Goal: Obtain resource: Obtain resource

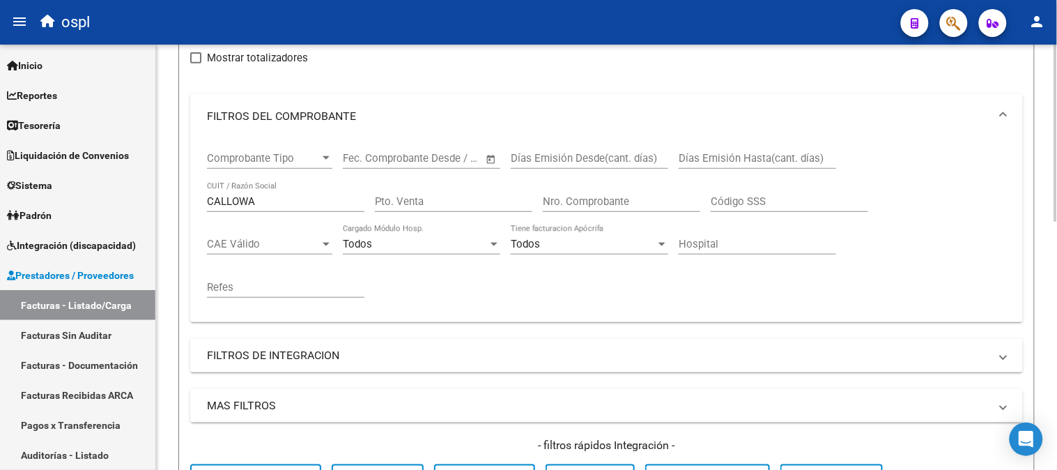
scroll to position [155, 0]
click at [284, 206] on input "CALLOWA" at bounding box center [285, 202] width 157 height 13
paste input "30716231107"
type input "30716231107"
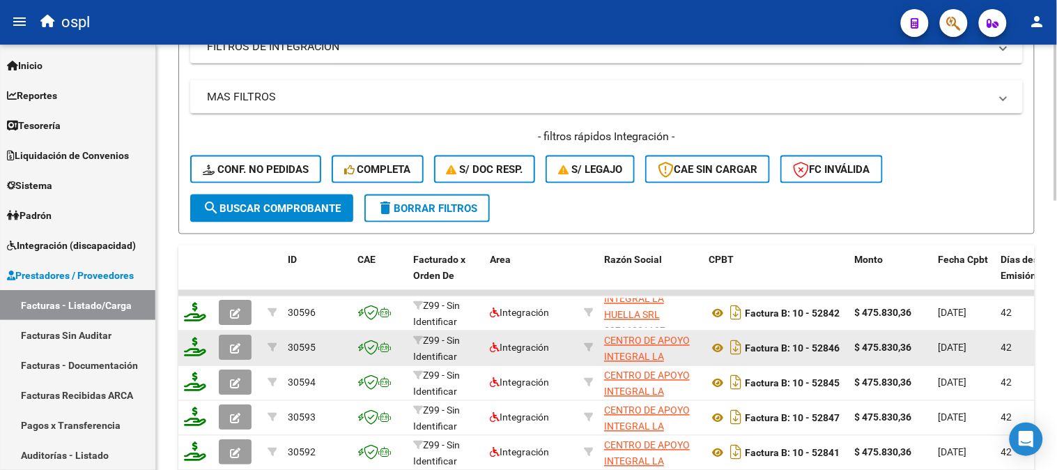
scroll to position [33, 0]
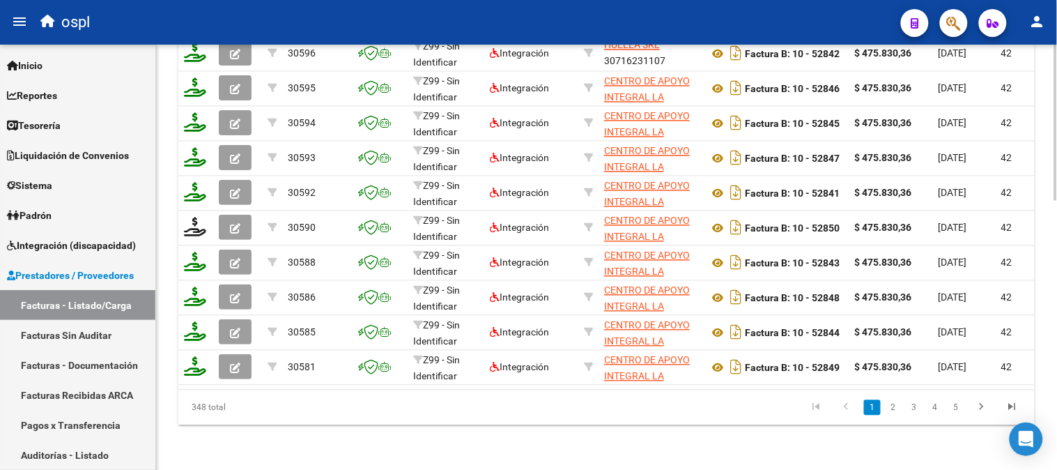
click at [955, 405] on link "5" at bounding box center [956, 407] width 17 height 15
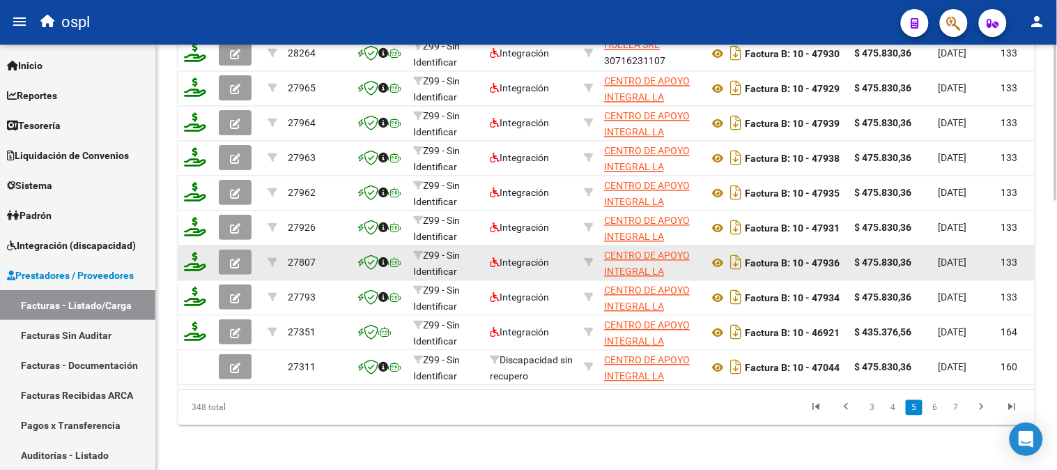
scroll to position [734, 0]
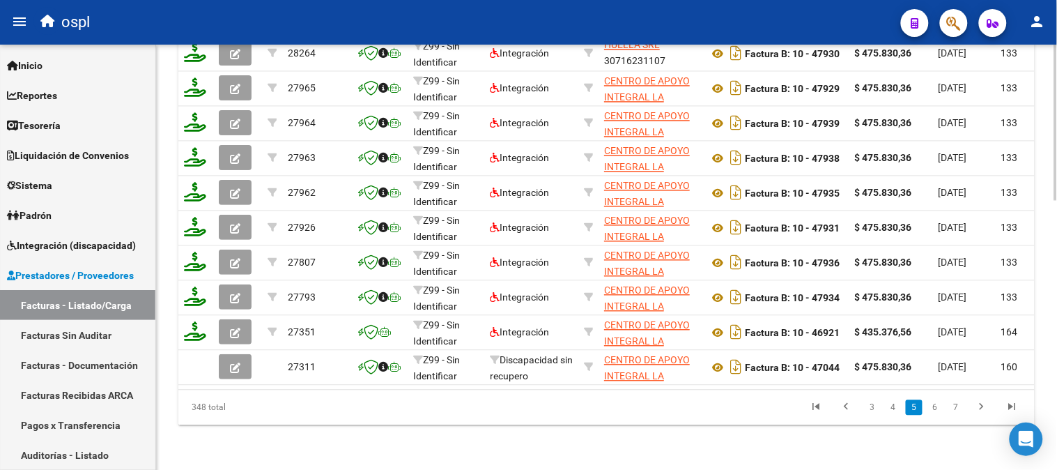
click at [962, 409] on link "7" at bounding box center [956, 407] width 17 height 15
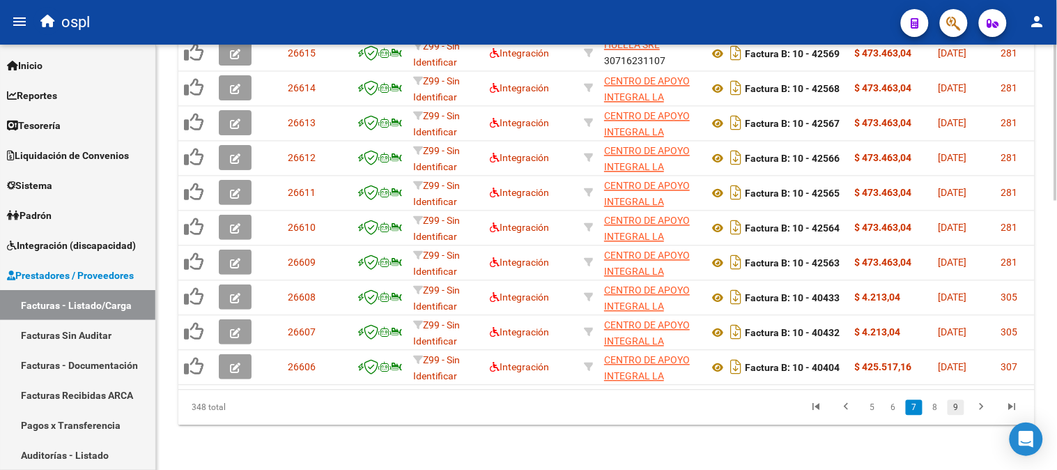
click at [956, 408] on link "9" at bounding box center [956, 407] width 17 height 15
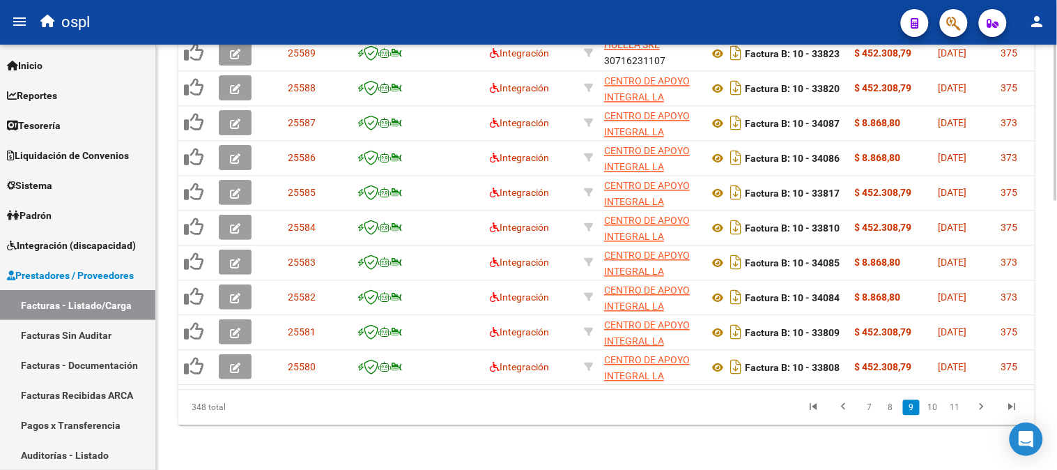
click at [893, 405] on link "8" at bounding box center [890, 407] width 17 height 15
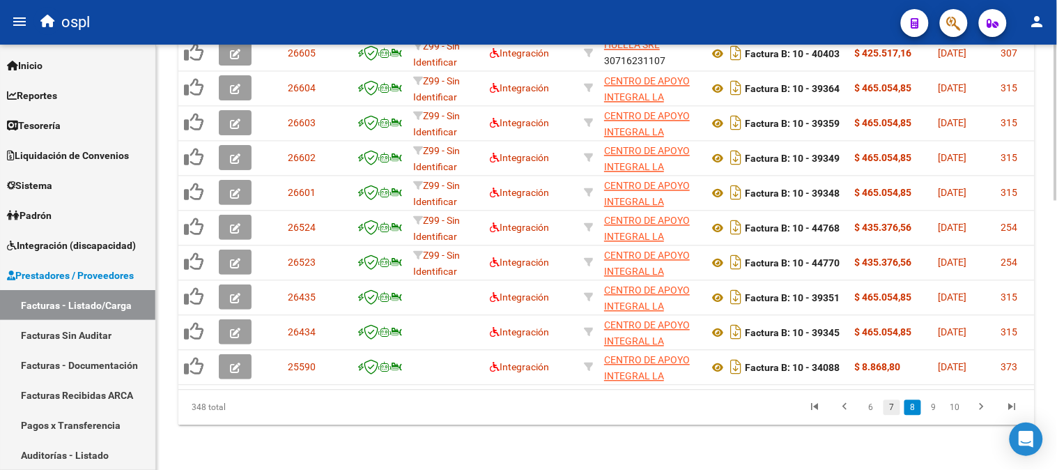
click at [899, 408] on link "7" at bounding box center [891, 407] width 17 height 15
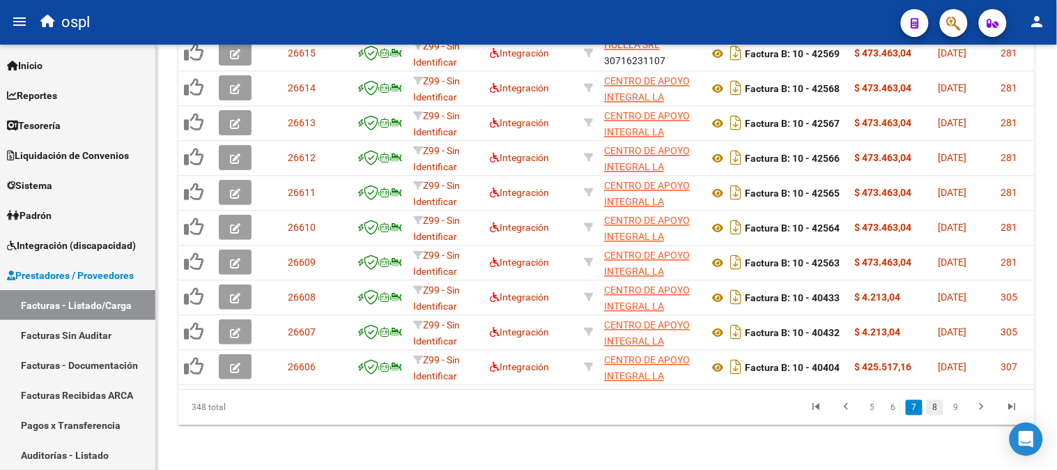
click at [941, 411] on link "8" at bounding box center [935, 407] width 17 height 15
click at [941, 409] on link "9" at bounding box center [933, 407] width 17 height 15
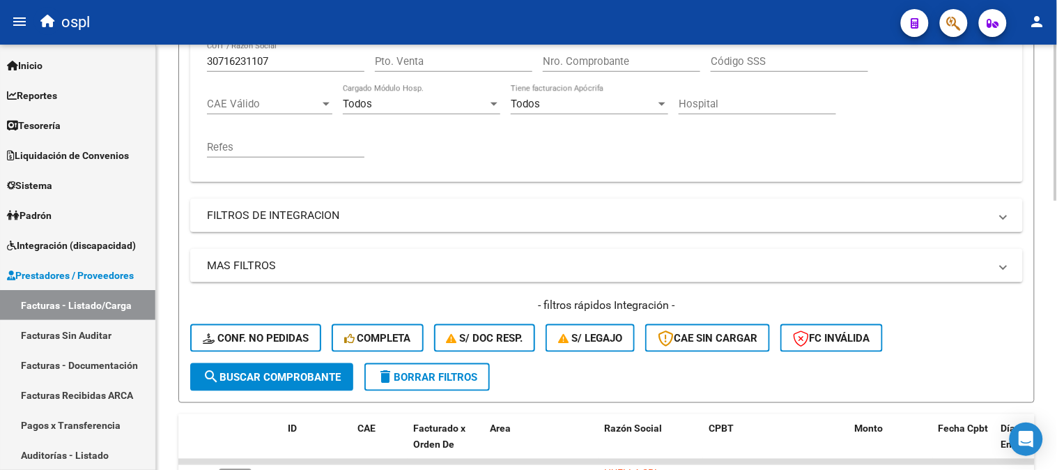
scroll to position [269, 0]
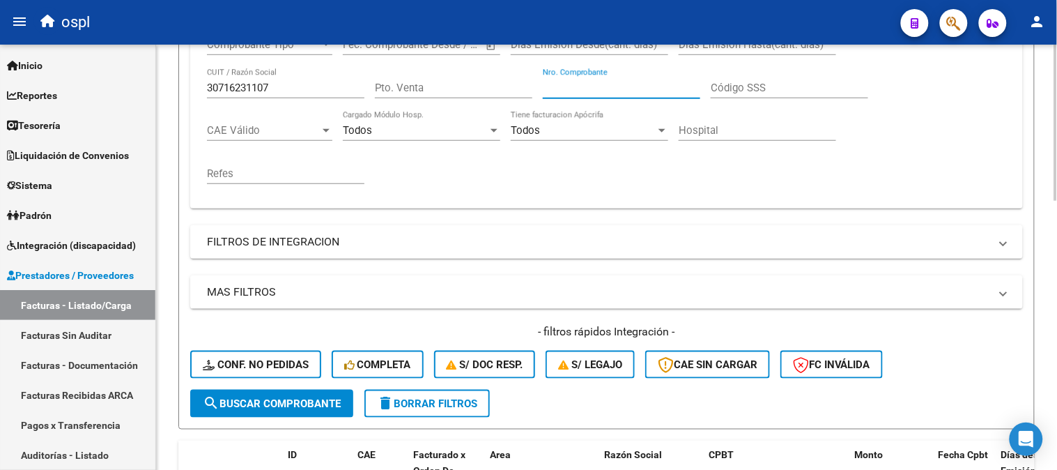
click at [567, 94] on input "Nro. Comprobante" at bounding box center [621, 88] width 157 height 13
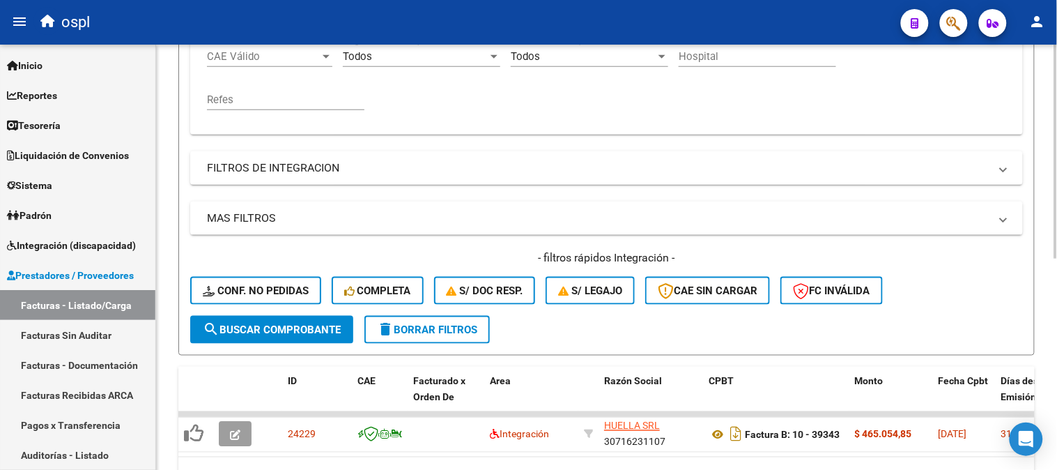
scroll to position [420, 0]
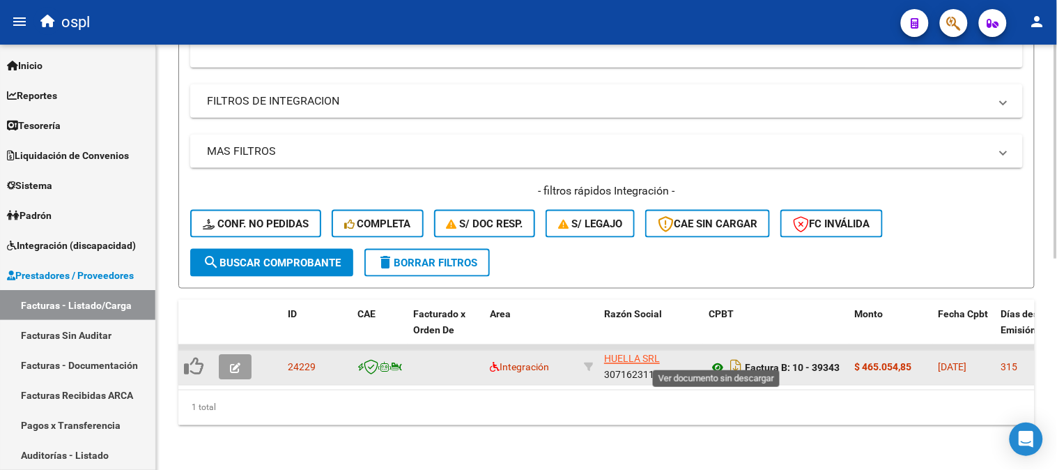
click at [715, 360] on icon at bounding box center [718, 368] width 18 height 17
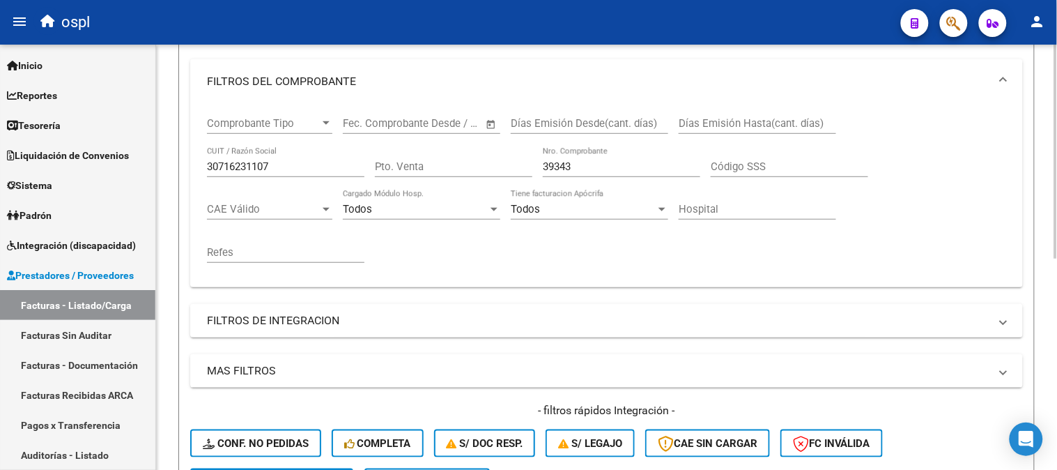
scroll to position [188, 0]
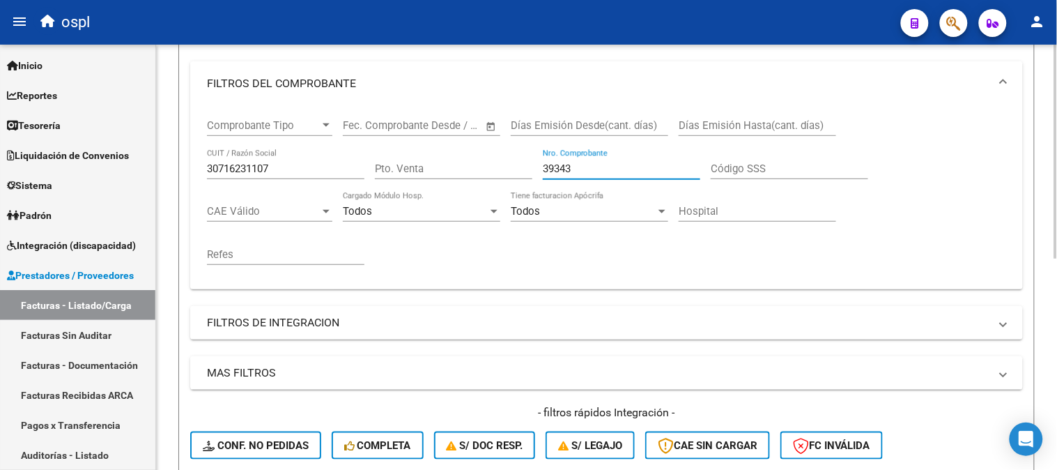
click at [636, 165] on input "39343" at bounding box center [621, 168] width 157 height 13
type input "3"
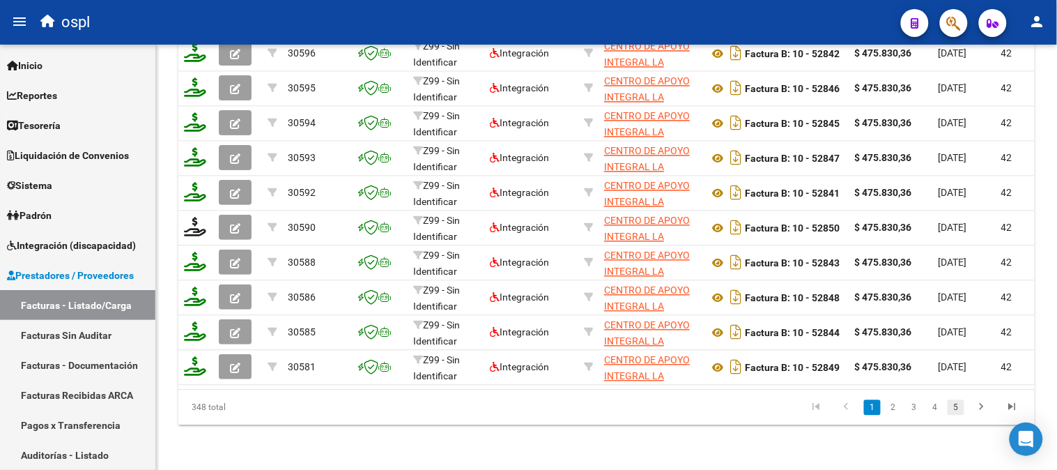
click at [957, 408] on link "5" at bounding box center [956, 407] width 17 height 15
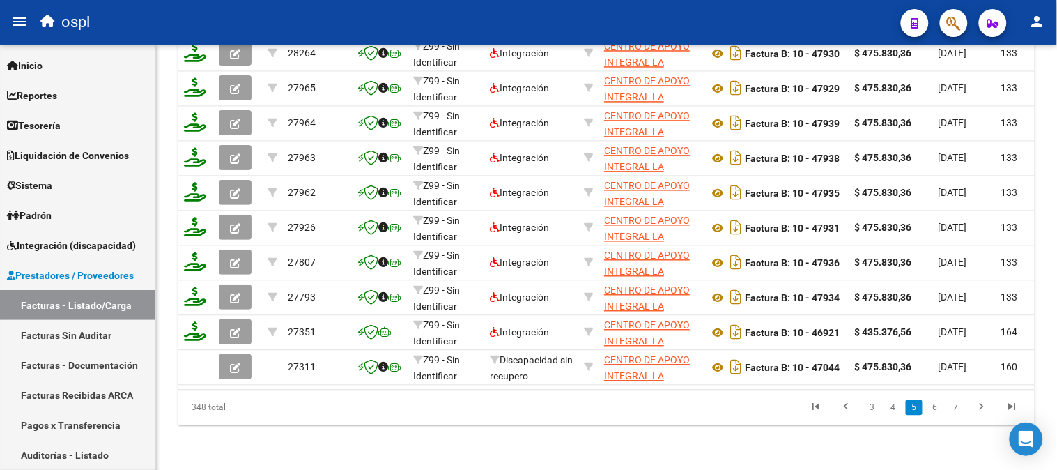
click at [981, 410] on icon "go to next page" at bounding box center [982, 409] width 18 height 17
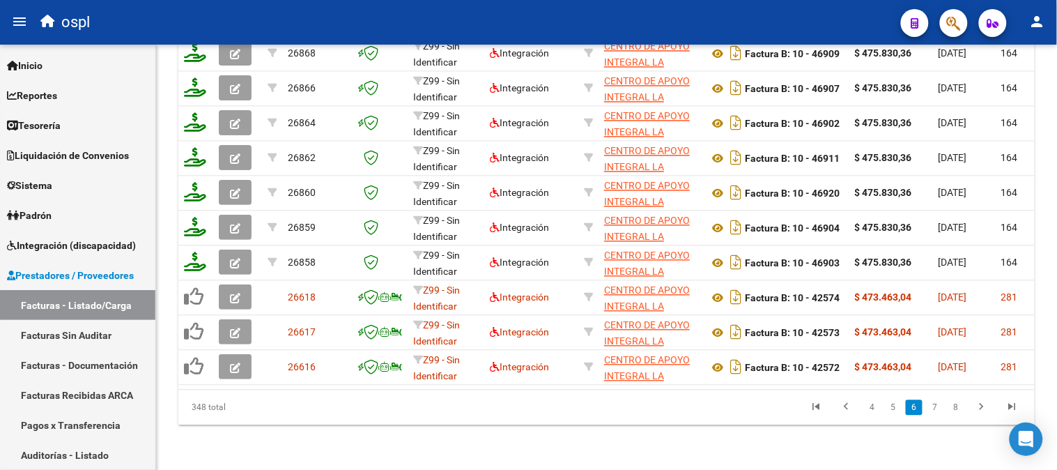
scroll to position [729, 0]
click at [980, 411] on icon "go to next page" at bounding box center [982, 409] width 18 height 17
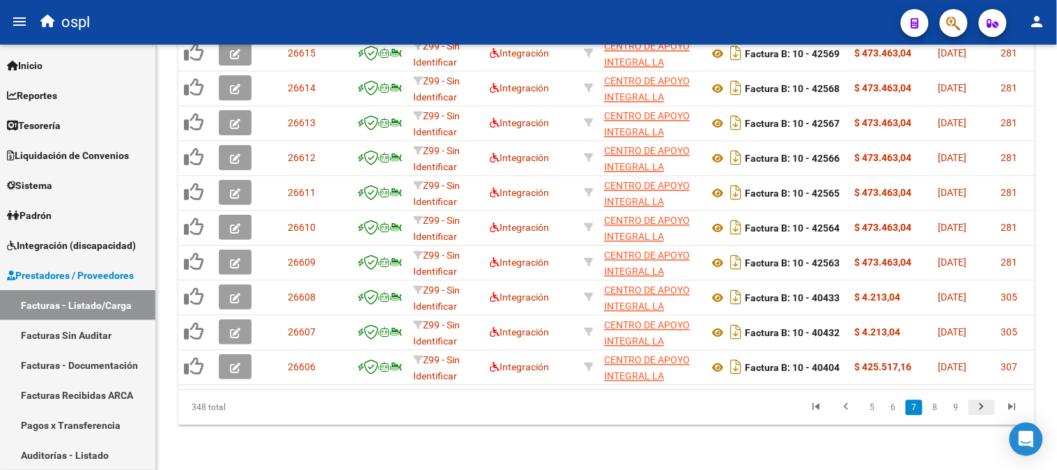
click at [980, 410] on icon "go to next page" at bounding box center [982, 409] width 18 height 17
click at [978, 412] on icon "go to next page" at bounding box center [982, 409] width 18 height 17
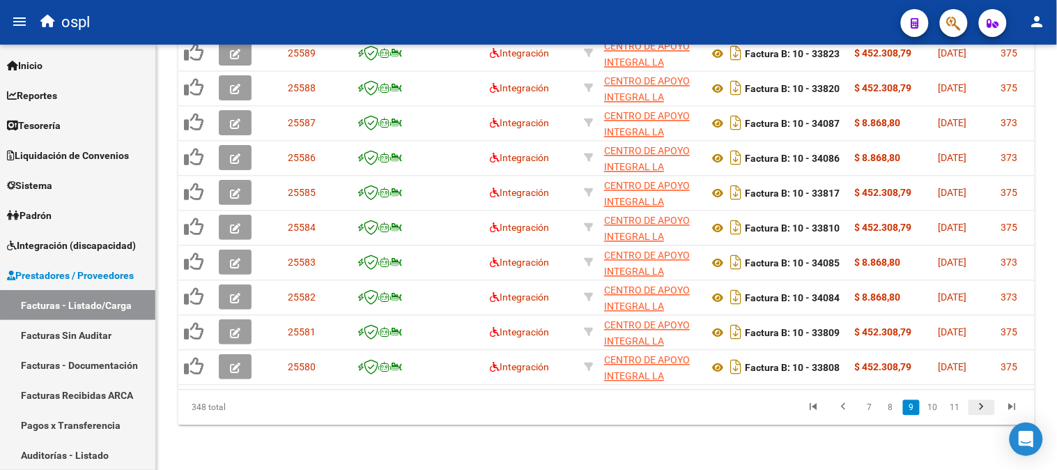
click at [982, 414] on icon "go to next page" at bounding box center [982, 409] width 18 height 17
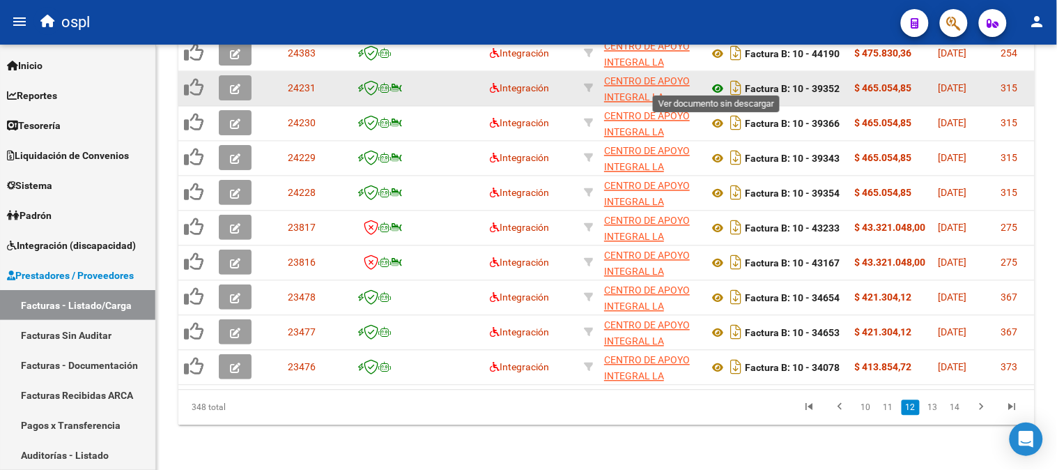
click at [716, 81] on icon at bounding box center [718, 89] width 18 height 17
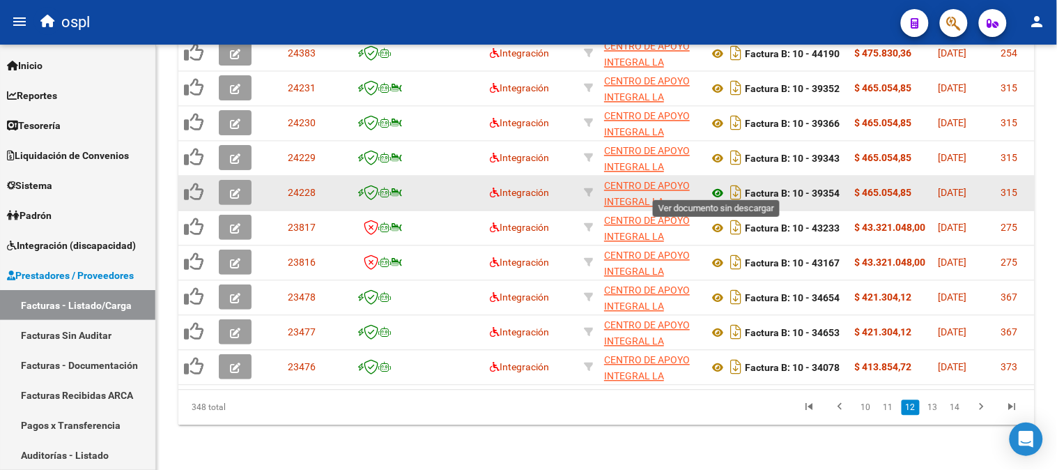
click at [715, 185] on icon at bounding box center [718, 193] width 18 height 17
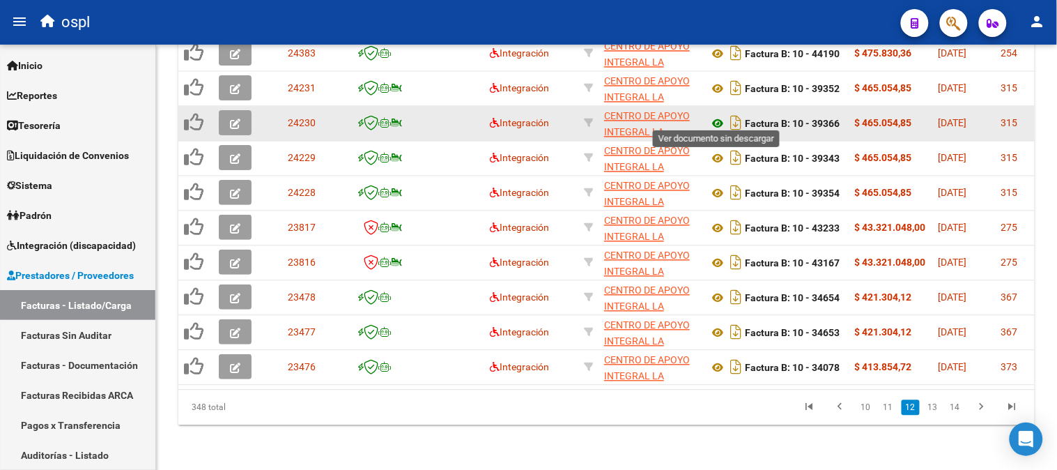
click at [716, 116] on icon at bounding box center [718, 124] width 18 height 17
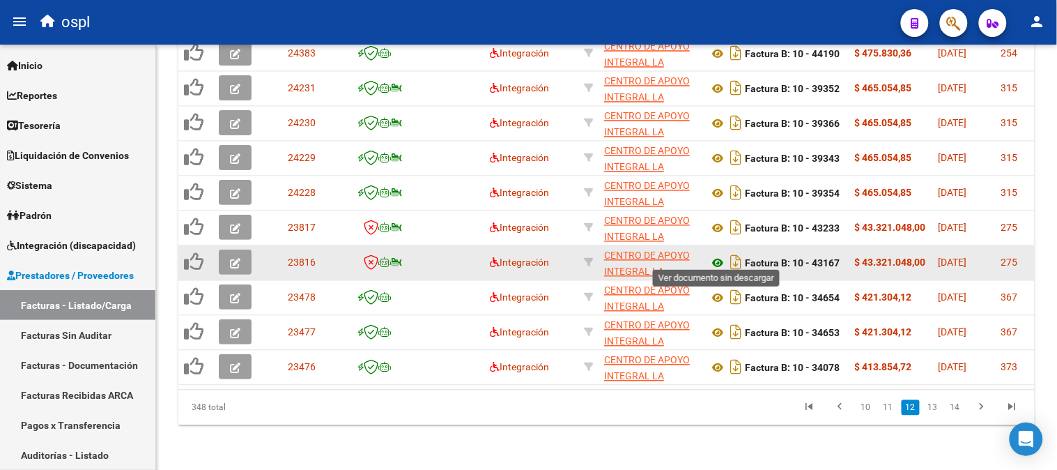
click at [719, 255] on icon at bounding box center [718, 263] width 18 height 17
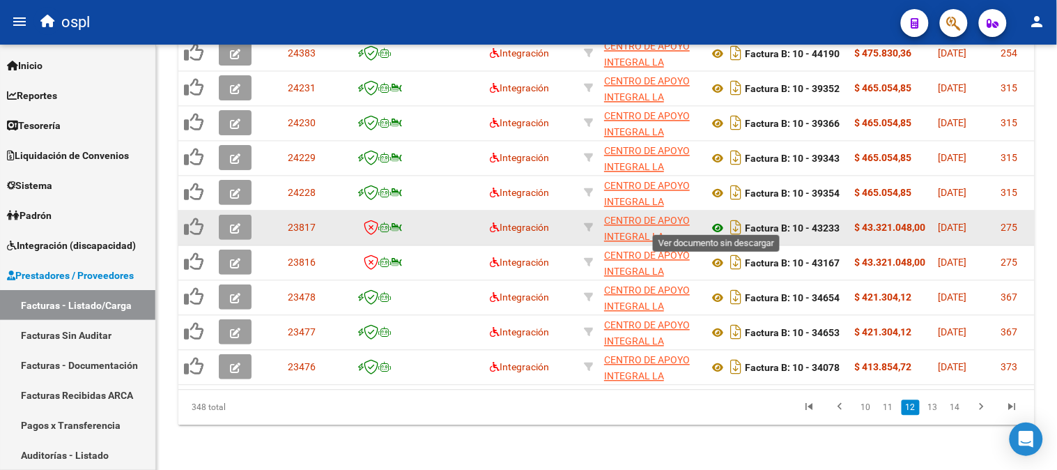
click at [716, 222] on icon at bounding box center [718, 228] width 18 height 17
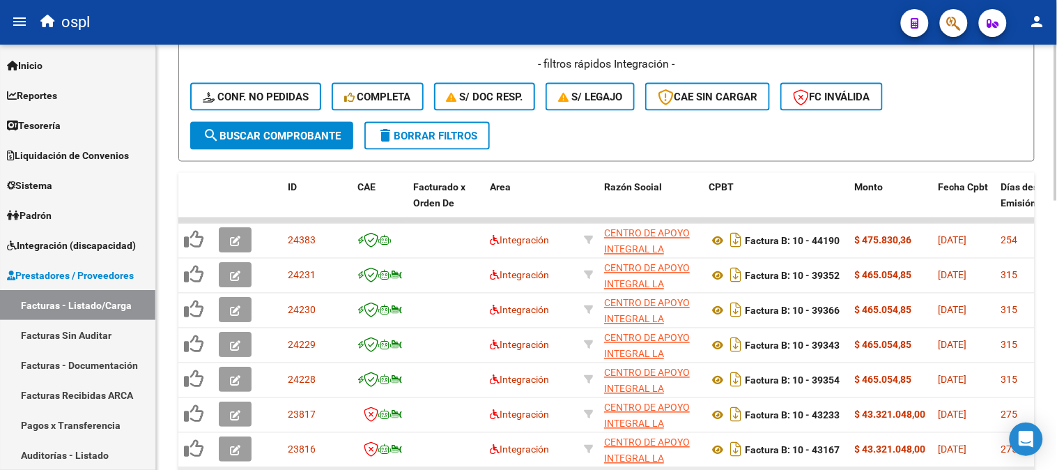
scroll to position [188, 0]
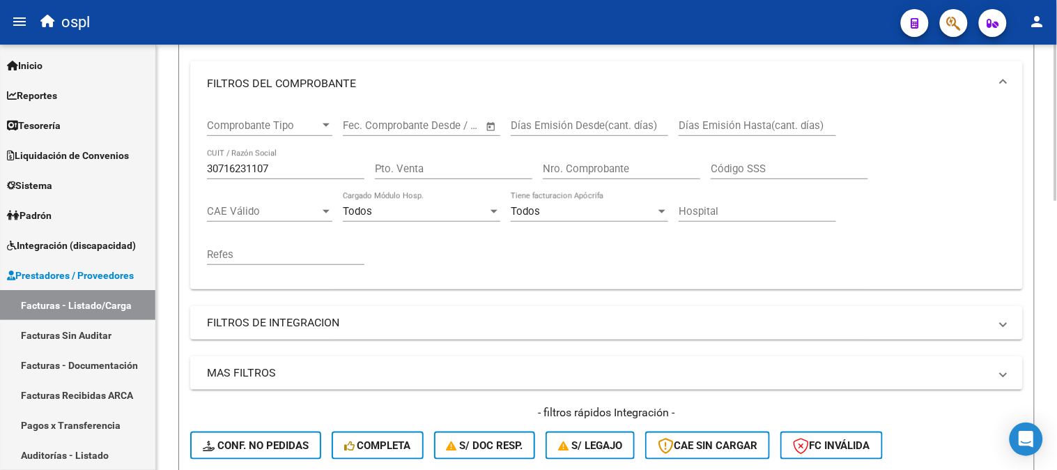
click at [272, 176] on div "30716231107 CUIT / Razón Social" at bounding box center [285, 164] width 157 height 30
click at [272, 172] on input "30716231107" at bounding box center [285, 168] width 157 height 13
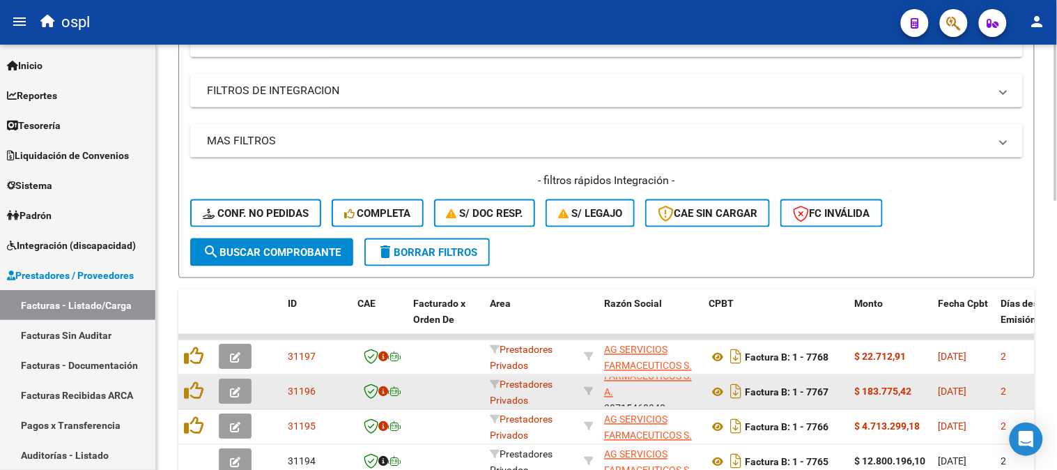
scroll to position [33, 0]
type input "ag ser"
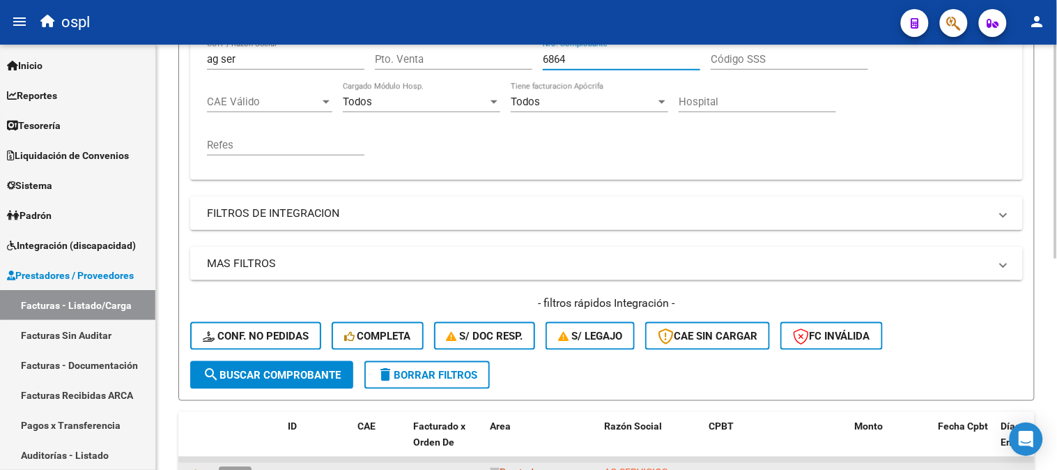
scroll to position [420, 0]
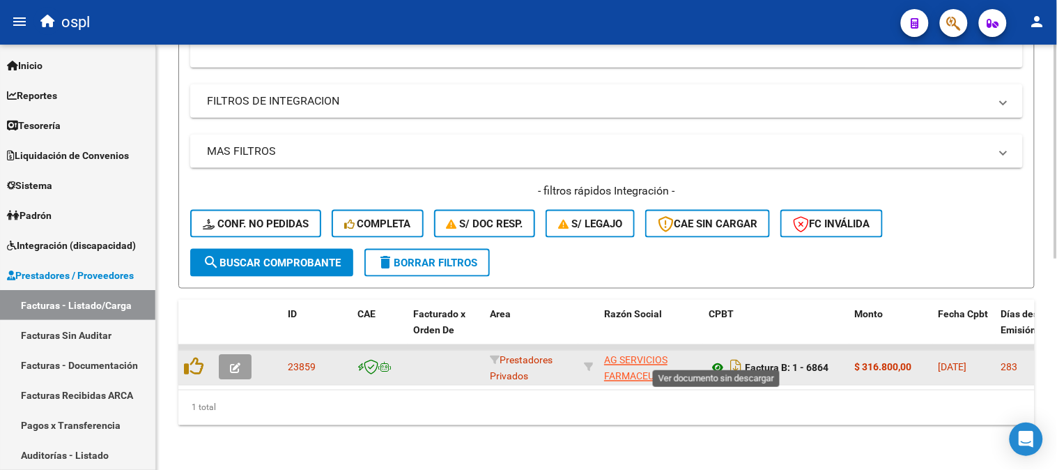
click at [718, 360] on icon at bounding box center [718, 368] width 18 height 17
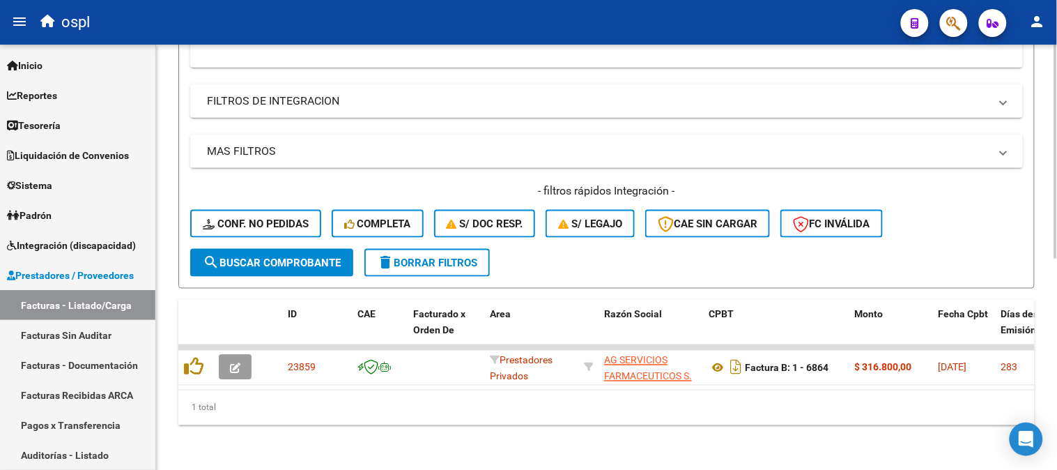
scroll to position [265, 0]
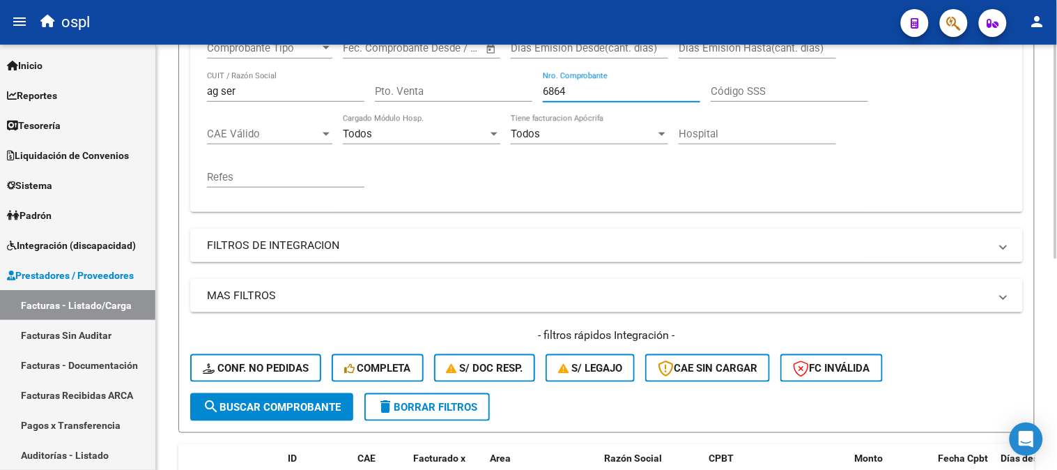
click at [609, 98] on input "6864" at bounding box center [621, 91] width 157 height 13
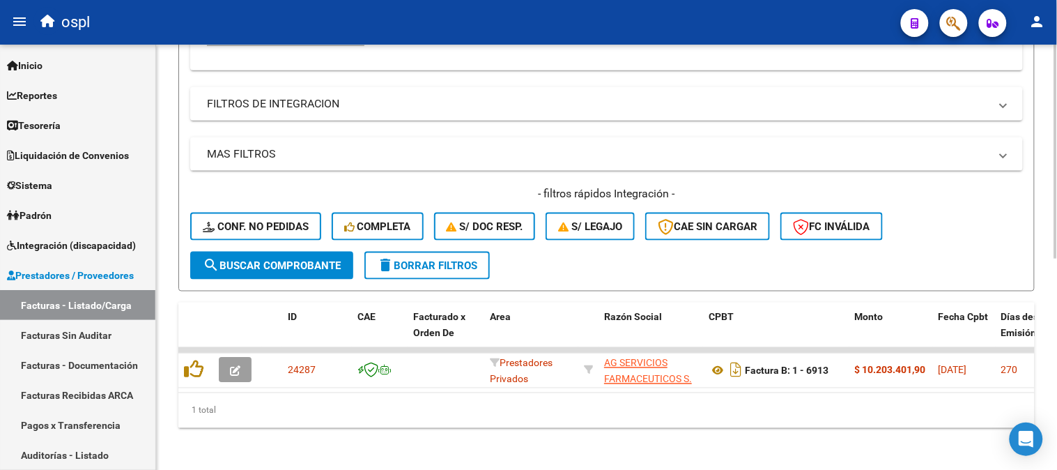
scroll to position [420, 0]
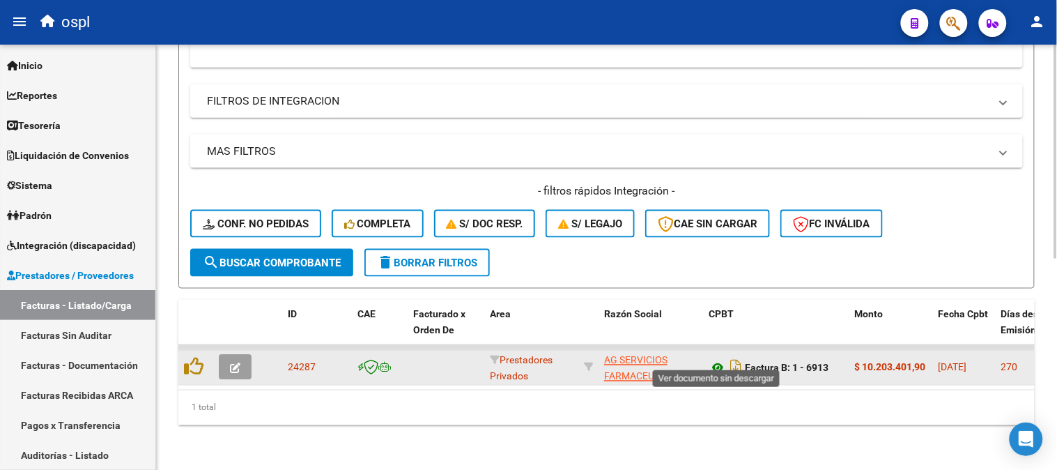
click at [723, 360] on icon at bounding box center [718, 368] width 18 height 17
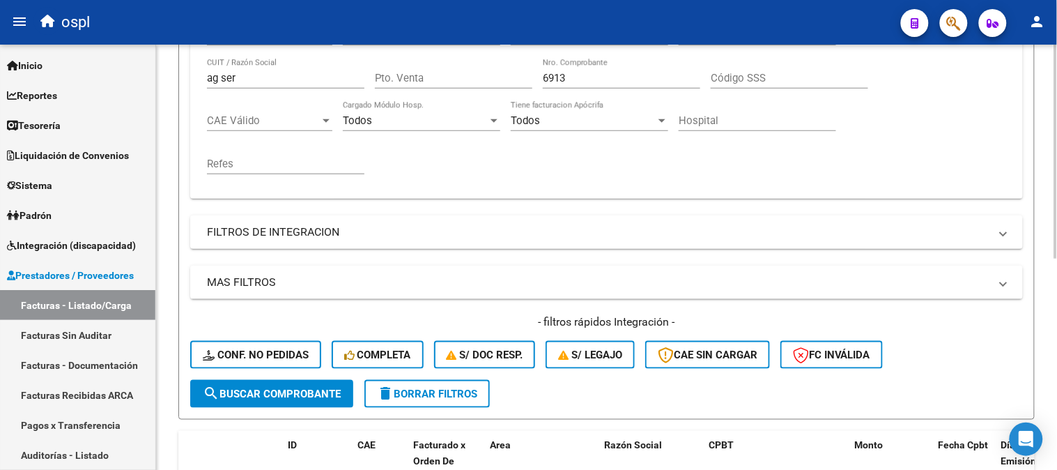
scroll to position [265, 0]
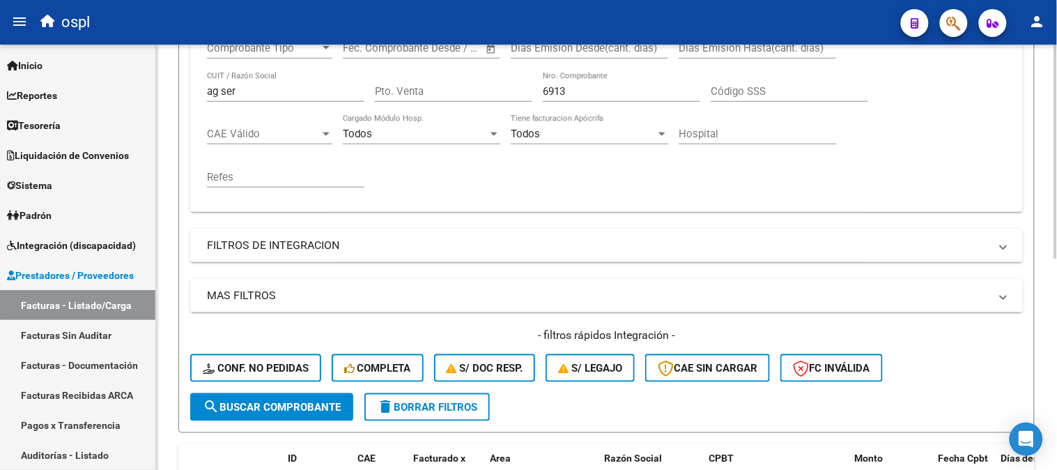
click at [579, 80] on div "6913 Nro. Comprobante" at bounding box center [621, 87] width 157 height 30
click at [573, 96] on input "6913" at bounding box center [621, 91] width 157 height 13
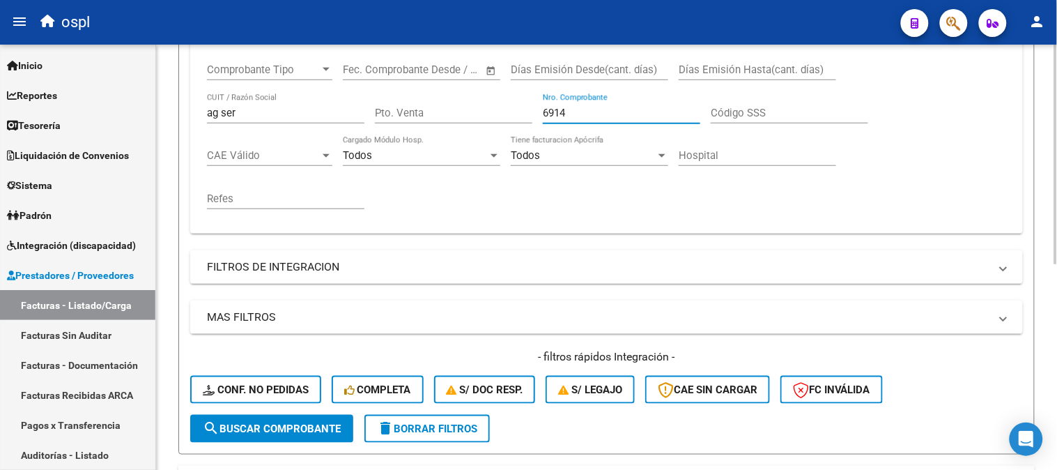
scroll to position [242, 0]
type input "6"
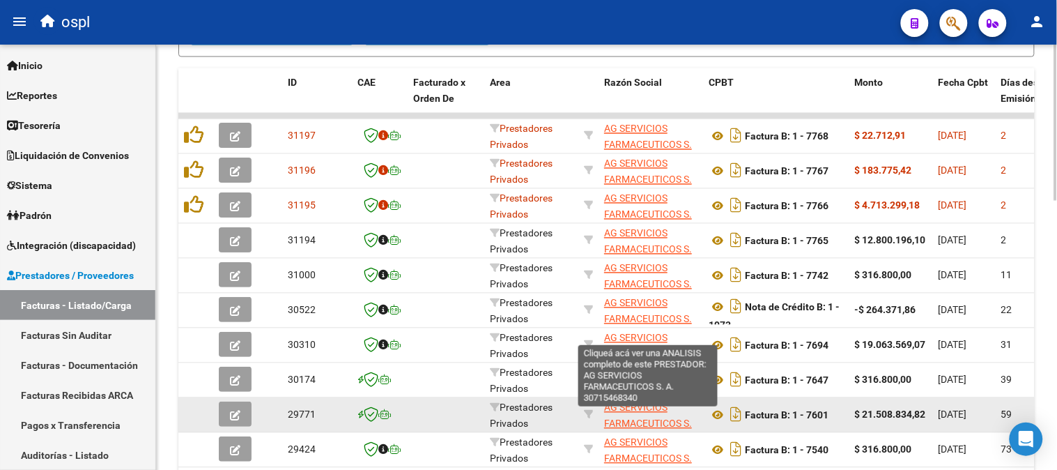
scroll to position [676, 0]
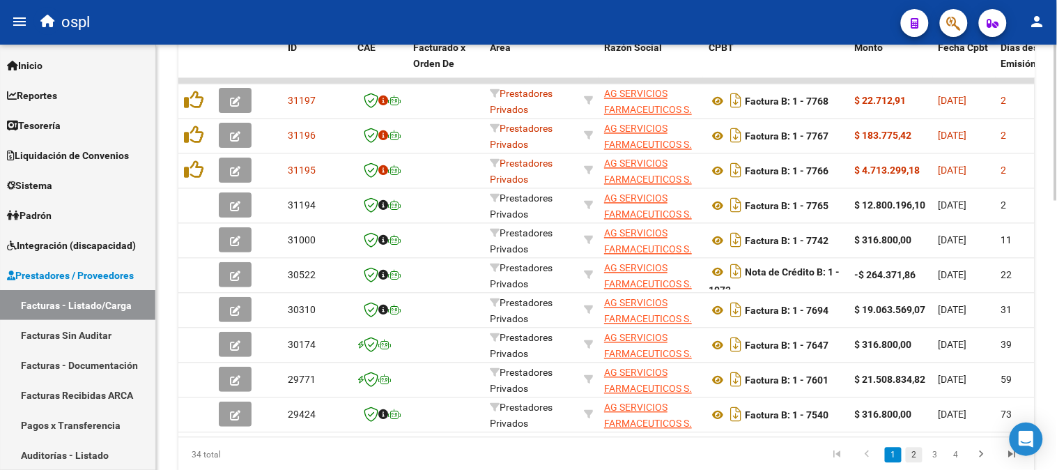
click at [917, 458] on link "2" at bounding box center [914, 454] width 17 height 15
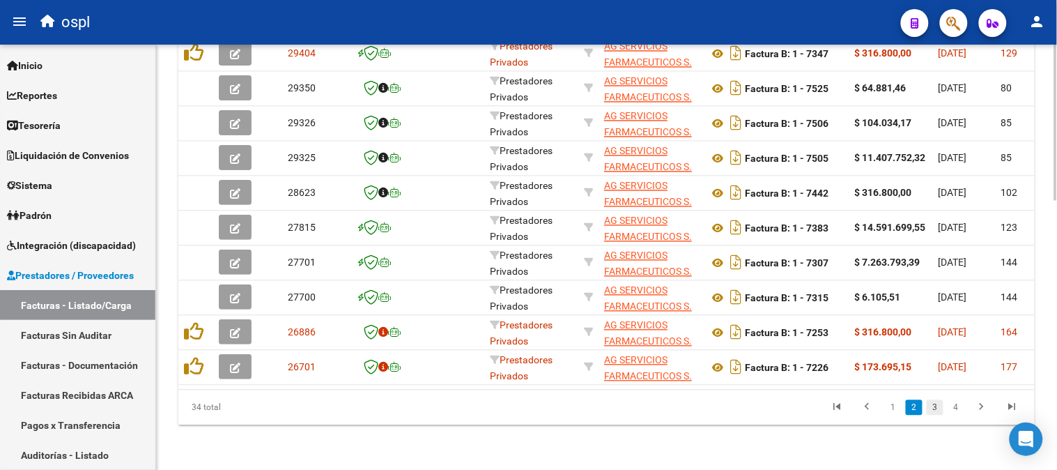
click at [935, 412] on link "3" at bounding box center [935, 407] width 17 height 15
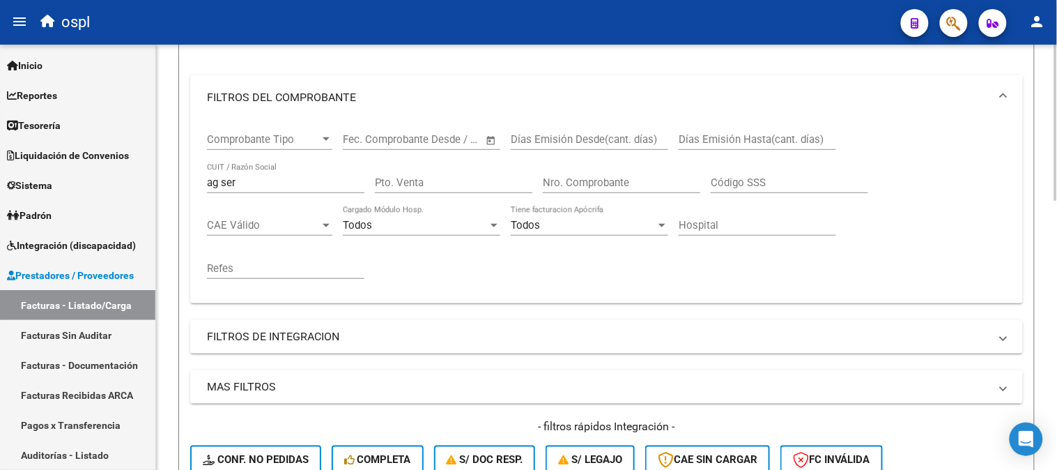
scroll to position [37, 0]
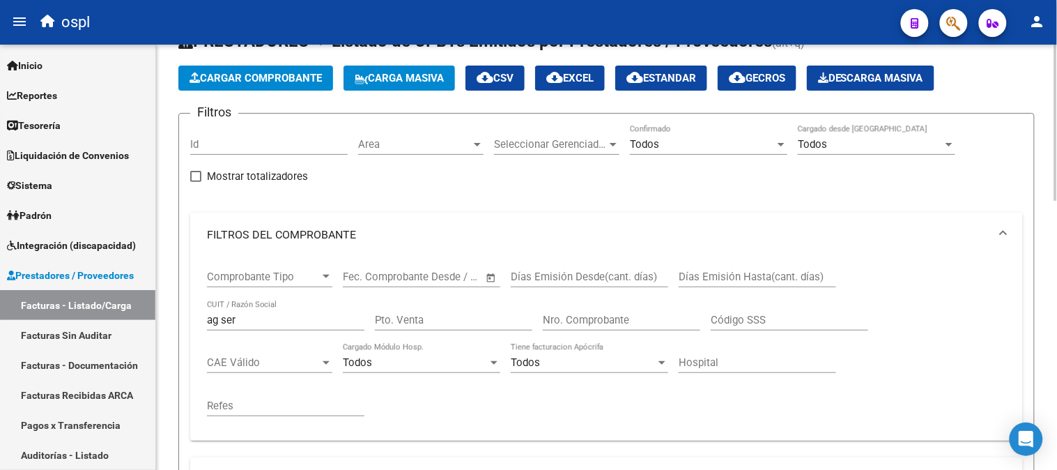
click at [287, 321] on input "ag ser" at bounding box center [285, 320] width 157 height 13
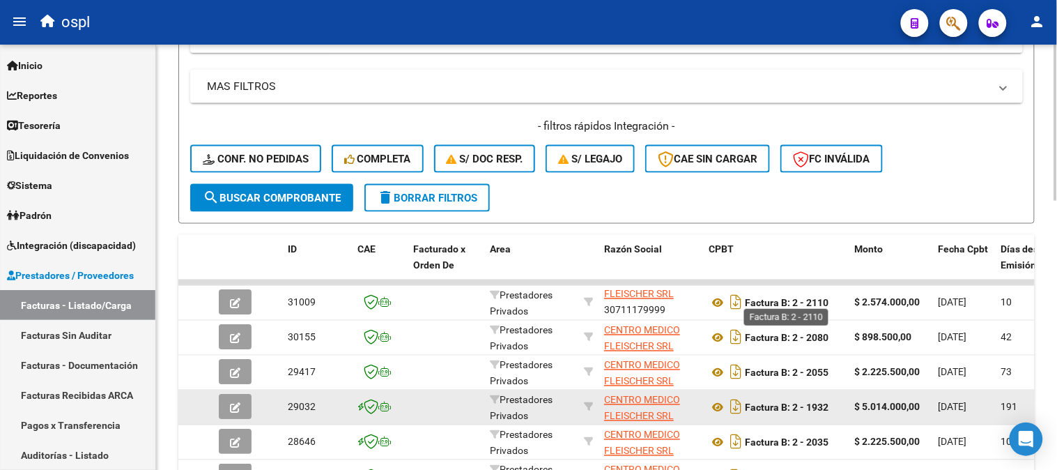
scroll to position [706, 0]
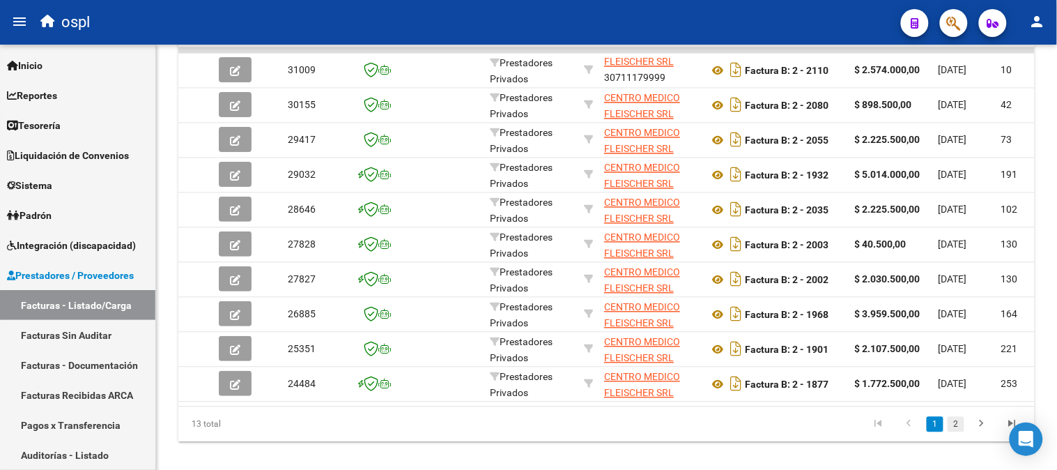
click at [958, 432] on link "2" at bounding box center [956, 424] width 17 height 15
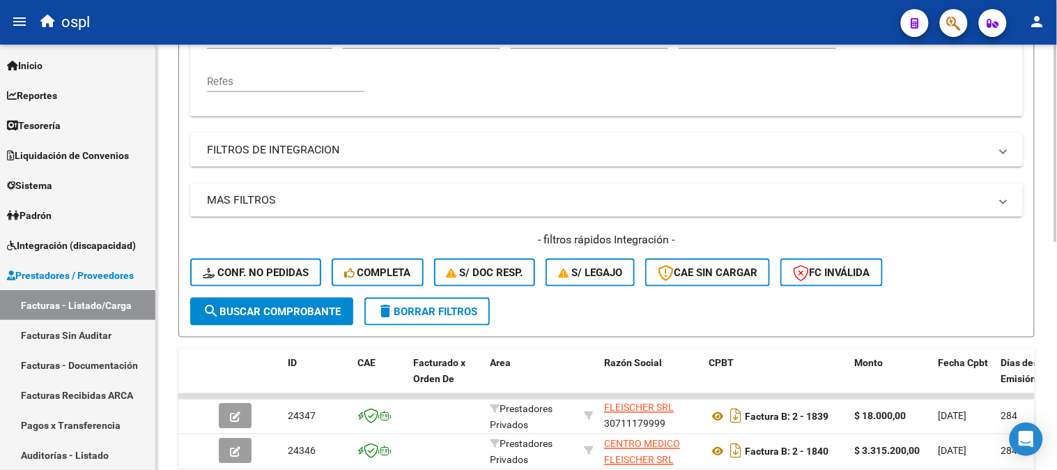
scroll to position [180, 0]
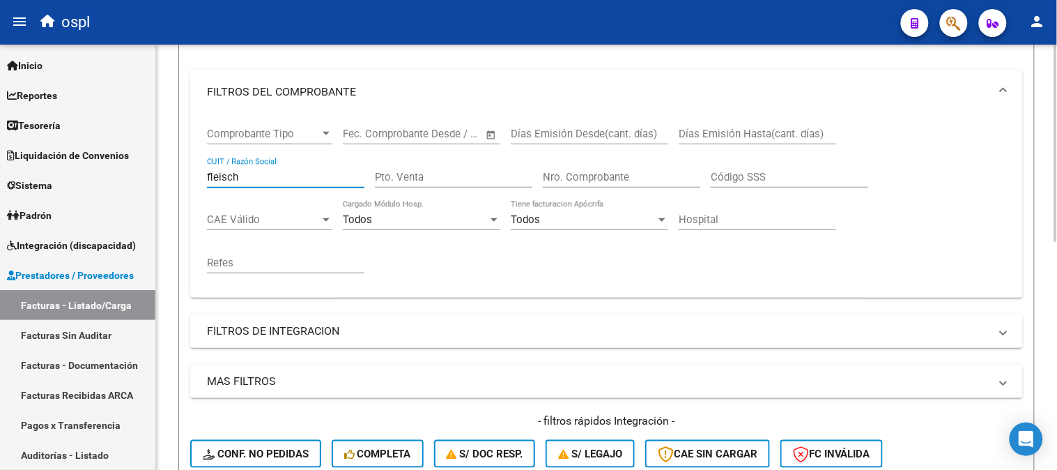
click at [259, 178] on input "fleisch" at bounding box center [285, 177] width 157 height 13
paste input "27387287057"
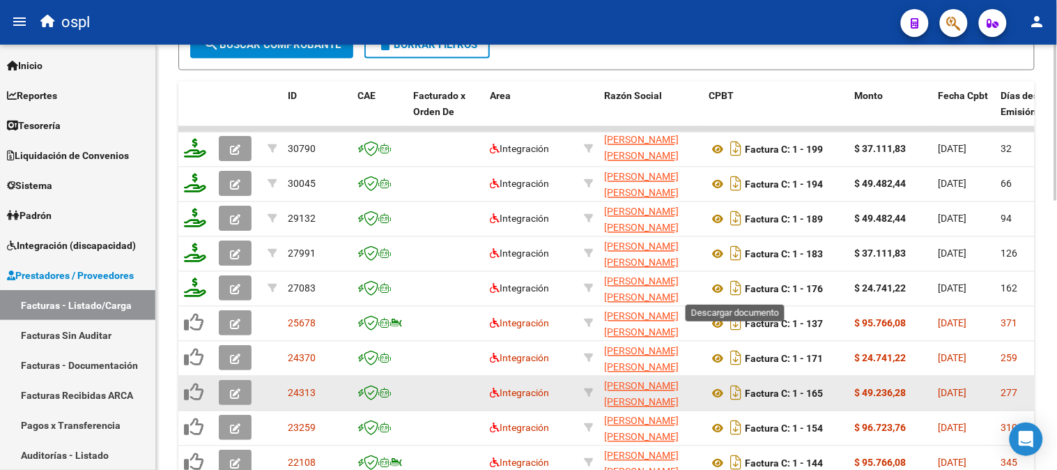
scroll to position [722, 0]
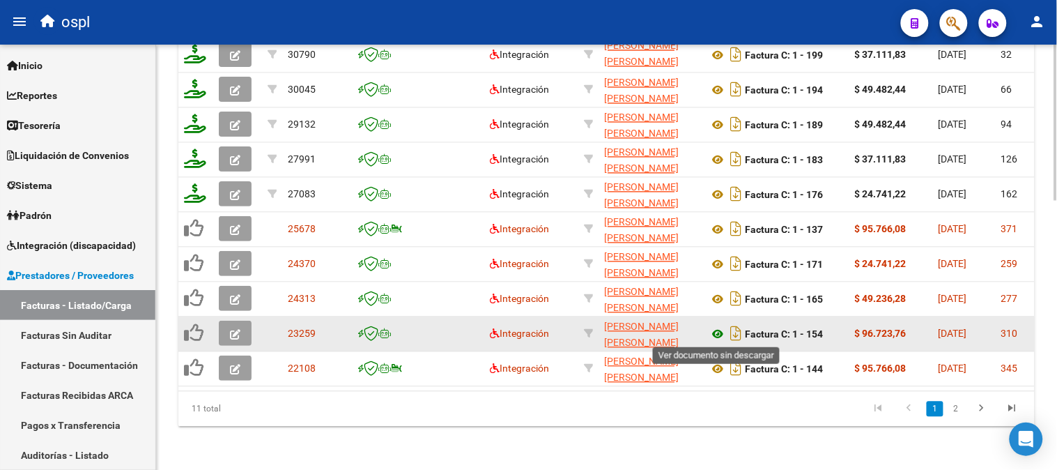
click at [716, 334] on icon at bounding box center [718, 334] width 18 height 17
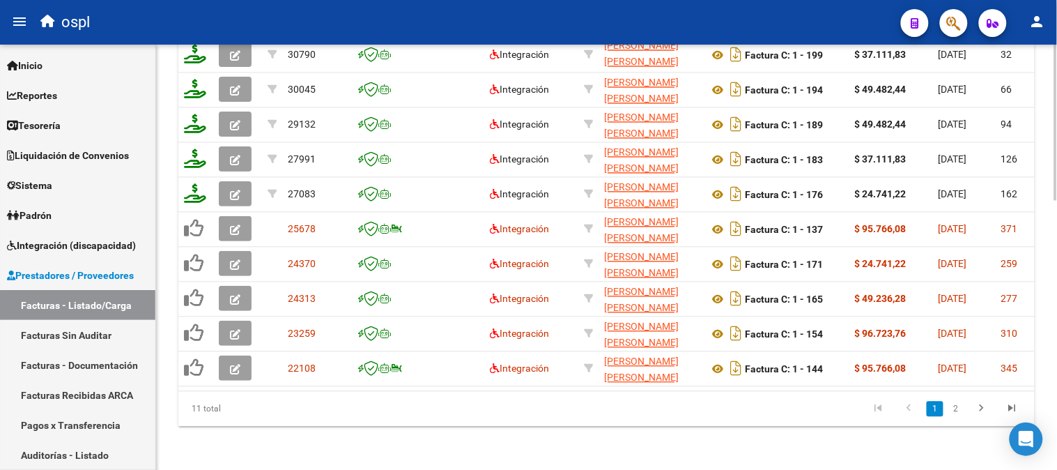
scroll to position [102, 0]
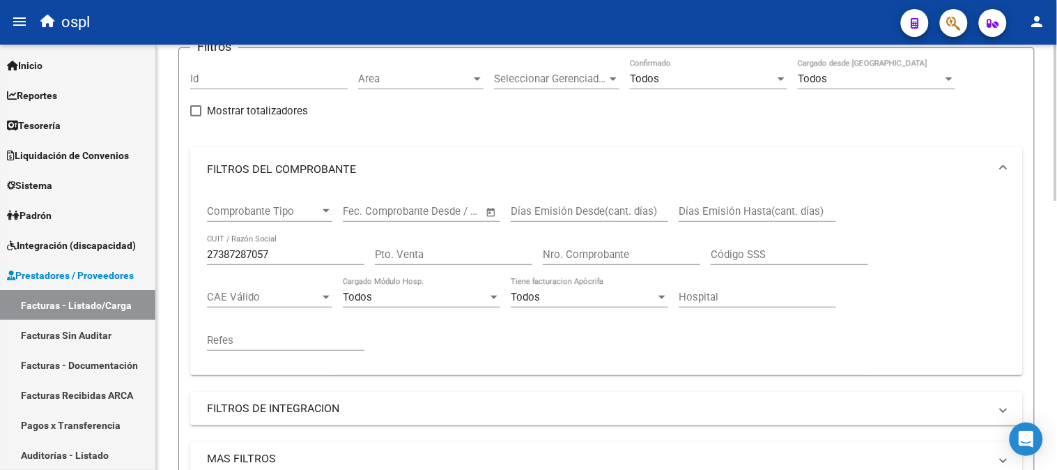
click at [293, 256] on input "27387287057" at bounding box center [285, 254] width 157 height 13
paste input "77983195"
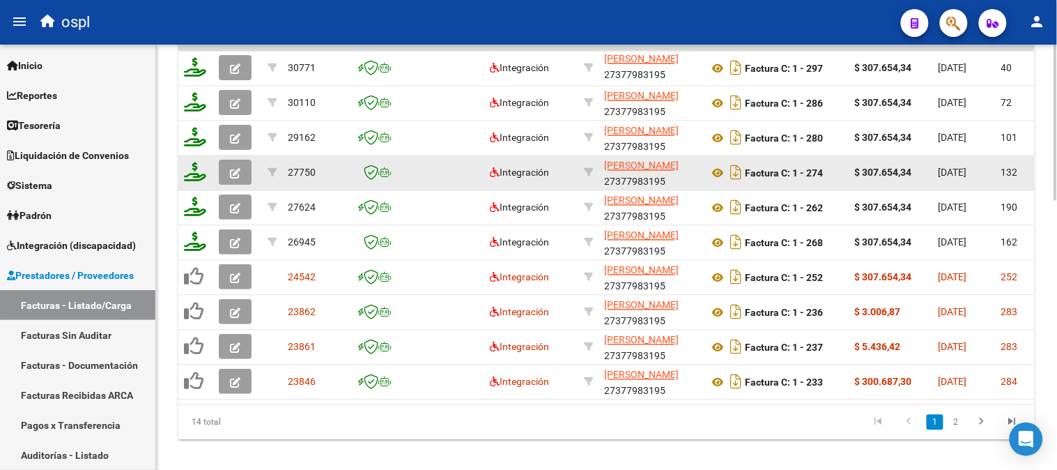
scroll to position [734, 0]
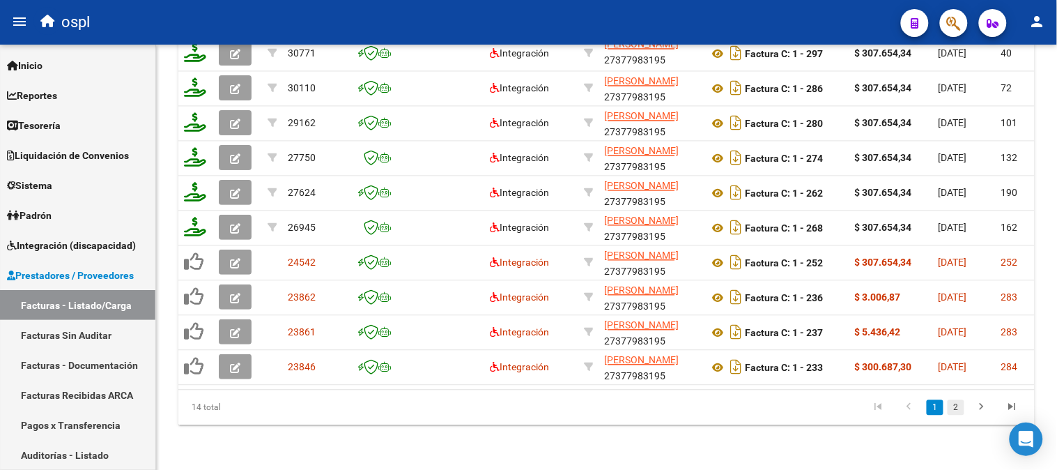
click at [952, 408] on link "2" at bounding box center [956, 407] width 17 height 15
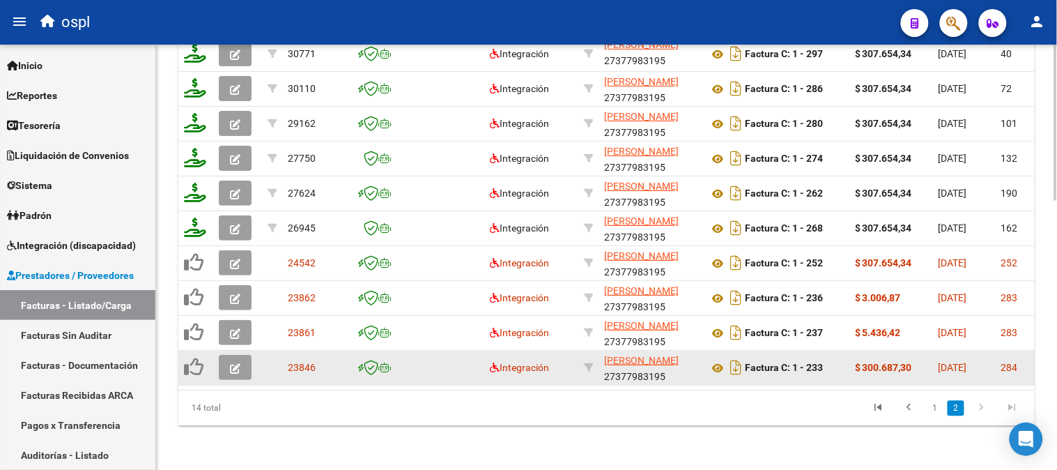
scroll to position [525, 0]
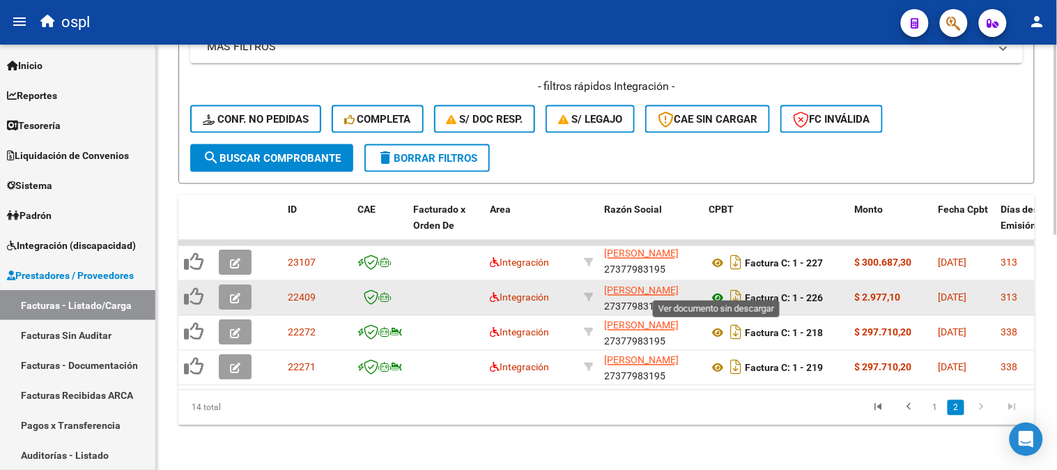
click at [718, 290] on icon at bounding box center [718, 298] width 18 height 17
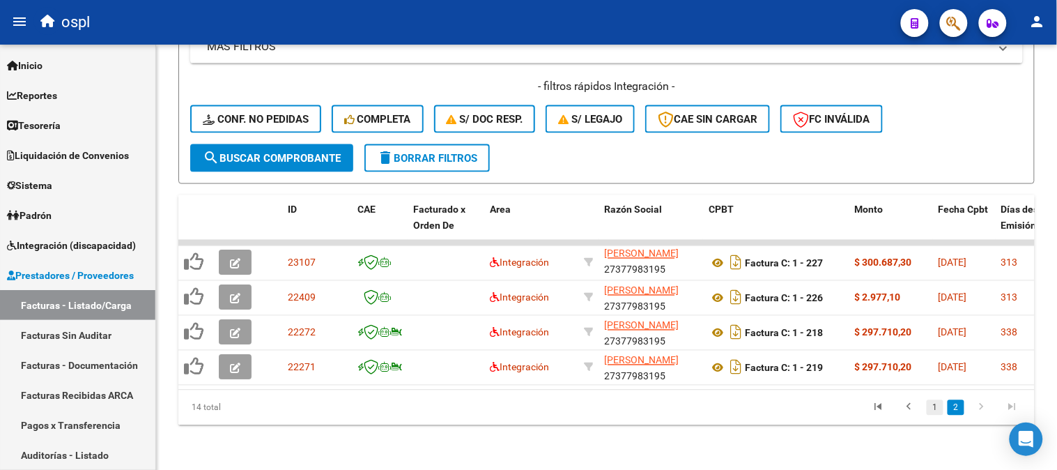
click at [935, 408] on link "1" at bounding box center [935, 407] width 17 height 15
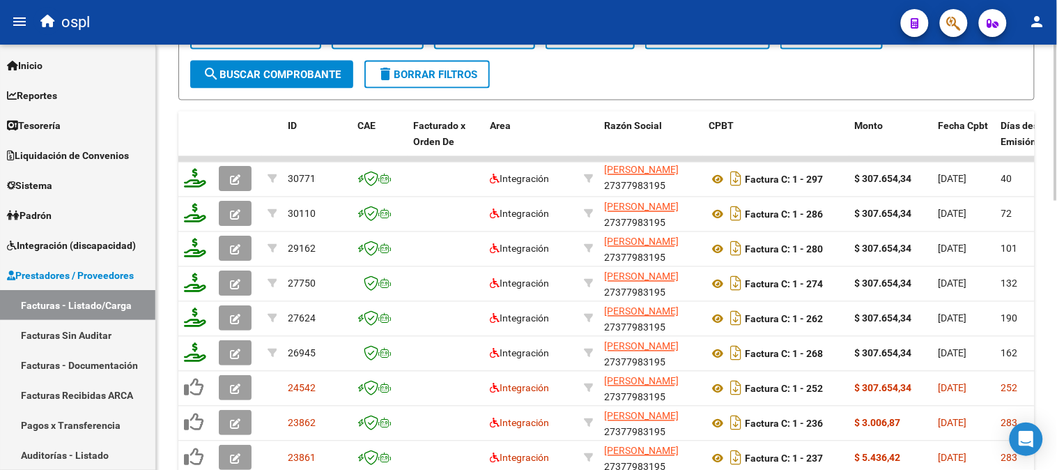
scroll to position [734, 0]
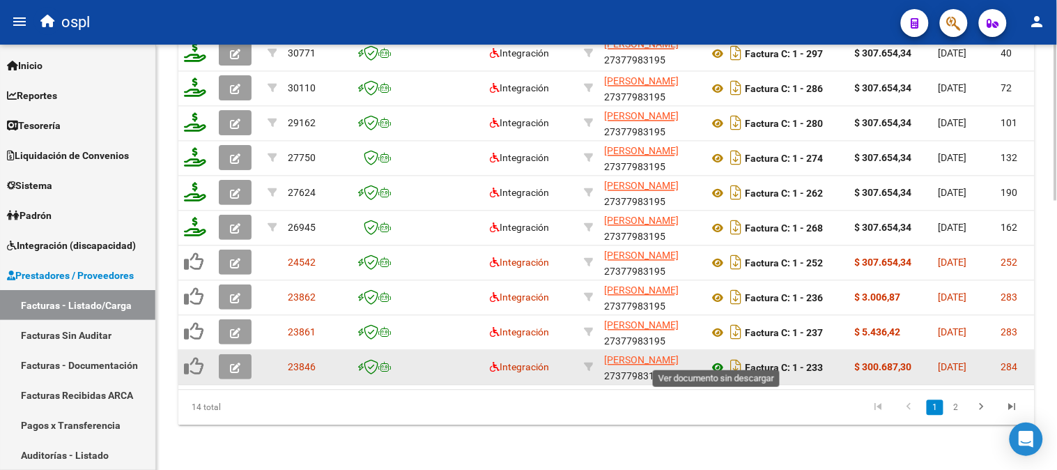
click at [718, 360] on icon at bounding box center [718, 368] width 18 height 17
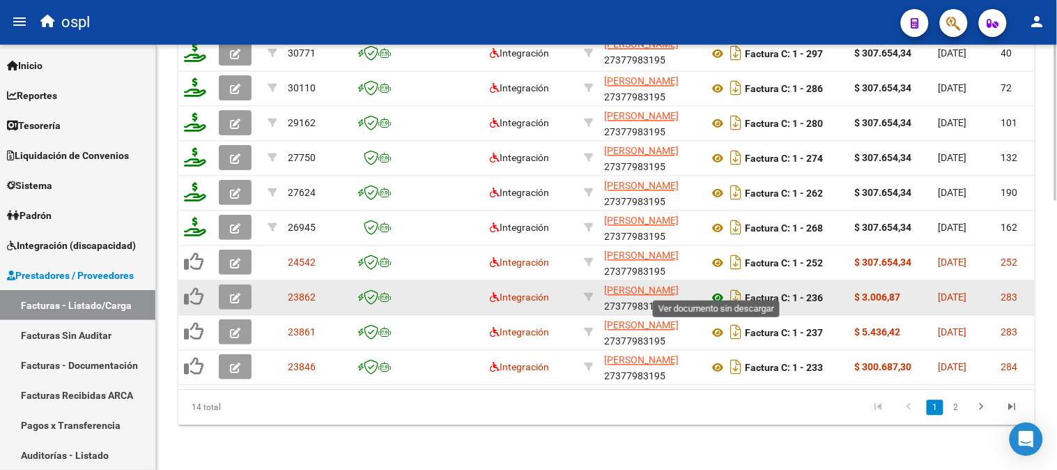
click at [718, 290] on icon at bounding box center [718, 298] width 18 height 17
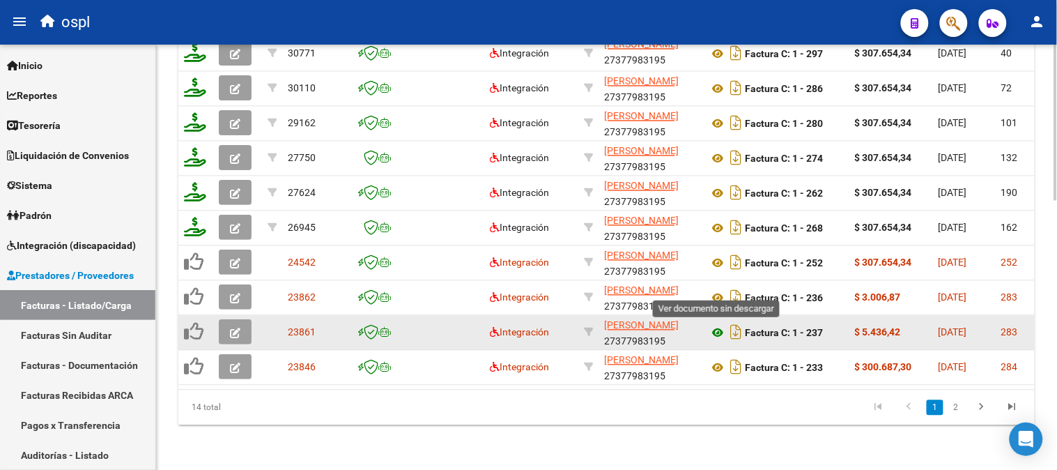
click at [719, 325] on icon at bounding box center [718, 333] width 18 height 17
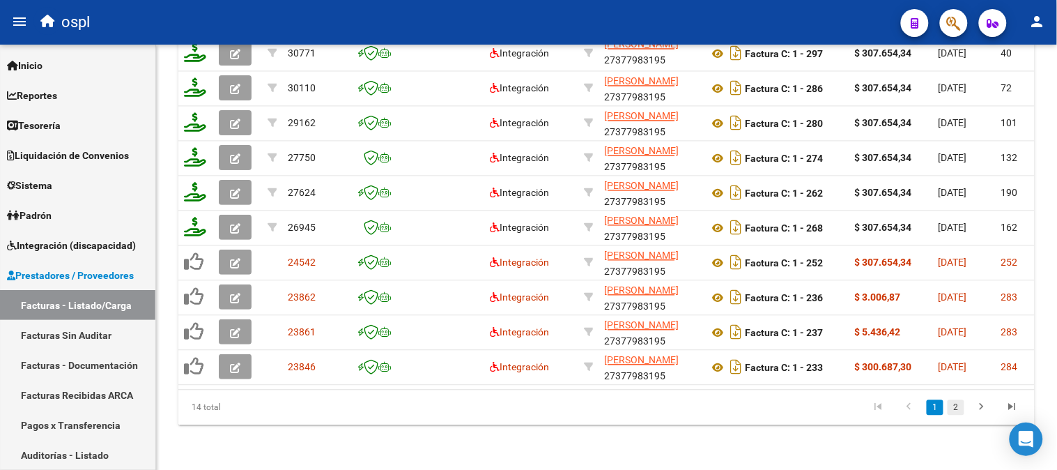
click at [962, 401] on link "2" at bounding box center [956, 407] width 17 height 15
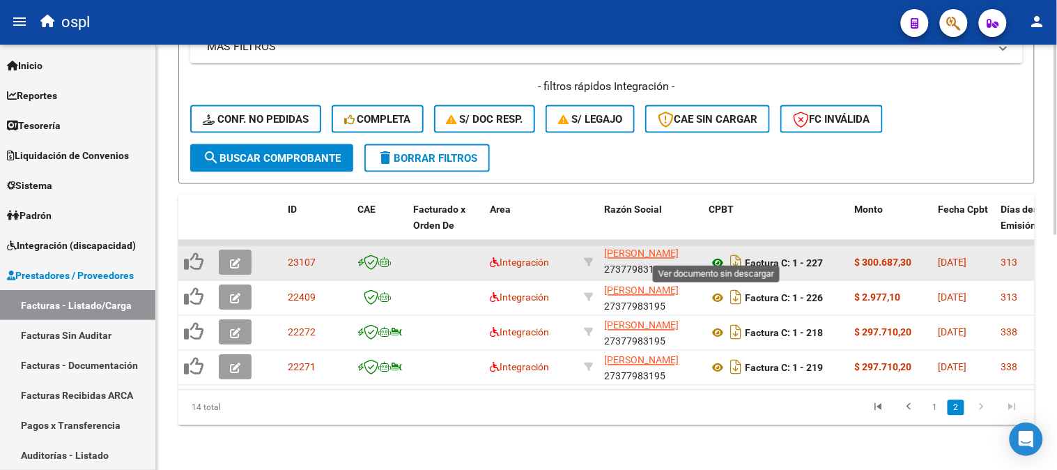
click at [713, 255] on icon at bounding box center [718, 263] width 18 height 17
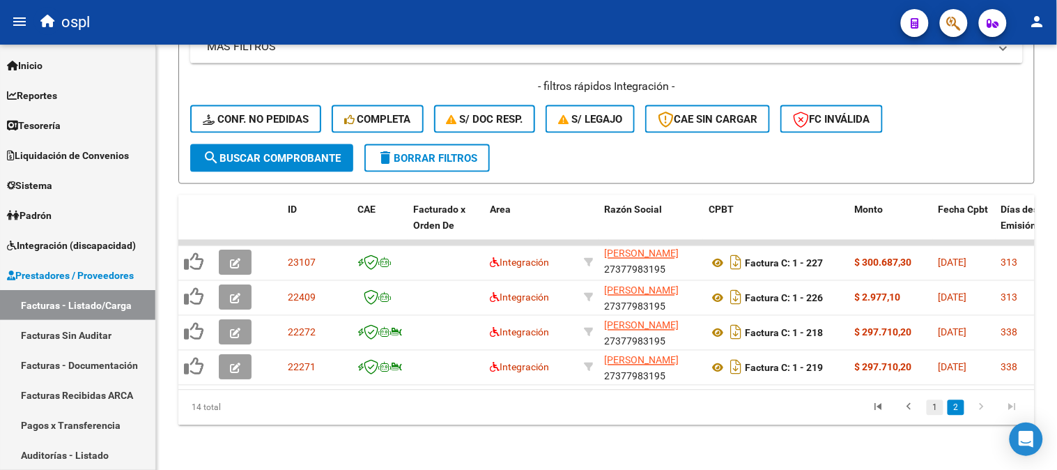
click at [936, 408] on link "1" at bounding box center [935, 407] width 17 height 15
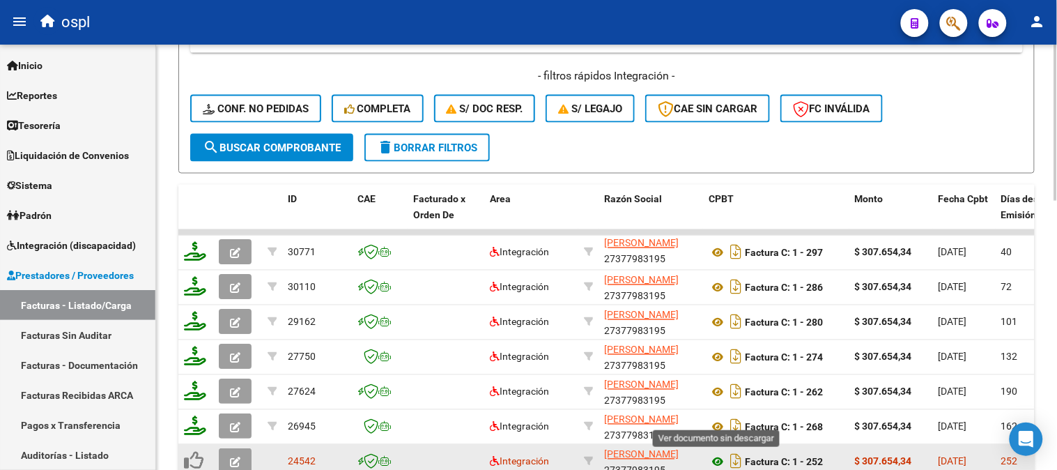
click at [719, 458] on icon at bounding box center [718, 462] width 18 height 17
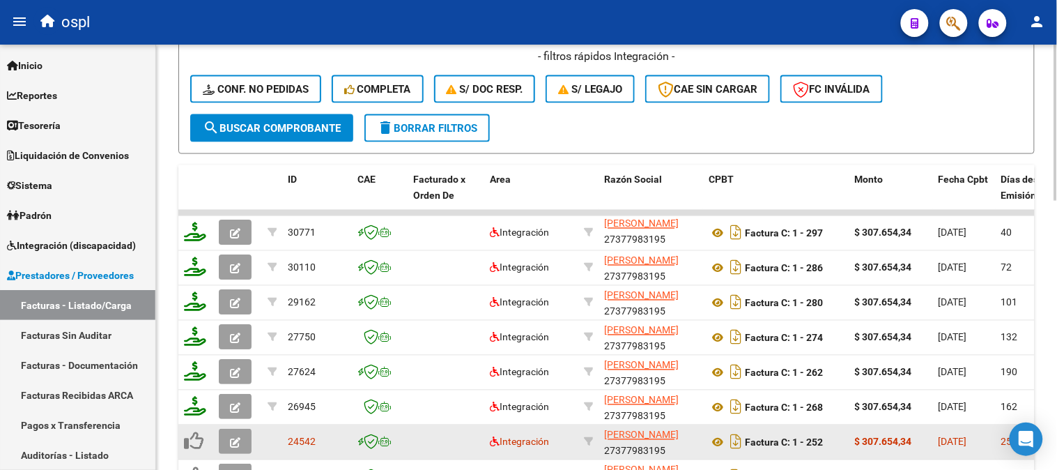
scroll to position [602, 0]
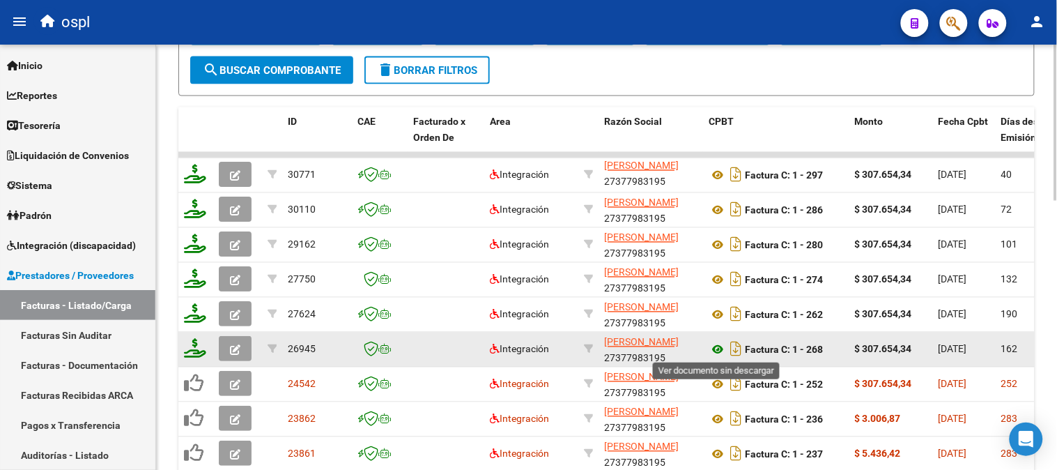
click at [719, 346] on icon at bounding box center [718, 349] width 18 height 17
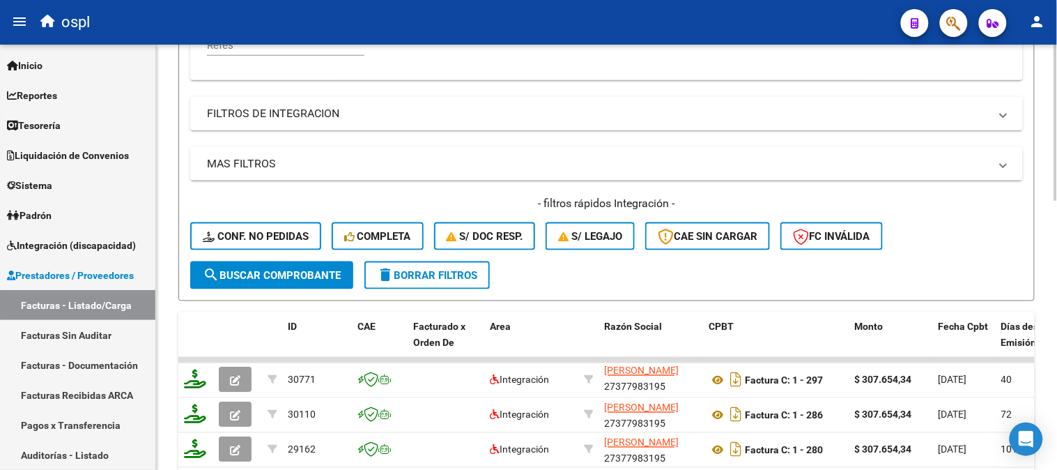
scroll to position [215, 0]
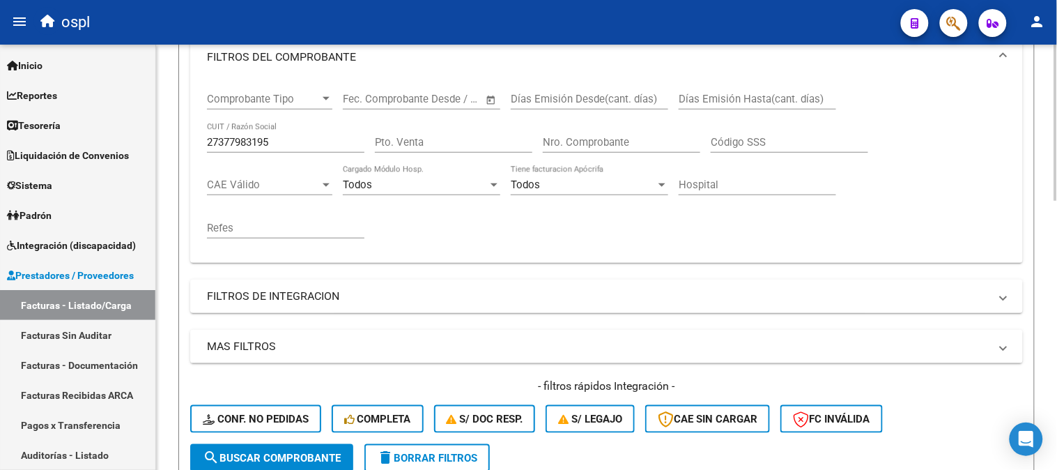
click at [297, 137] on input "27377983195" at bounding box center [285, 142] width 157 height 13
paste input "3536712"
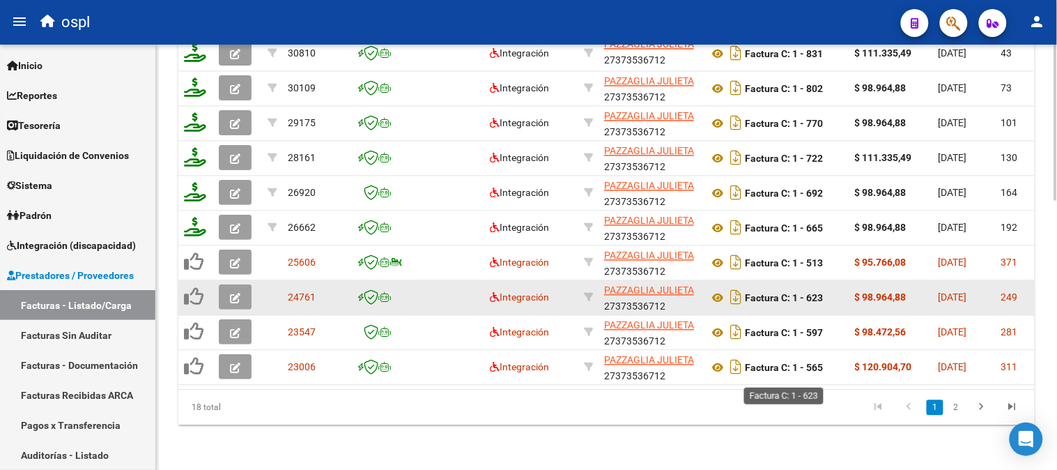
scroll to position [734, 0]
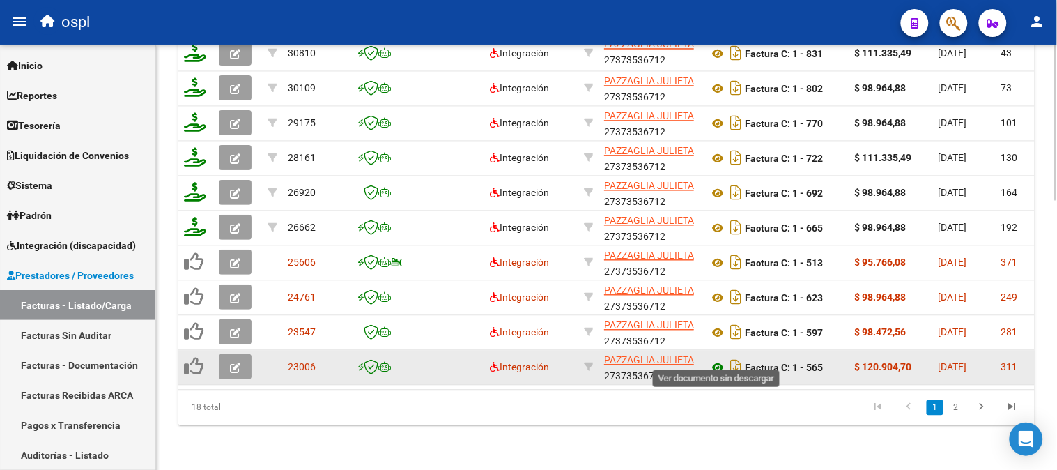
click at [721, 360] on icon at bounding box center [718, 368] width 18 height 17
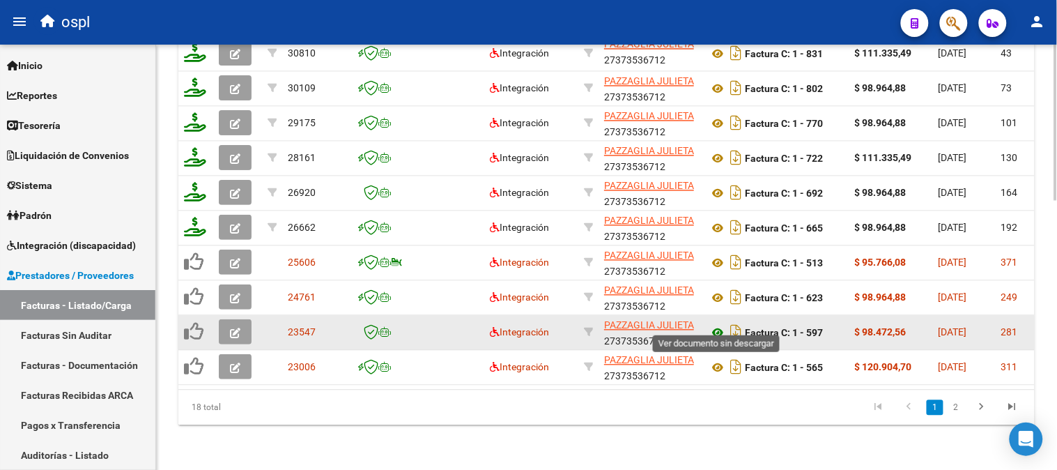
click at [719, 325] on icon at bounding box center [718, 333] width 18 height 17
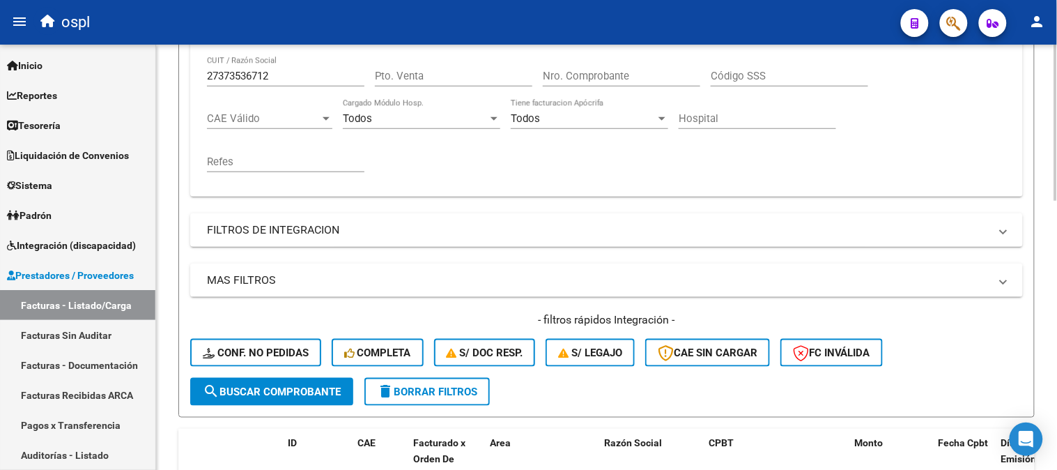
scroll to position [192, 0]
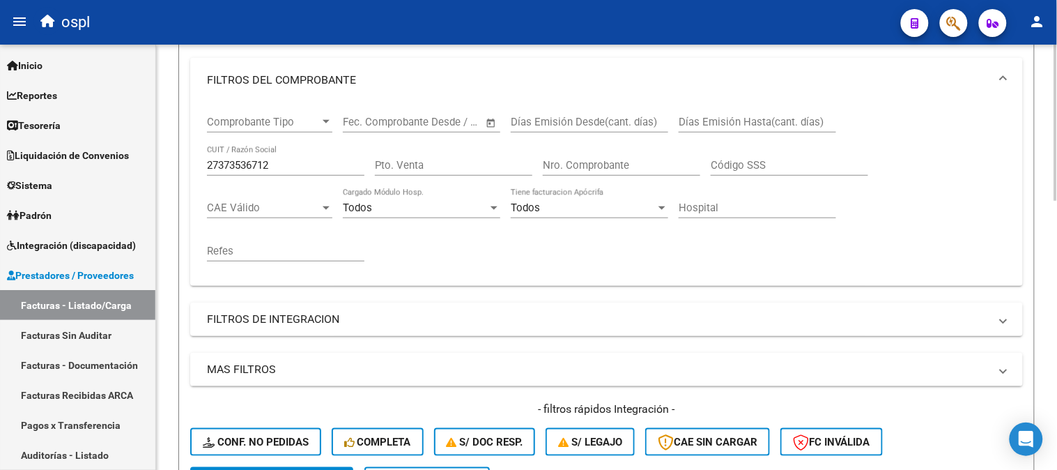
click at [293, 169] on input "27373536712" at bounding box center [285, 165] width 157 height 13
paste input "60555041"
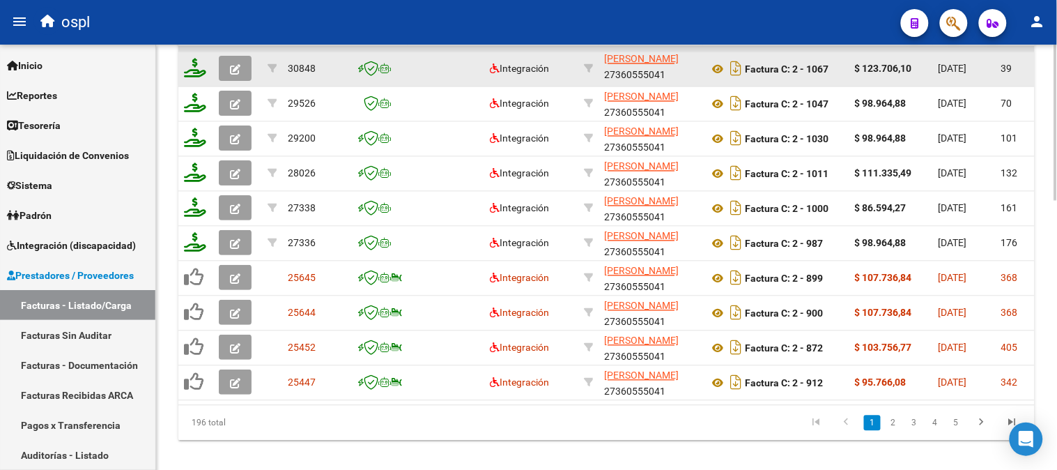
scroll to position [734, 0]
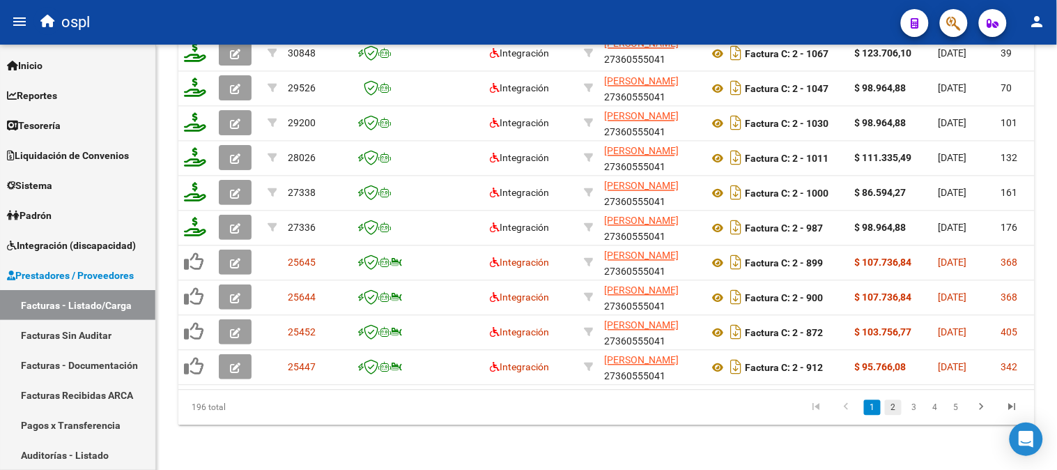
click at [897, 412] on link "2" at bounding box center [893, 407] width 17 height 15
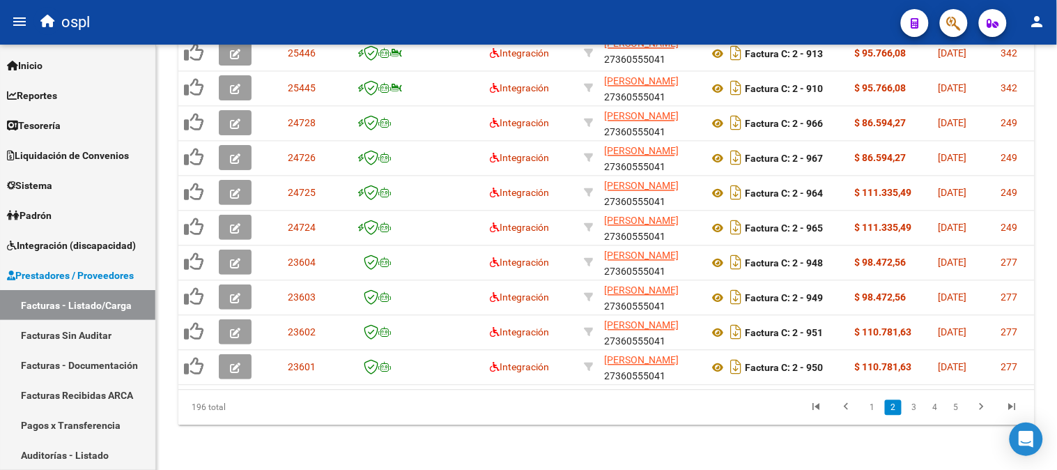
click at [911, 406] on link "3" at bounding box center [914, 407] width 17 height 15
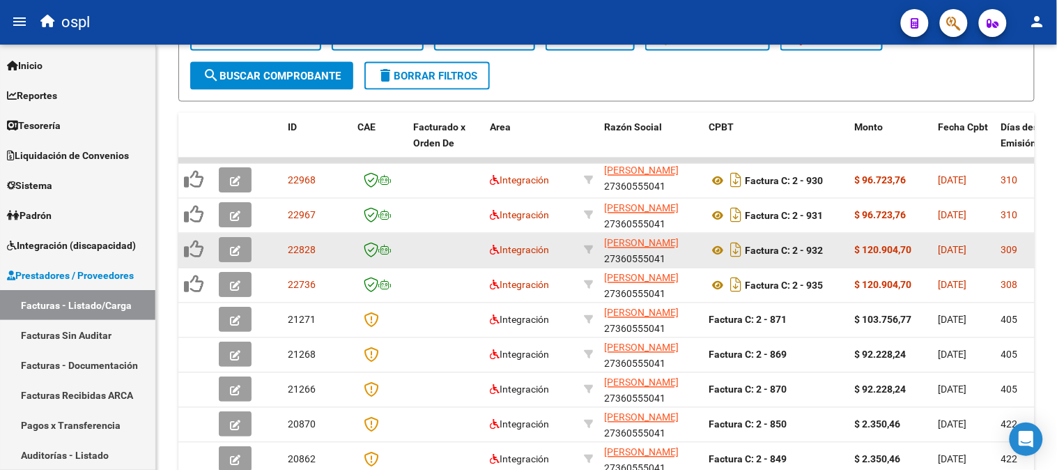
scroll to position [579, 0]
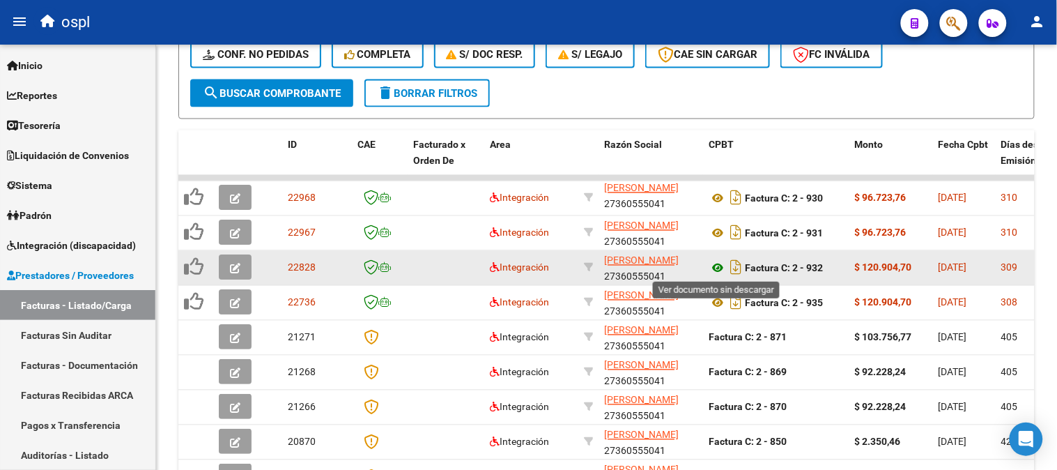
click at [718, 267] on icon at bounding box center [718, 268] width 18 height 17
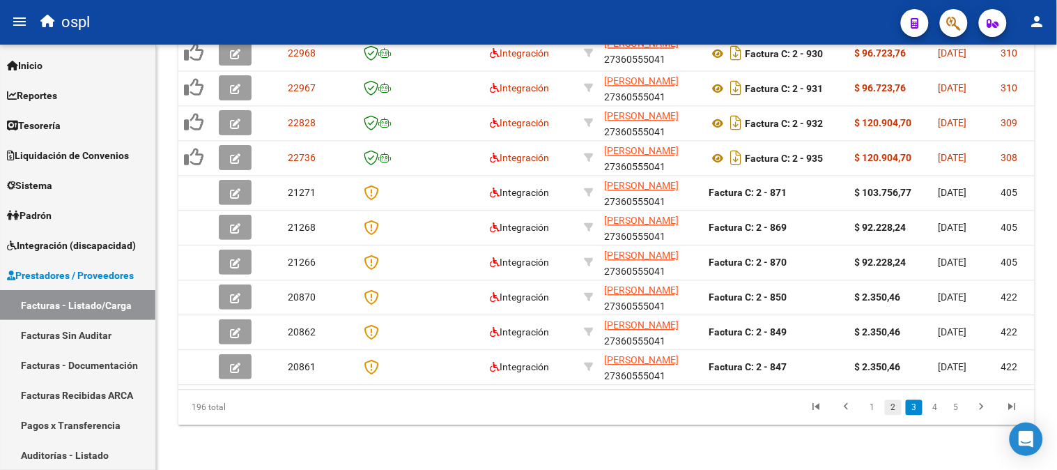
click at [896, 407] on link "2" at bounding box center [893, 407] width 17 height 15
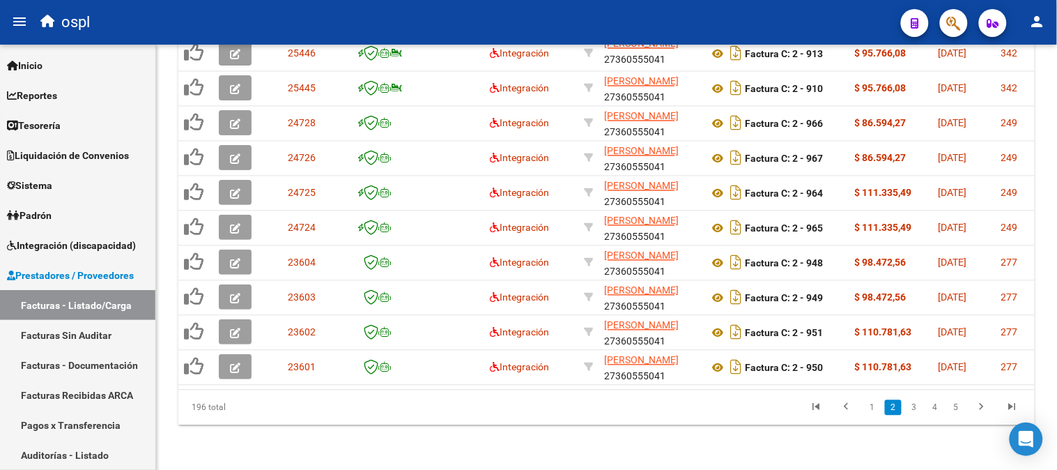
scroll to position [734, 0]
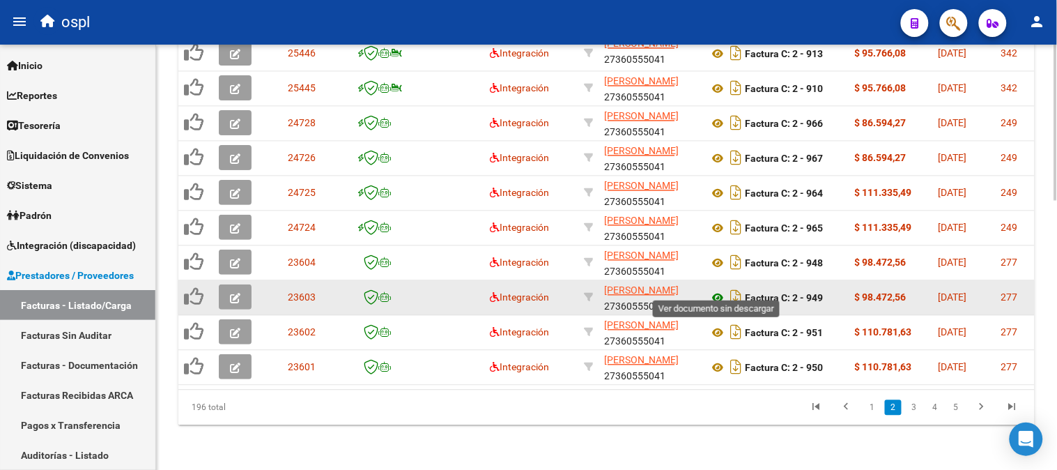
click at [718, 290] on icon at bounding box center [718, 298] width 18 height 17
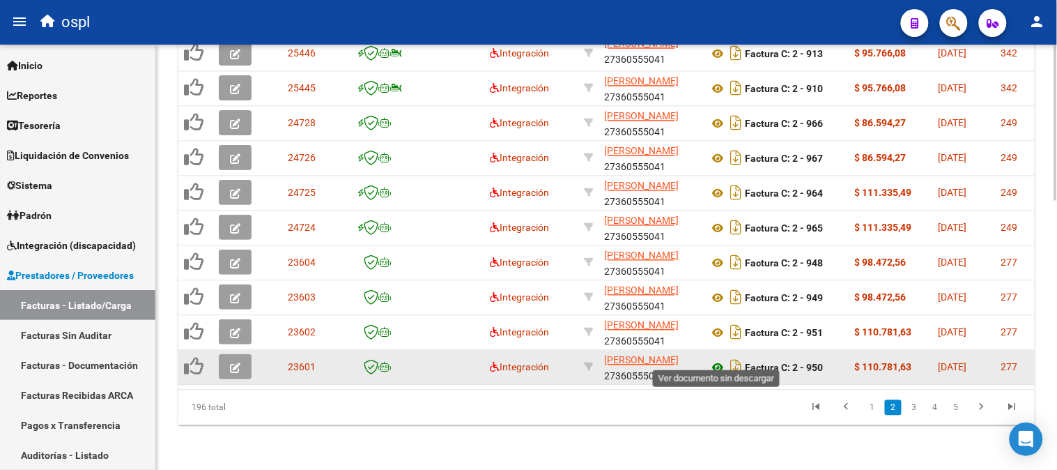
click at [718, 360] on icon at bounding box center [718, 368] width 18 height 17
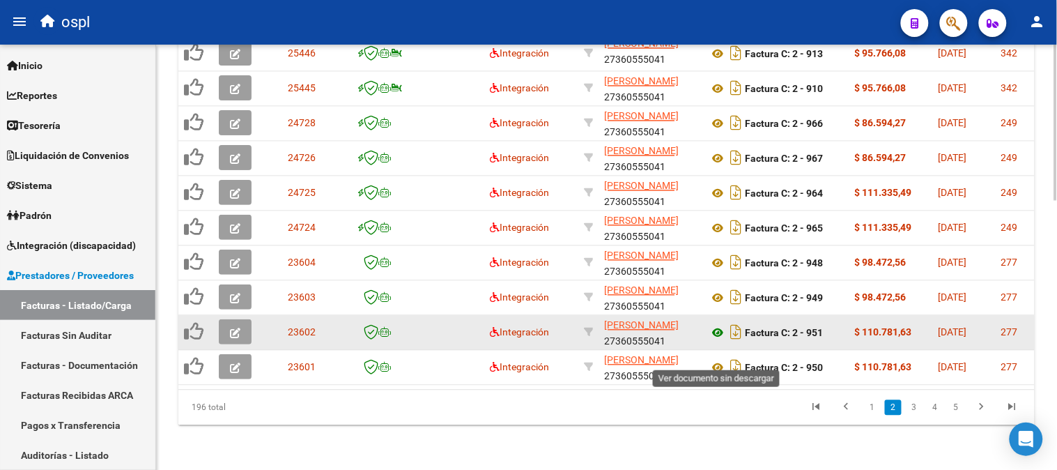
click at [715, 325] on icon at bounding box center [718, 333] width 18 height 17
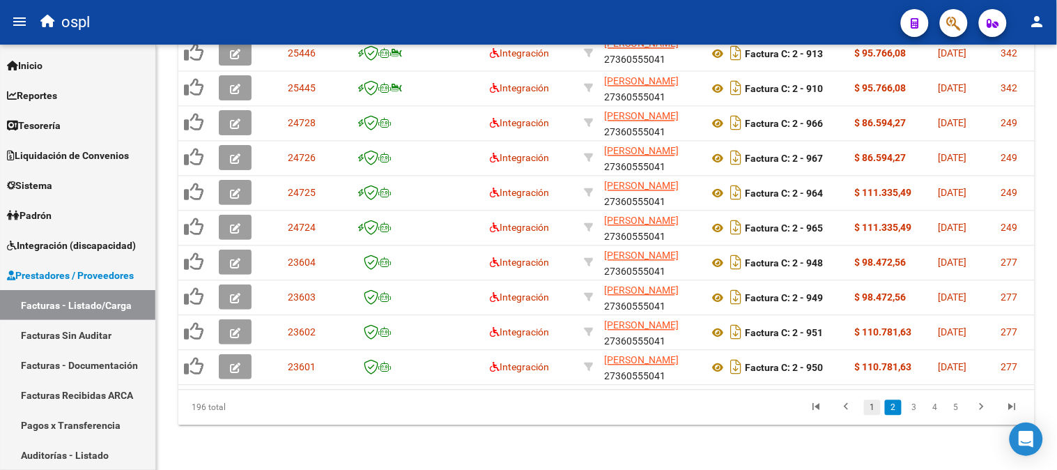
click at [876, 408] on link "1" at bounding box center [872, 407] width 17 height 15
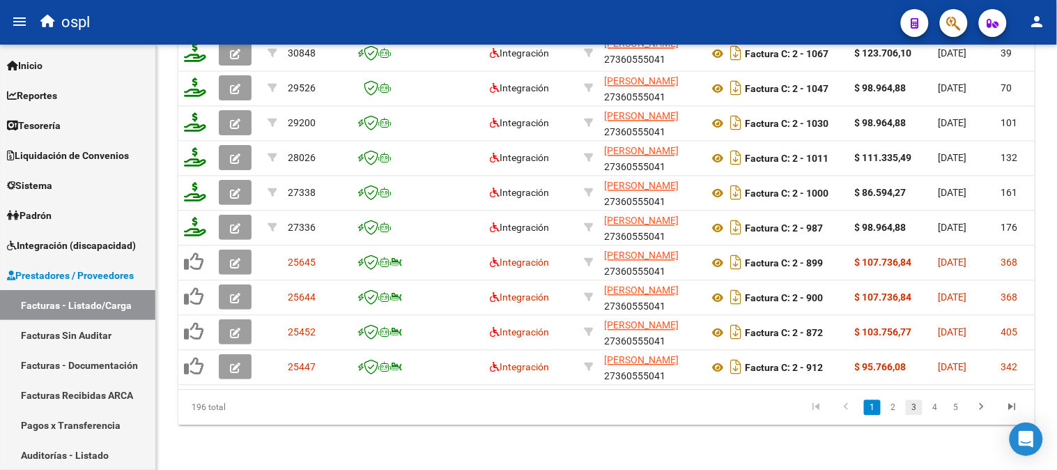
click at [915, 408] on link "3" at bounding box center [914, 407] width 17 height 15
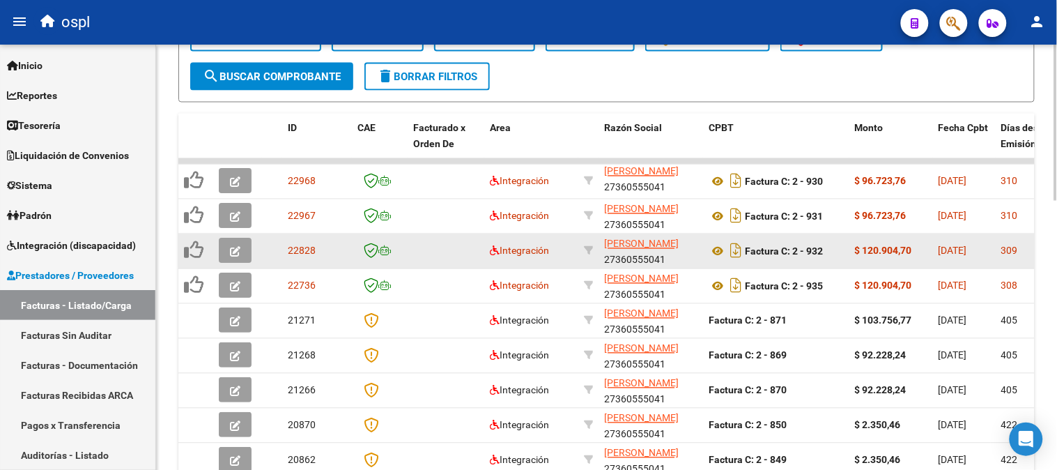
scroll to position [579, 0]
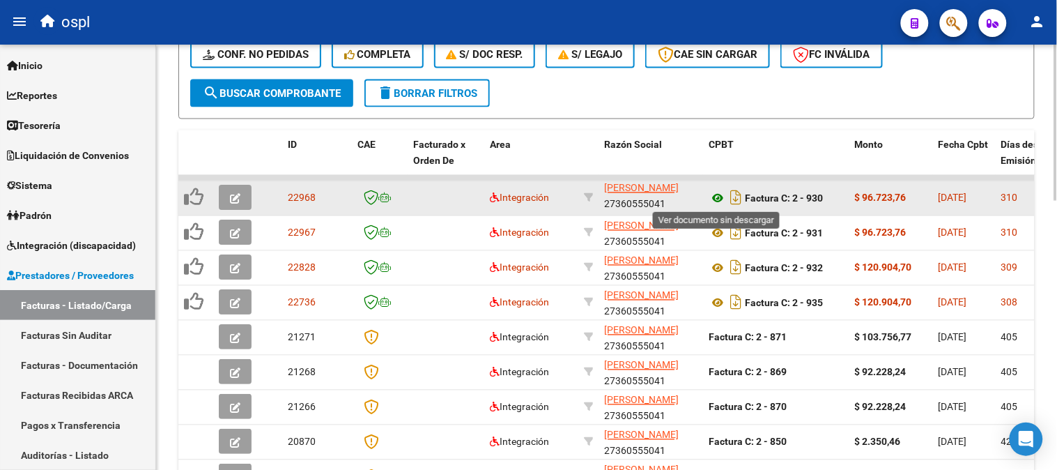
click at [713, 193] on icon at bounding box center [718, 198] width 18 height 17
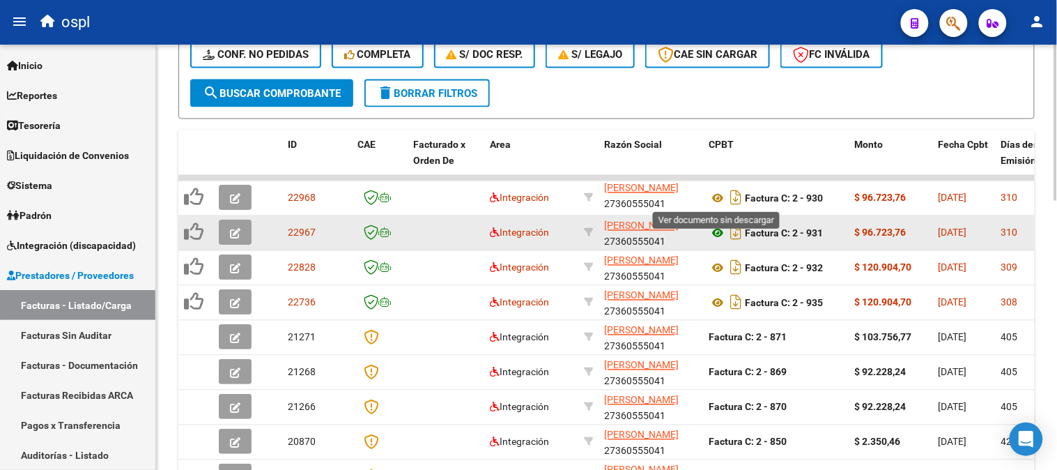
click at [723, 232] on icon at bounding box center [718, 233] width 18 height 17
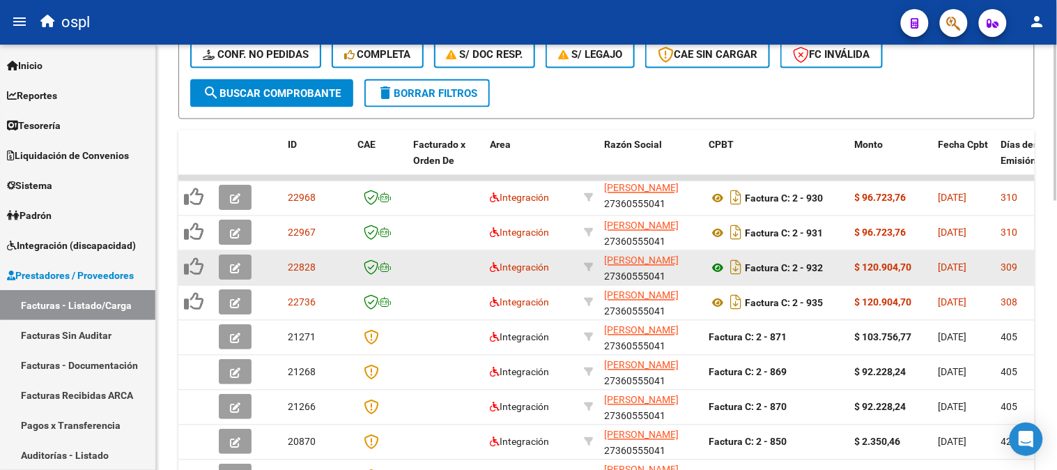
click at [718, 265] on icon at bounding box center [718, 268] width 18 height 17
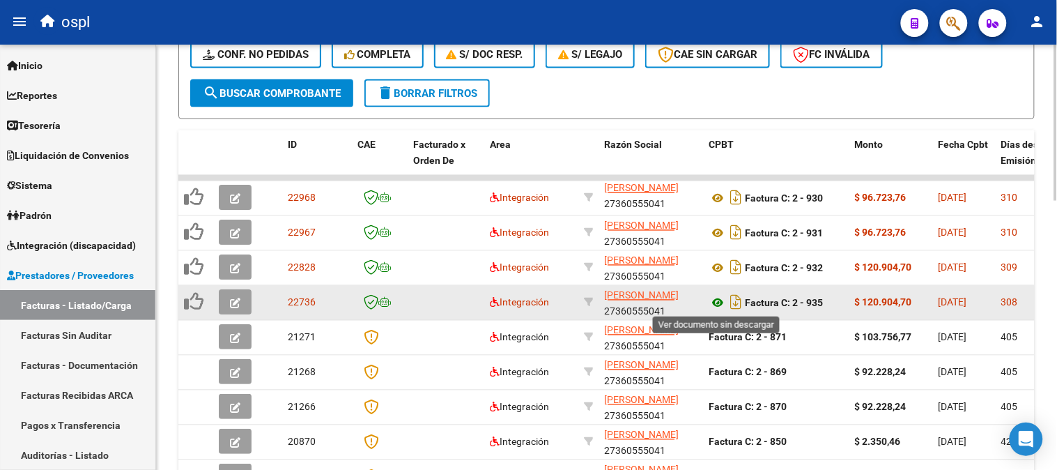
click at [715, 304] on icon at bounding box center [718, 303] width 18 height 17
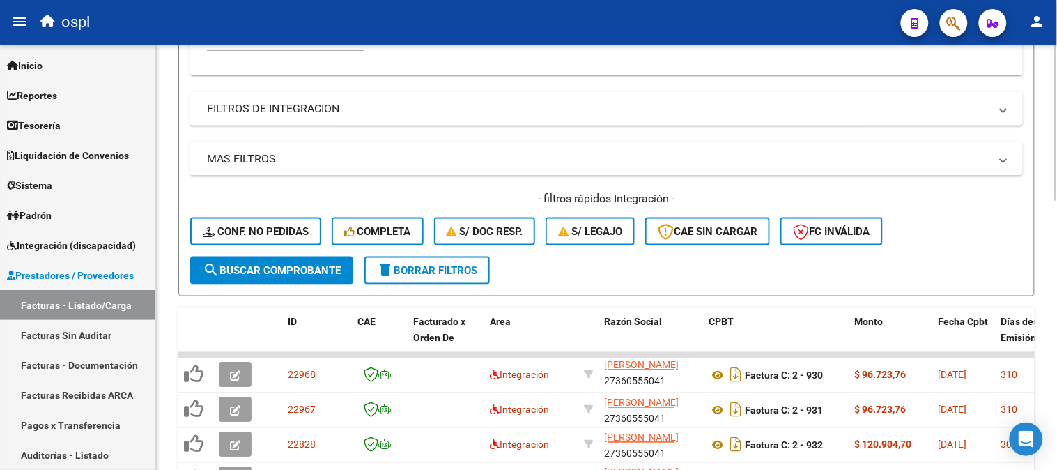
scroll to position [192, 0]
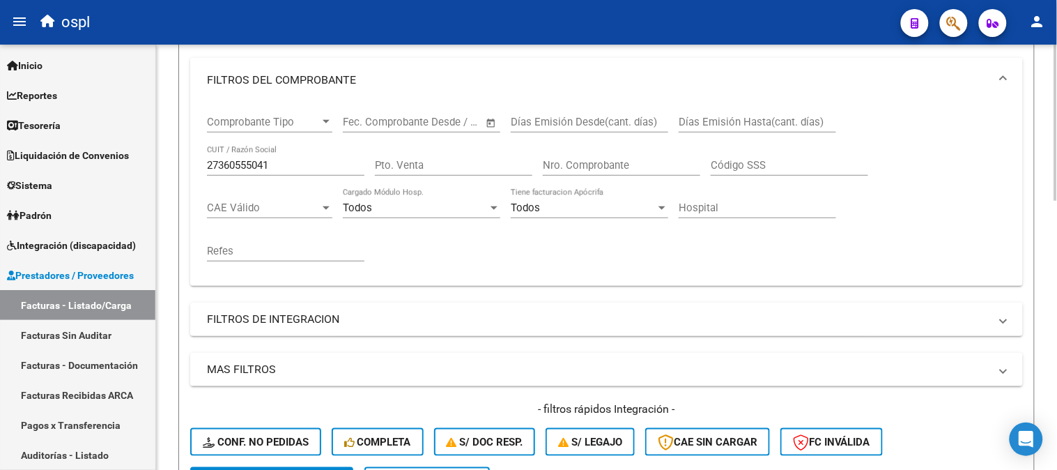
click at [315, 160] on input "27360555041" at bounding box center [285, 165] width 157 height 13
paste input "27116342"
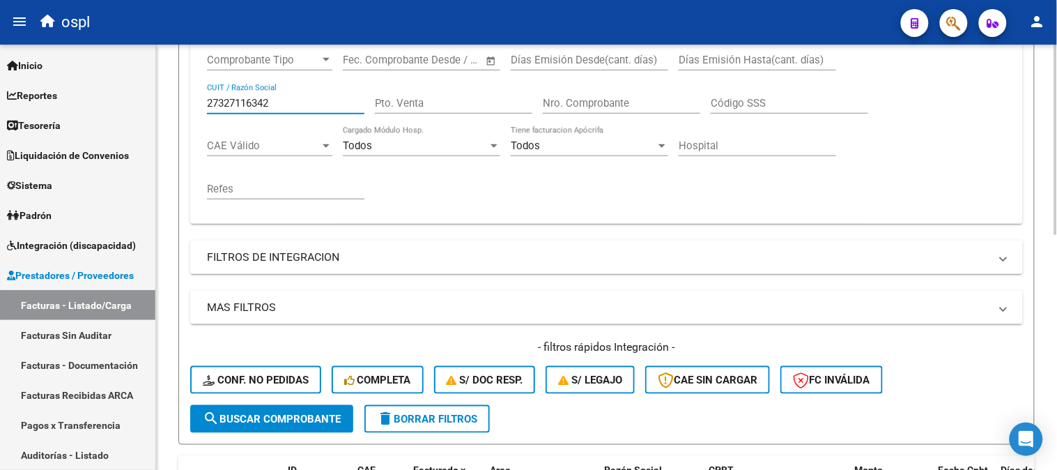
scroll to position [502, 0]
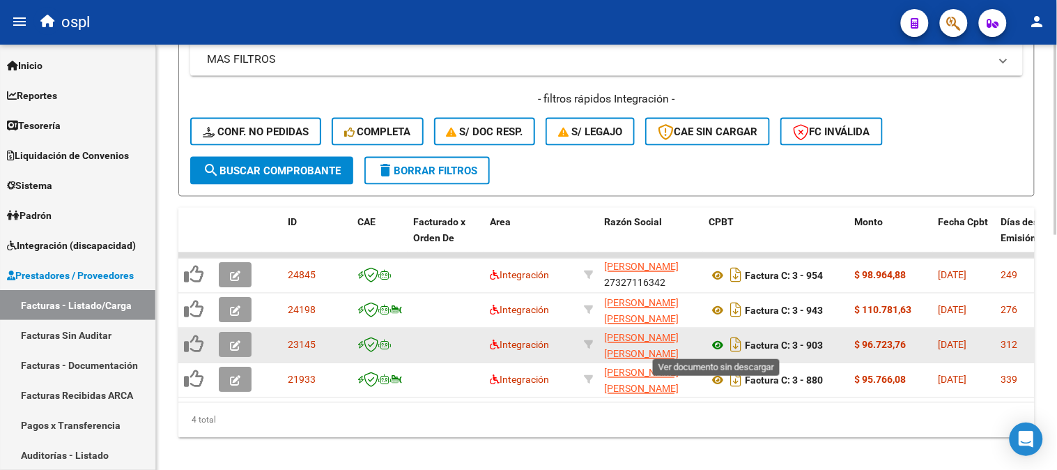
click at [713, 345] on icon at bounding box center [718, 345] width 18 height 17
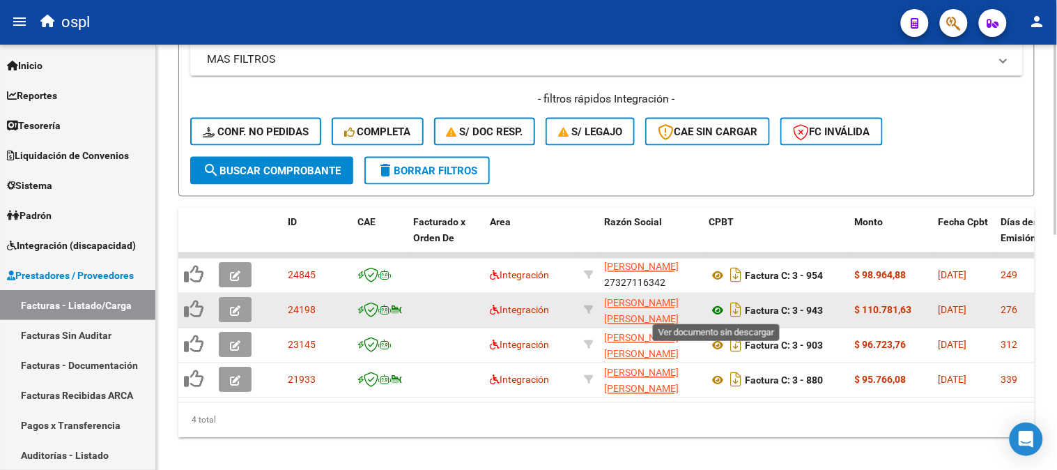
click at [716, 307] on icon at bounding box center [718, 310] width 18 height 17
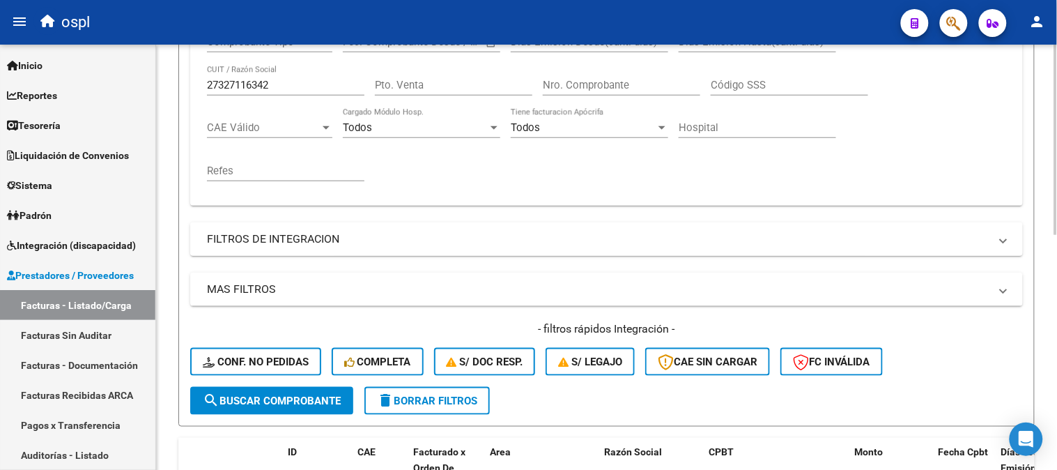
scroll to position [269, 0]
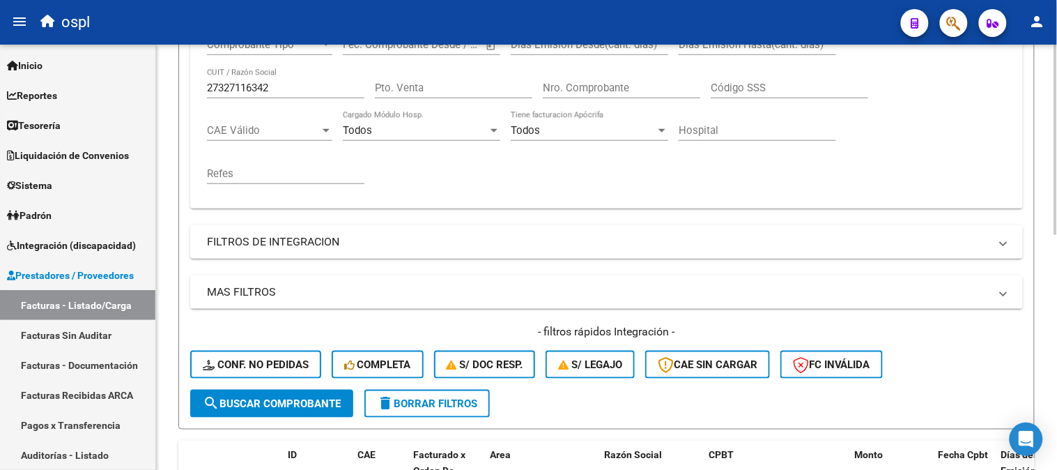
click at [267, 86] on input "27327116342" at bounding box center [285, 88] width 157 height 13
paste input "0363751"
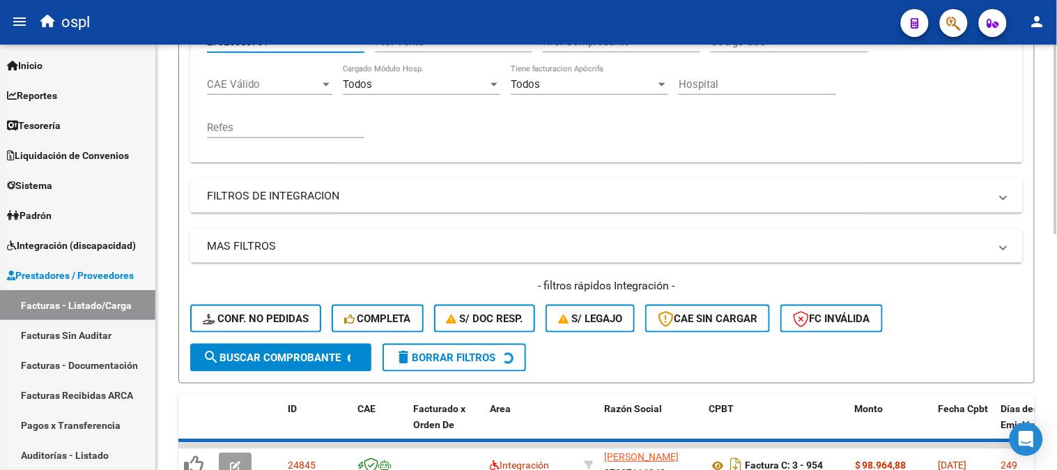
scroll to position [502, 0]
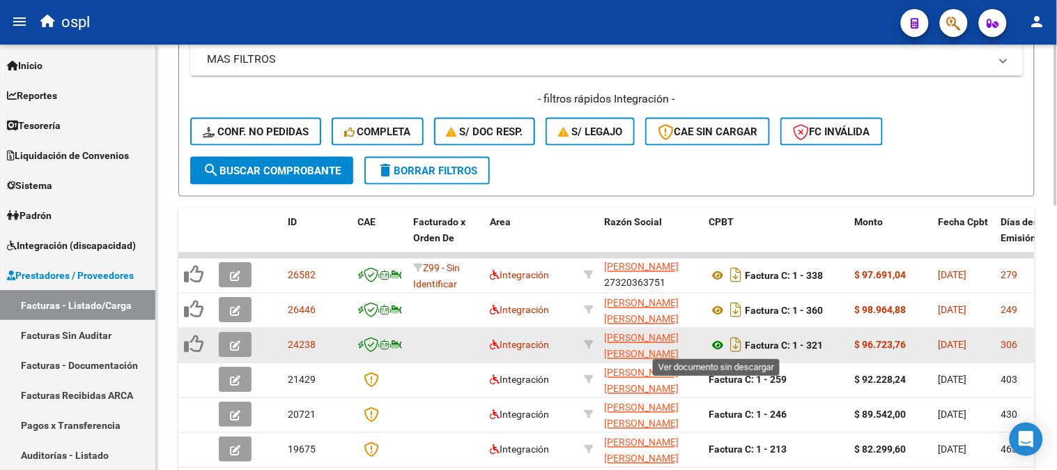
click at [716, 347] on icon at bounding box center [718, 345] width 18 height 17
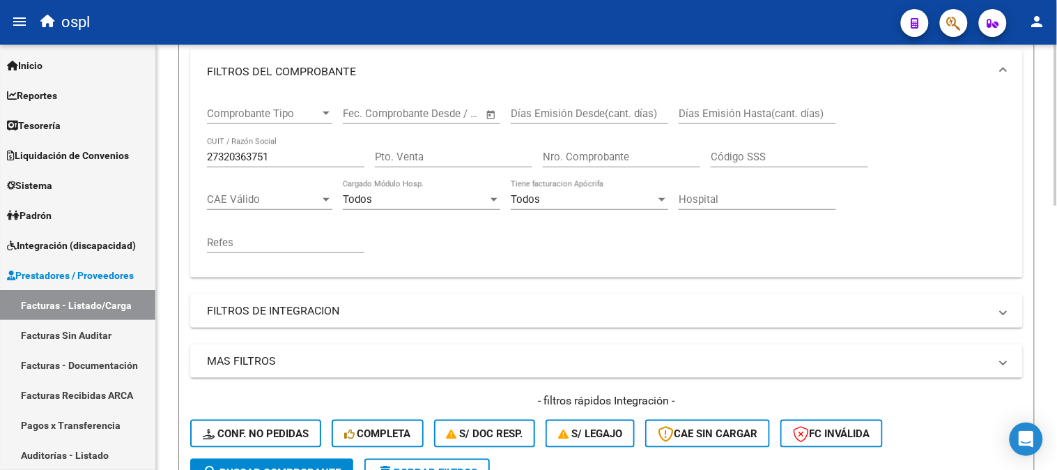
scroll to position [192, 0]
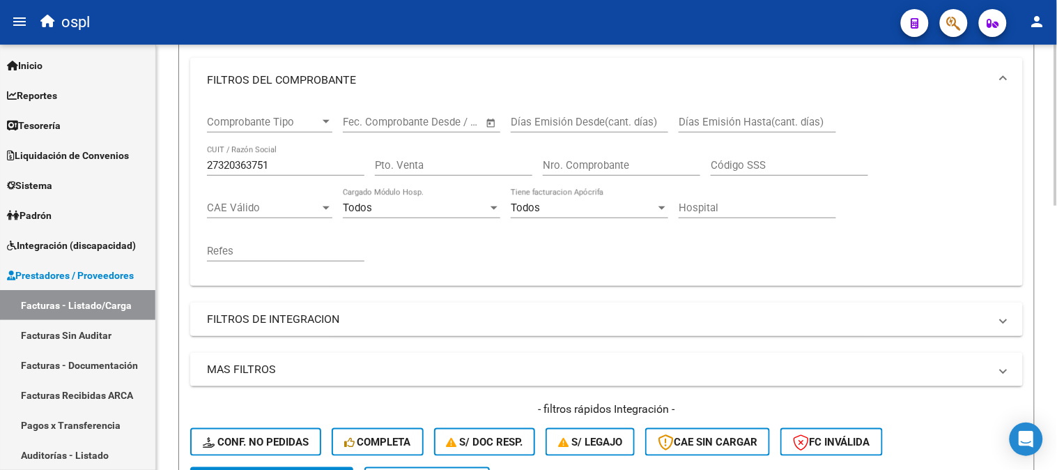
click at [291, 165] on input "27320363751" at bounding box center [285, 165] width 157 height 13
paste input "05624042"
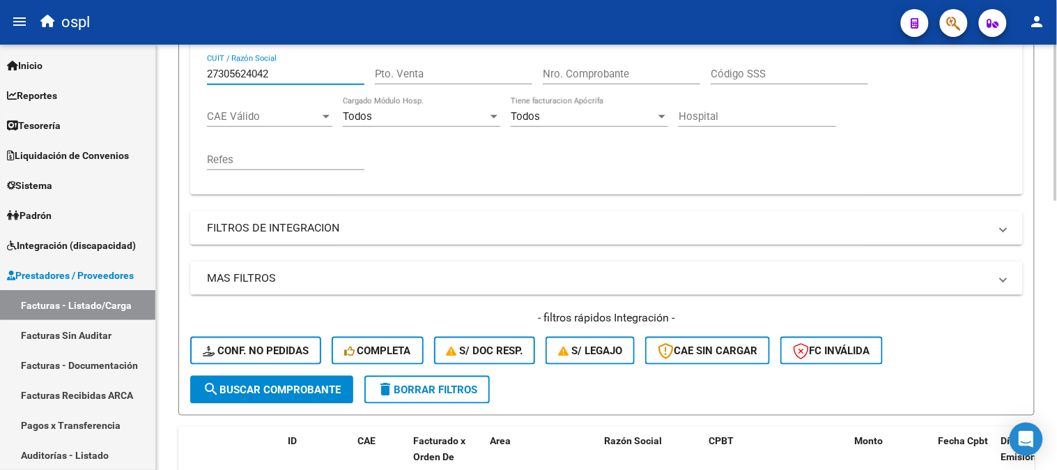
scroll to position [502, 0]
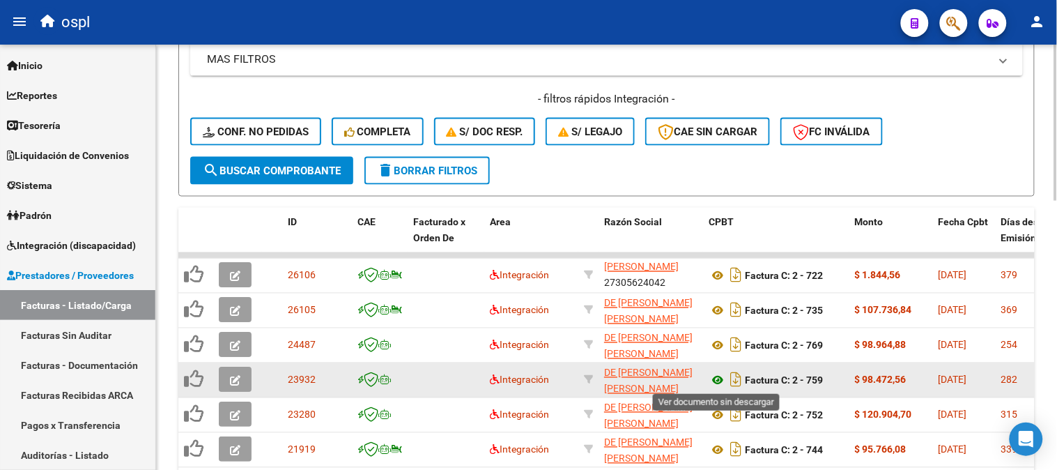
click at [719, 376] on icon at bounding box center [718, 380] width 18 height 17
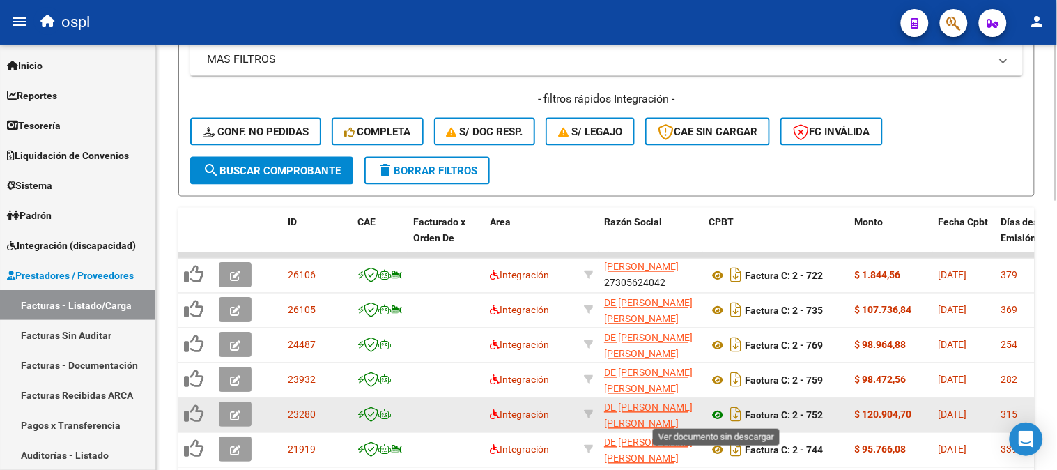
click at [716, 408] on icon at bounding box center [718, 415] width 18 height 17
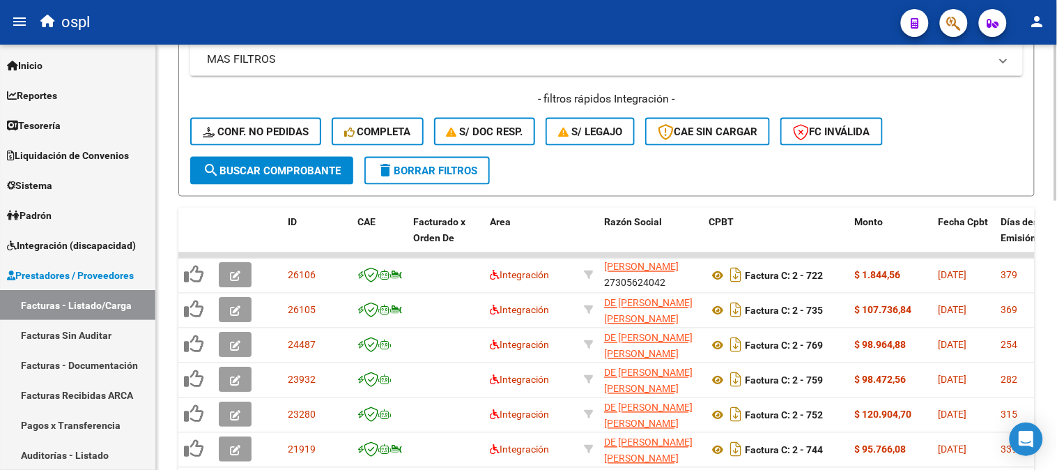
scroll to position [269, 0]
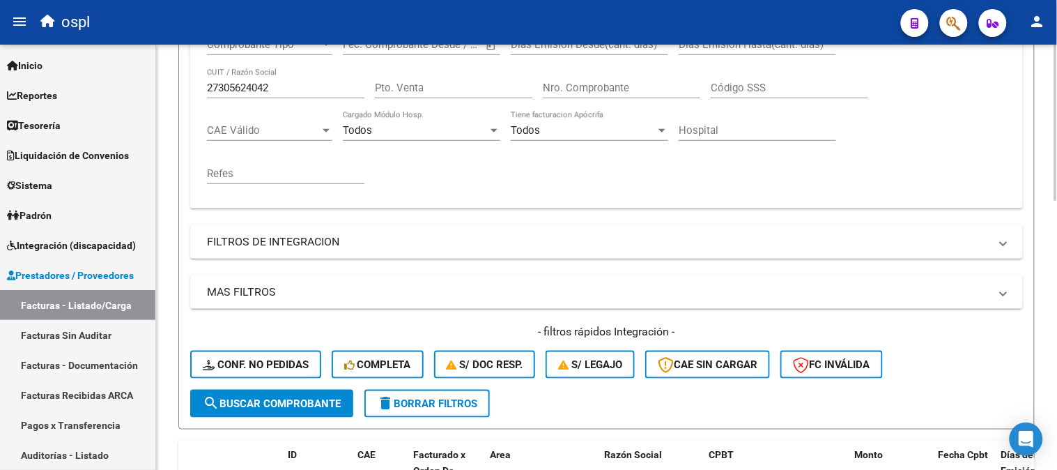
click at [281, 88] on input "27305624042" at bounding box center [285, 88] width 157 height 13
paste input "3144728"
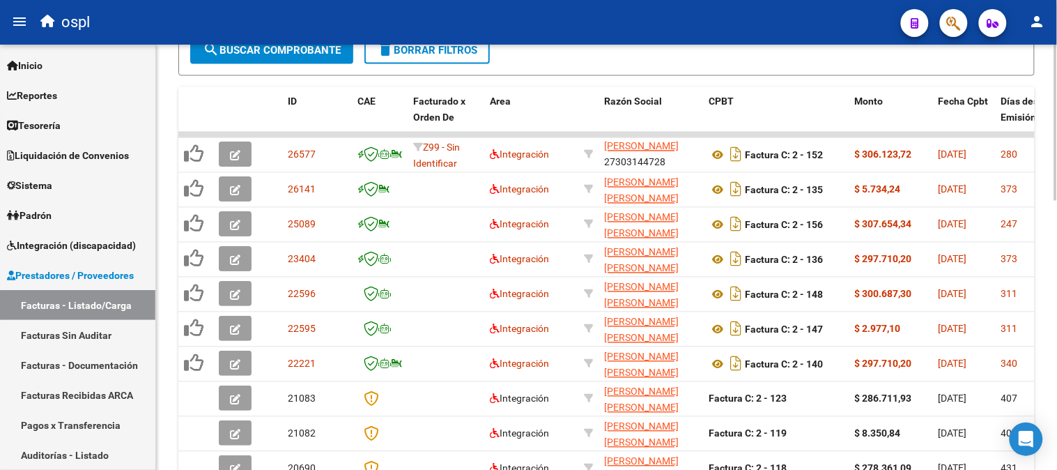
scroll to position [656, 0]
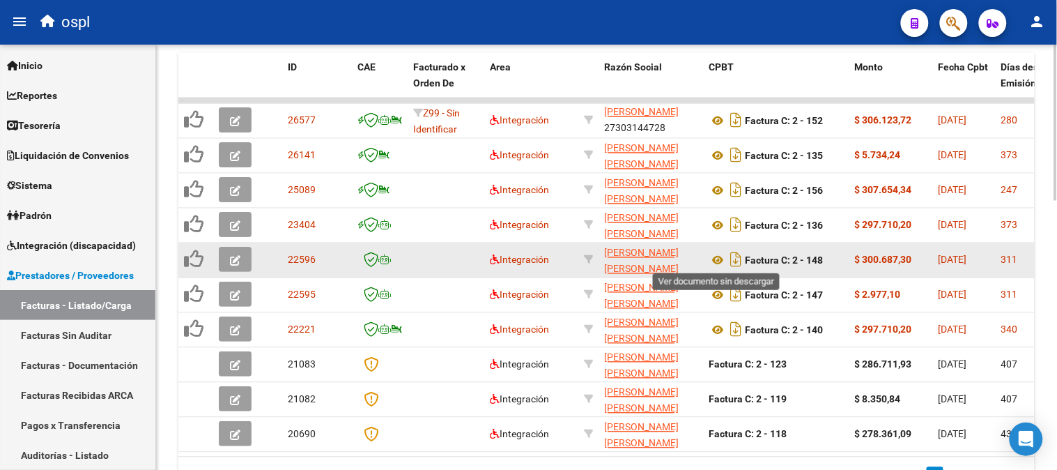
click at [716, 256] on icon at bounding box center [718, 260] width 18 height 17
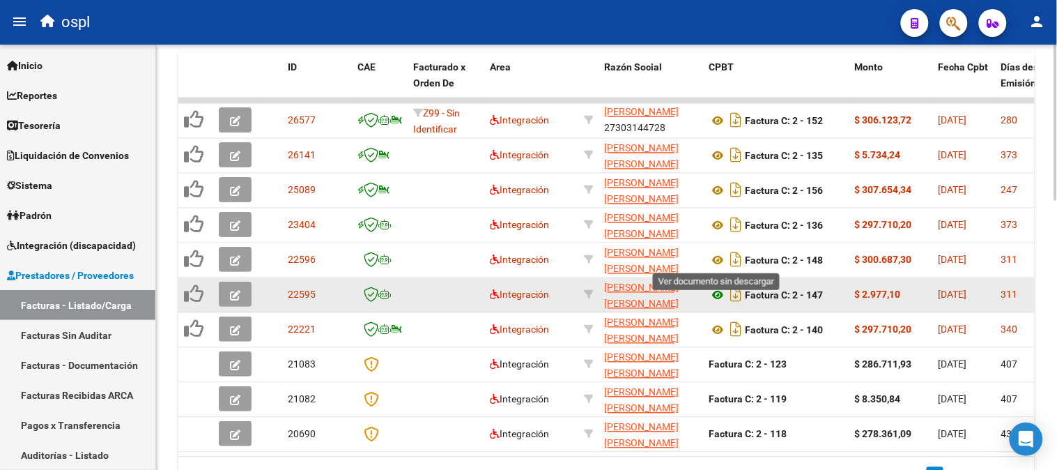
click at [718, 291] on icon at bounding box center [718, 295] width 18 height 17
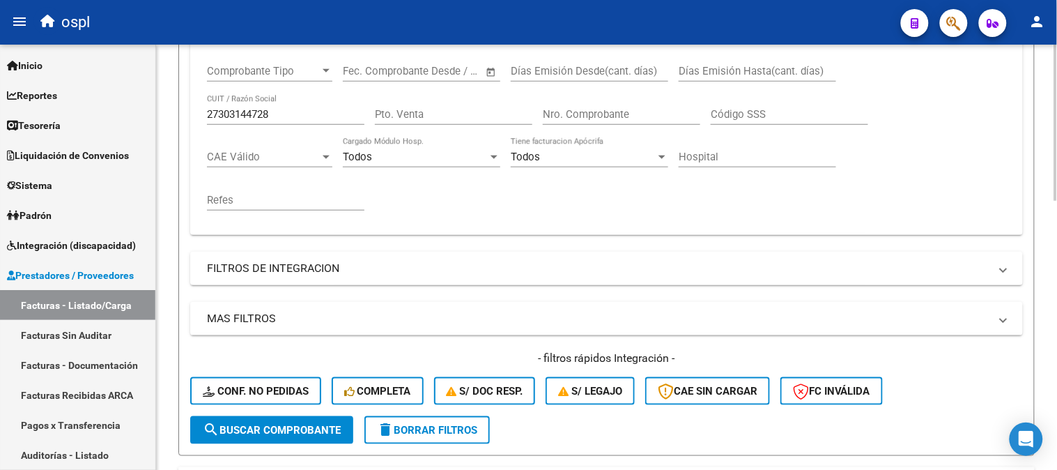
scroll to position [192, 0]
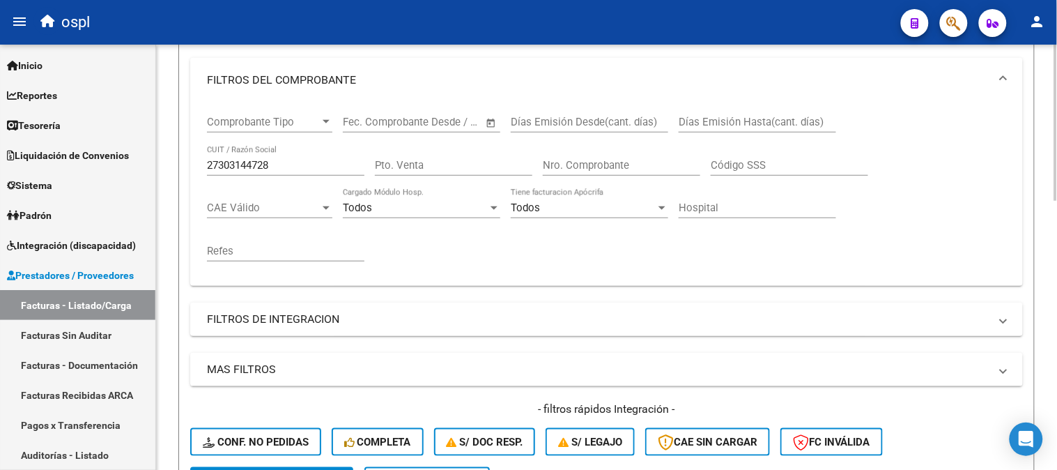
click at [277, 168] on input "27303144728" at bounding box center [285, 165] width 157 height 13
paste input "295028330"
click at [323, 162] on input "27295028330" at bounding box center [285, 165] width 157 height 13
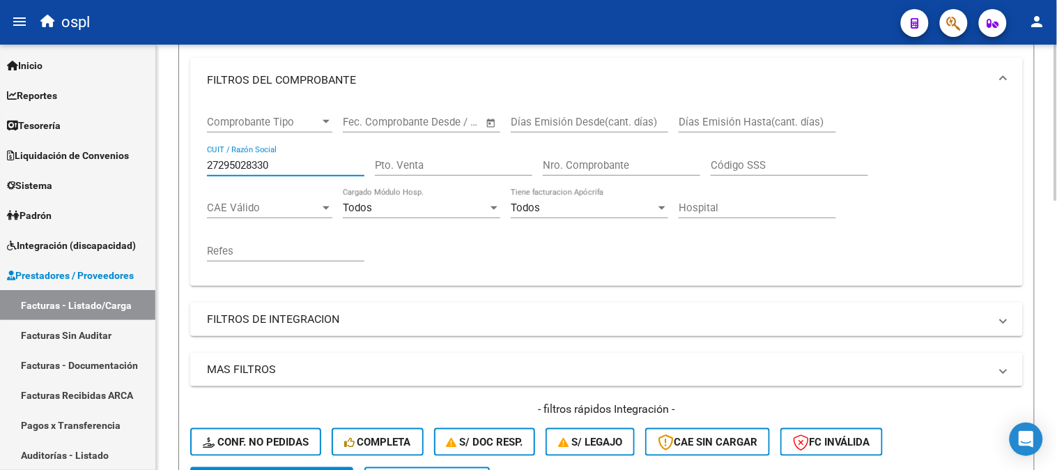
paste input "24113078"
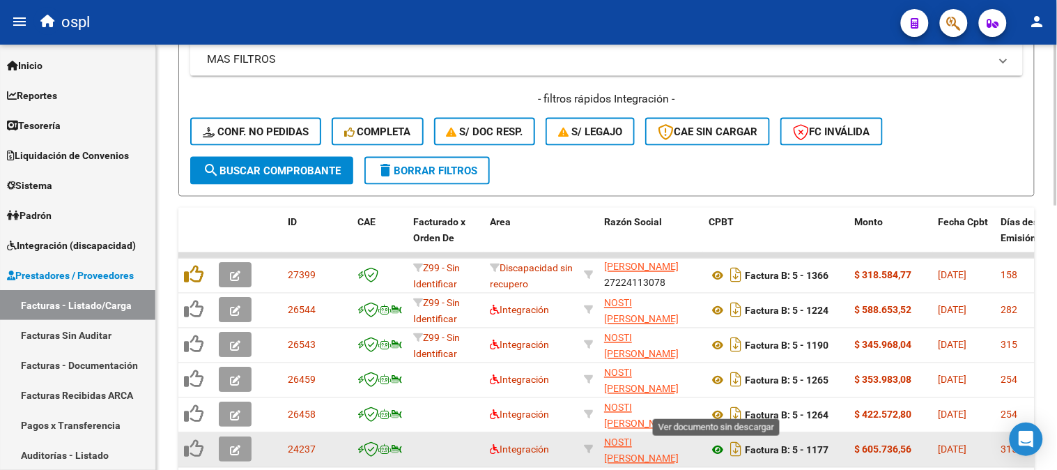
click at [718, 447] on icon at bounding box center [718, 450] width 18 height 17
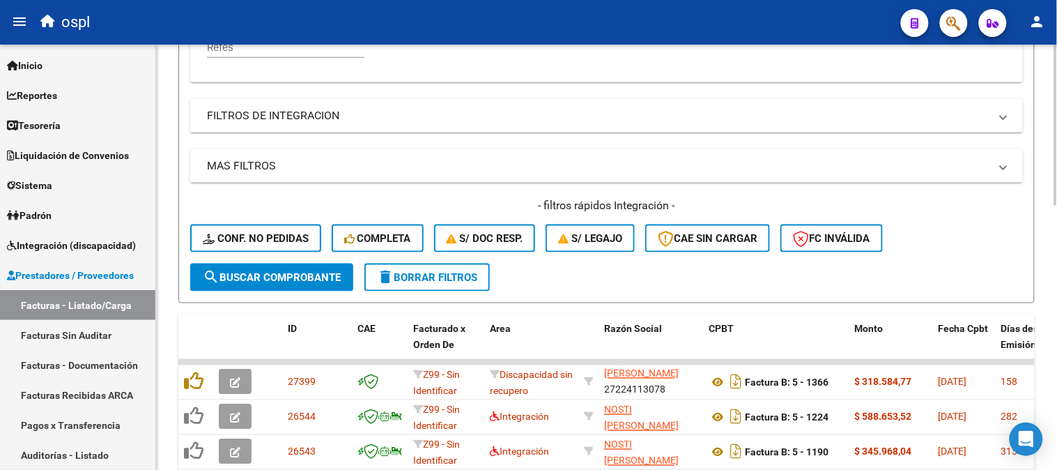
scroll to position [192, 0]
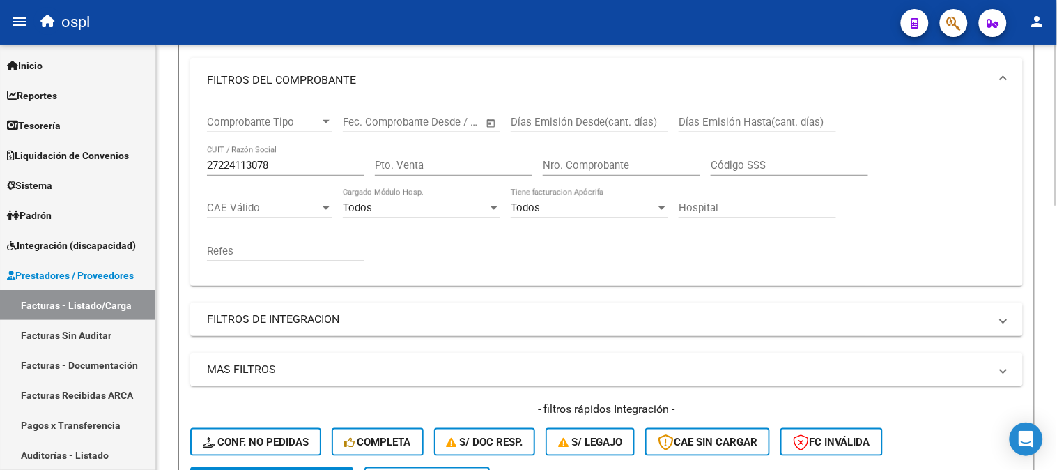
click at [242, 162] on input "27224113078" at bounding box center [285, 165] width 157 height 13
paste input "19670627"
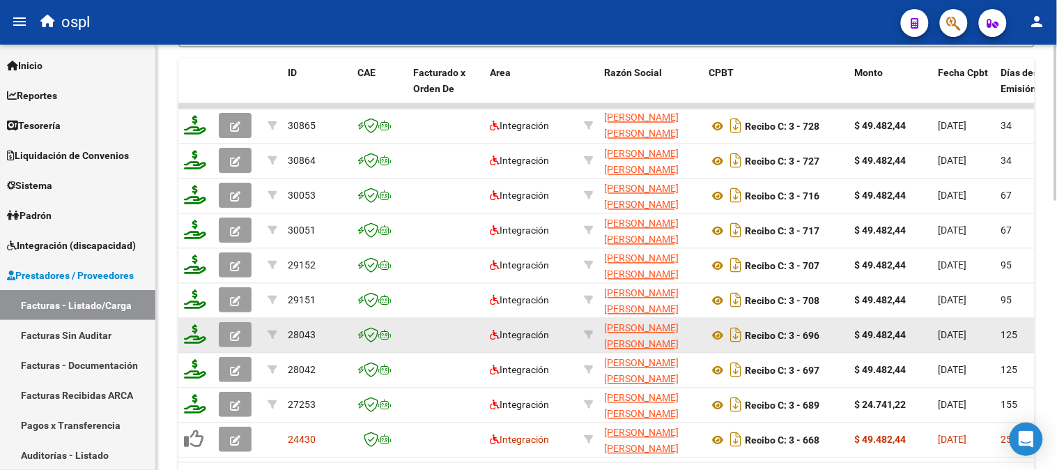
scroll to position [656, 0]
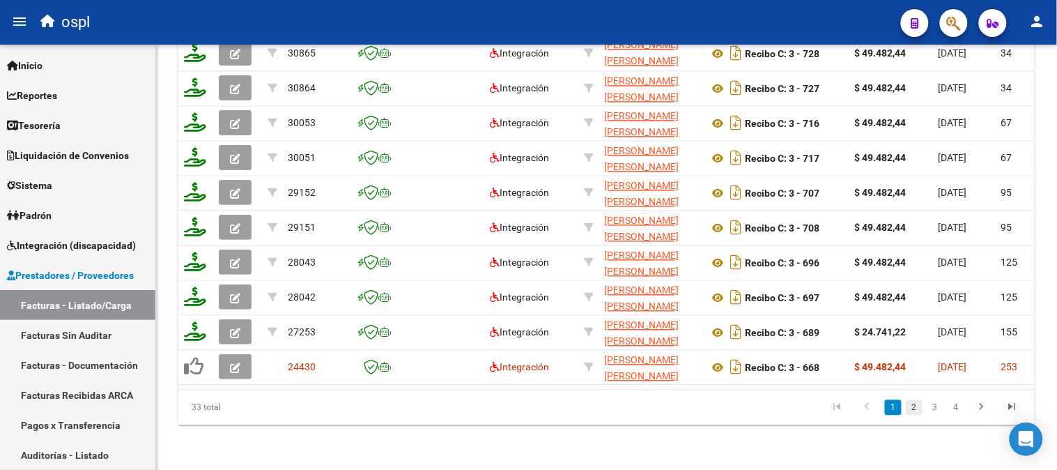
click at [918, 408] on link "2" at bounding box center [914, 407] width 17 height 15
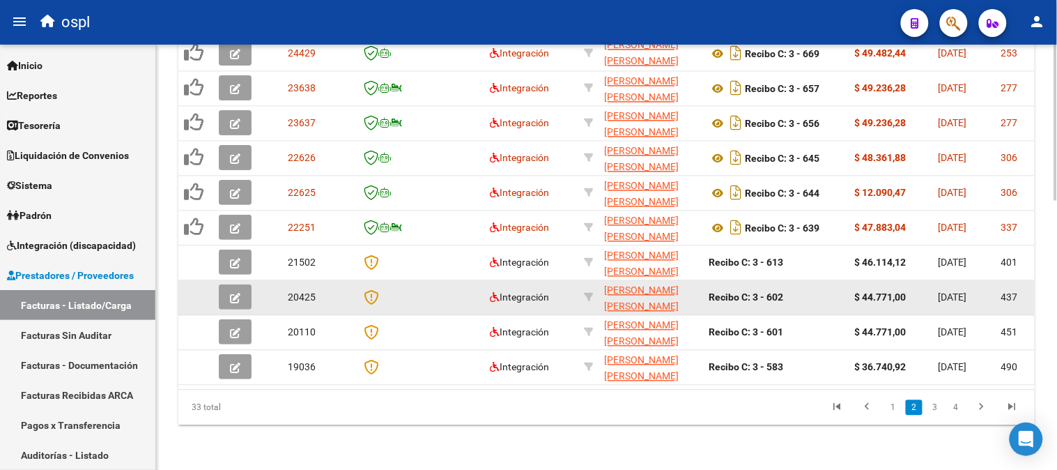
scroll to position [734, 0]
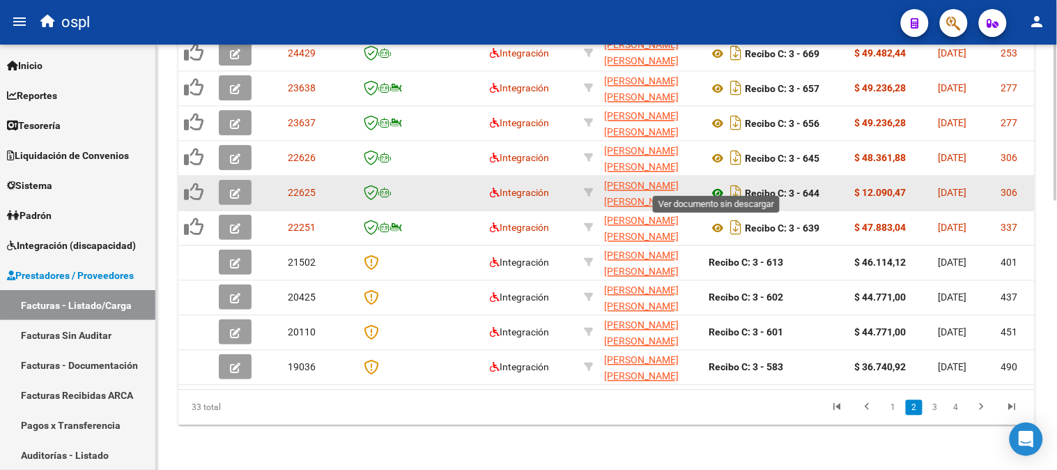
click at [719, 185] on icon at bounding box center [718, 193] width 18 height 17
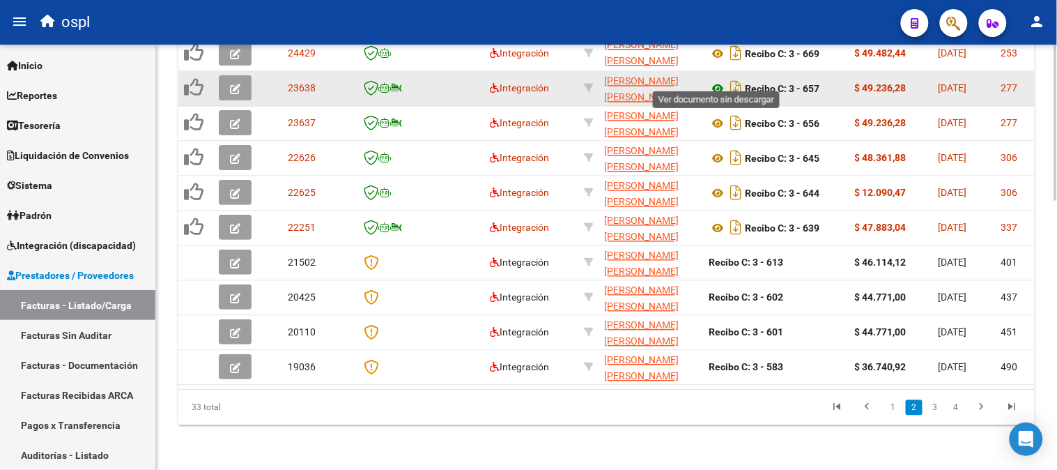
click at [721, 81] on icon at bounding box center [718, 89] width 18 height 17
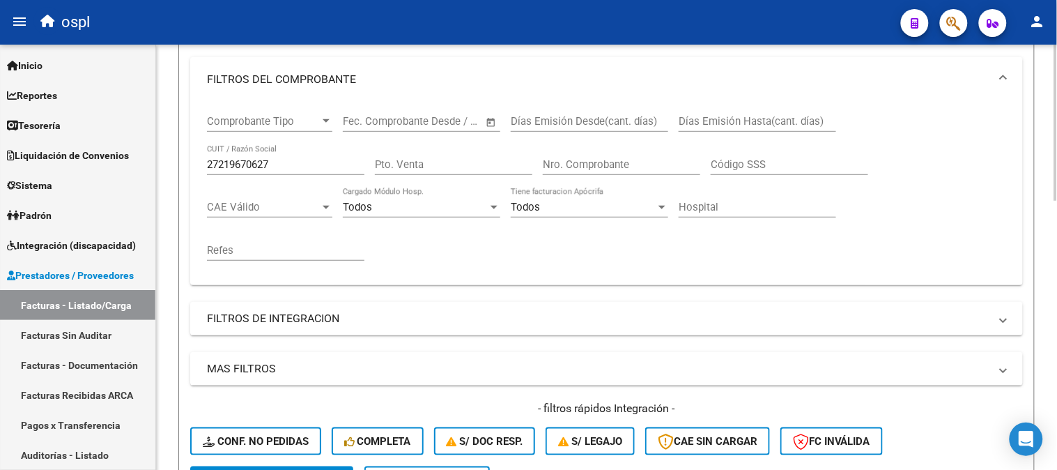
scroll to position [192, 0]
click at [275, 175] on div "27219670627 CUIT / Razón Social" at bounding box center [285, 161] width 157 height 30
click at [281, 169] on input "27219670627" at bounding box center [285, 165] width 157 height 13
paste input "033217913"
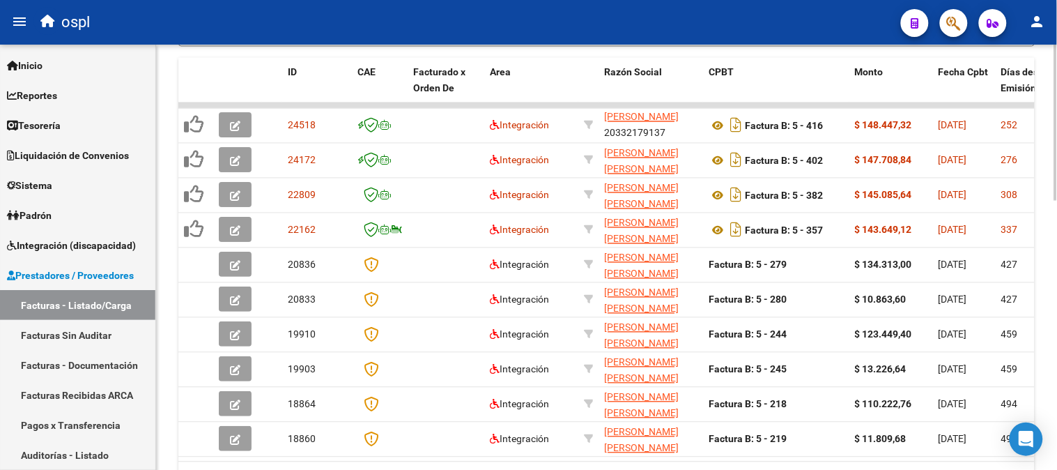
scroll to position [656, 0]
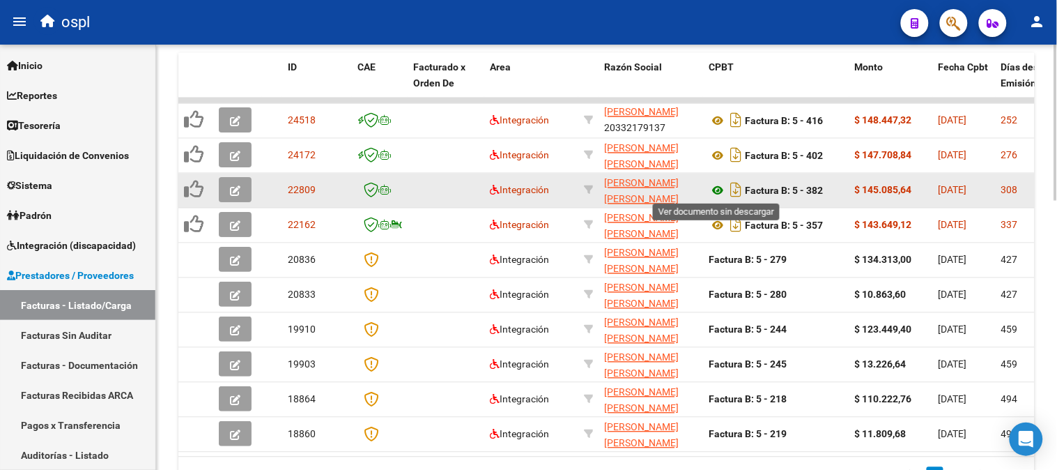
click at [714, 189] on icon at bounding box center [718, 191] width 18 height 17
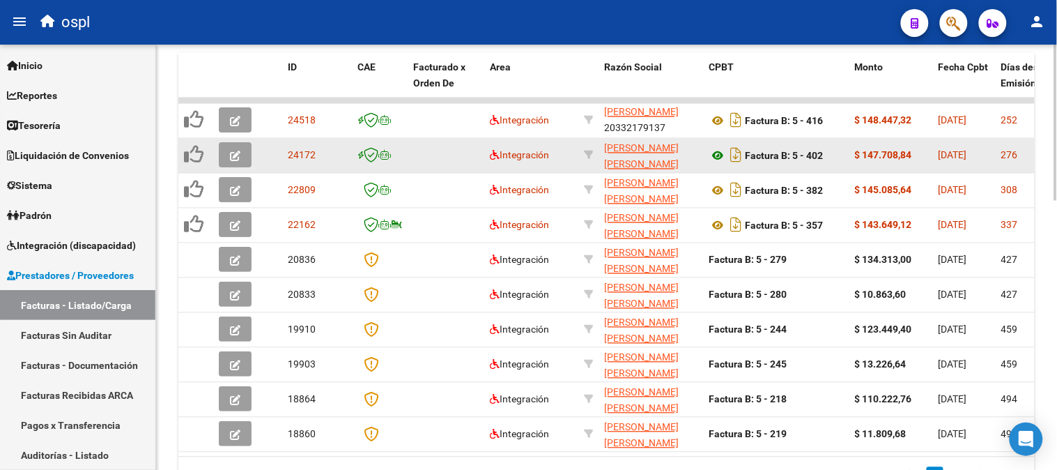
click at [720, 148] on icon at bounding box center [718, 156] width 18 height 17
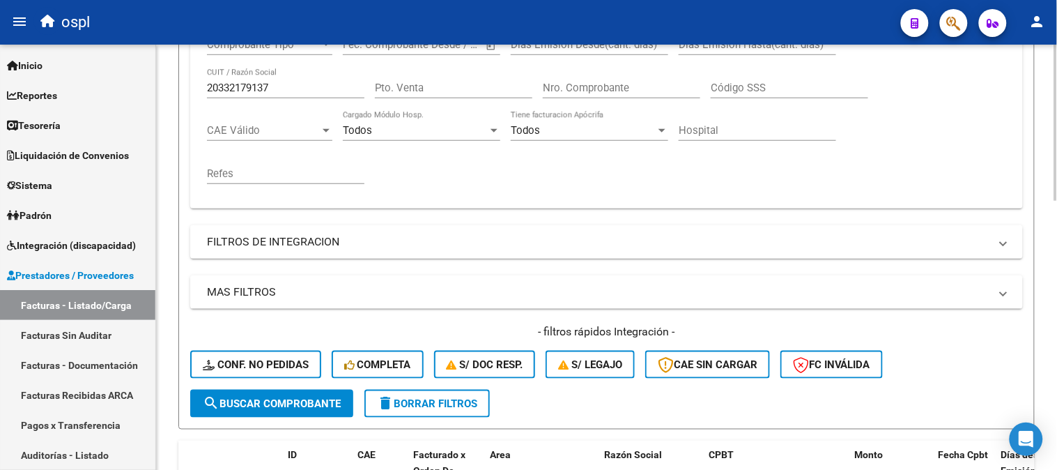
scroll to position [37, 0]
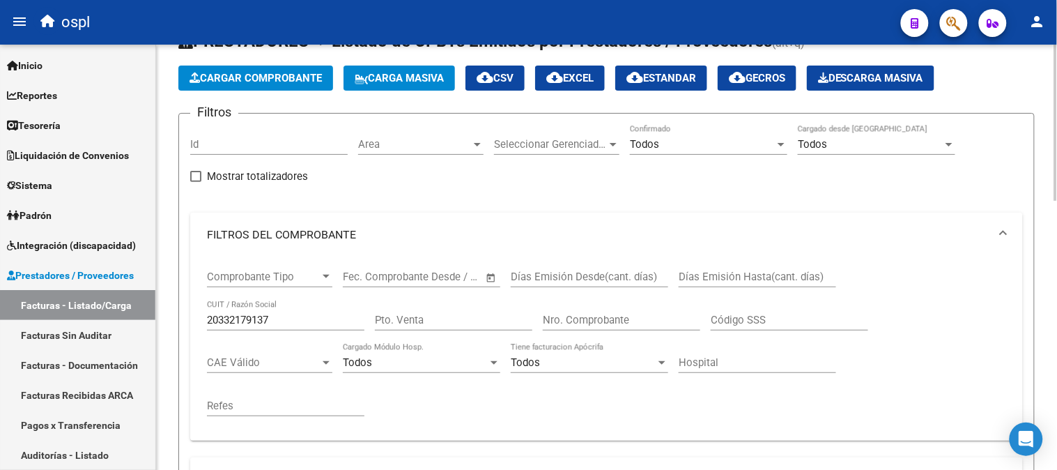
click at [304, 323] on input "20332179137" at bounding box center [285, 320] width 157 height 13
paste input "3372090324"
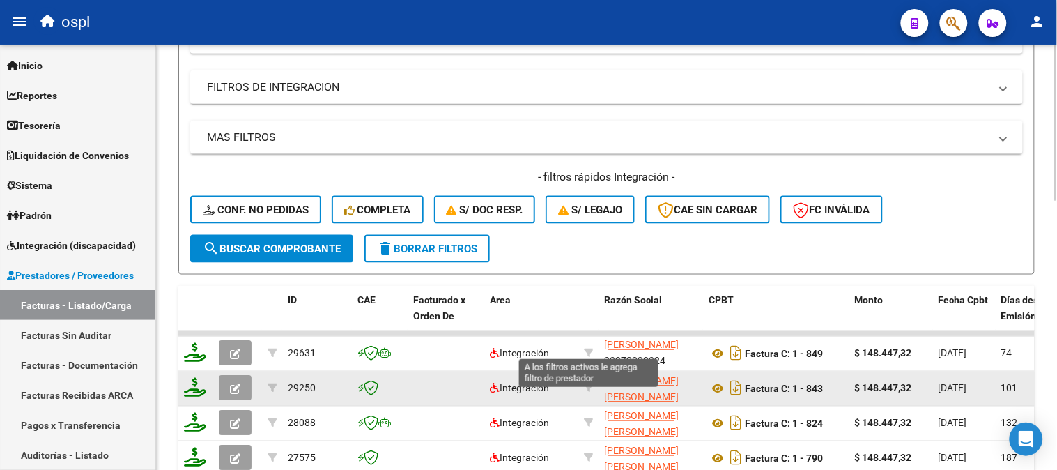
scroll to position [502, 0]
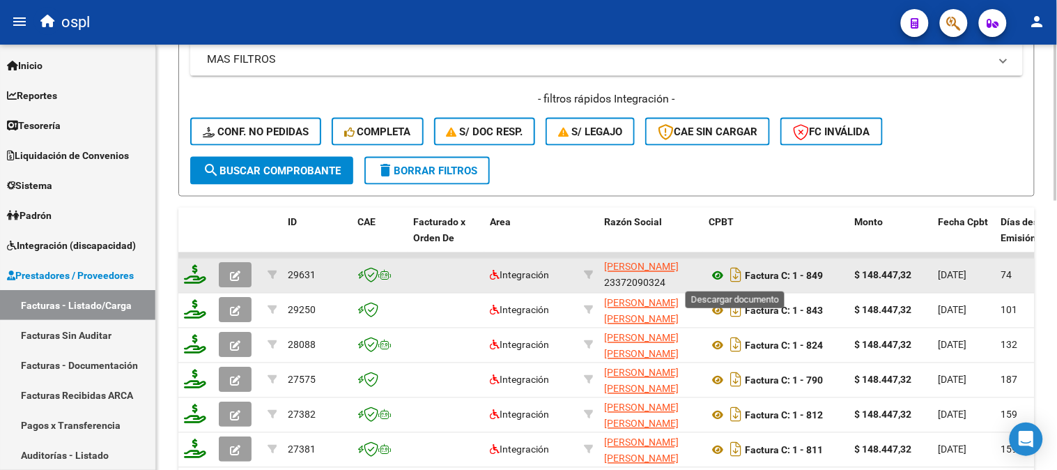
click at [716, 273] on icon at bounding box center [718, 276] width 18 height 17
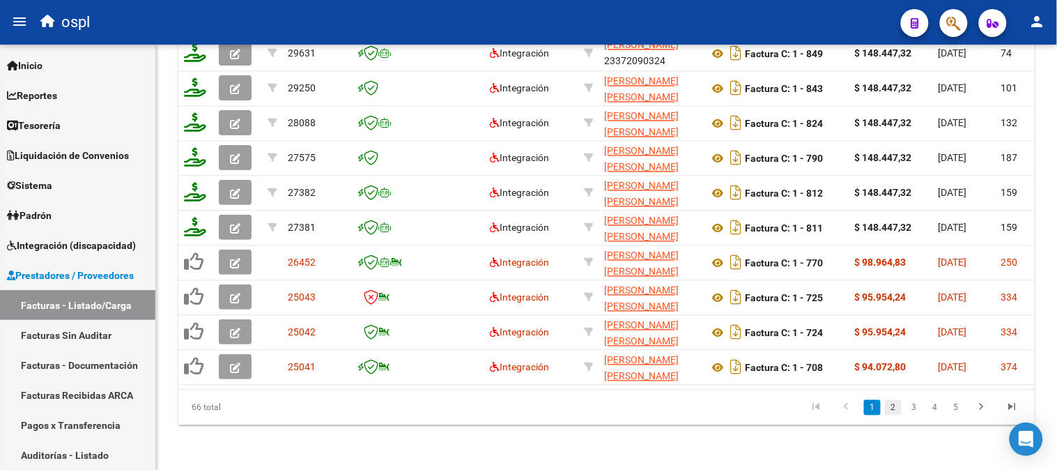
click at [900, 408] on link "2" at bounding box center [893, 407] width 17 height 15
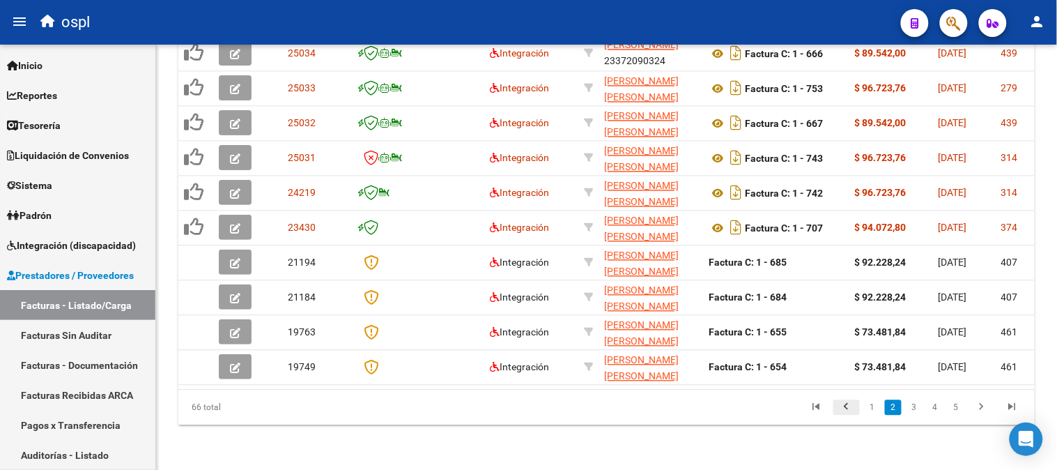
scroll to position [734, 0]
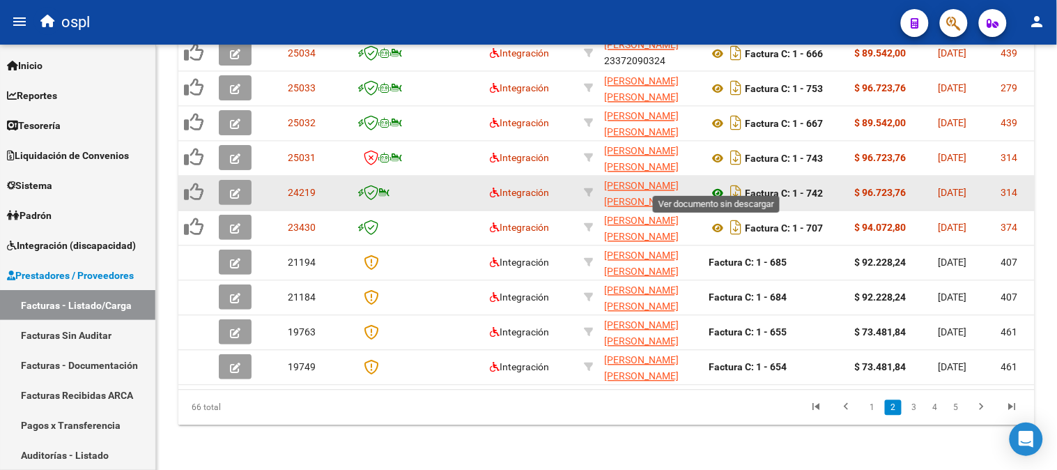
click at [716, 185] on icon at bounding box center [718, 193] width 18 height 17
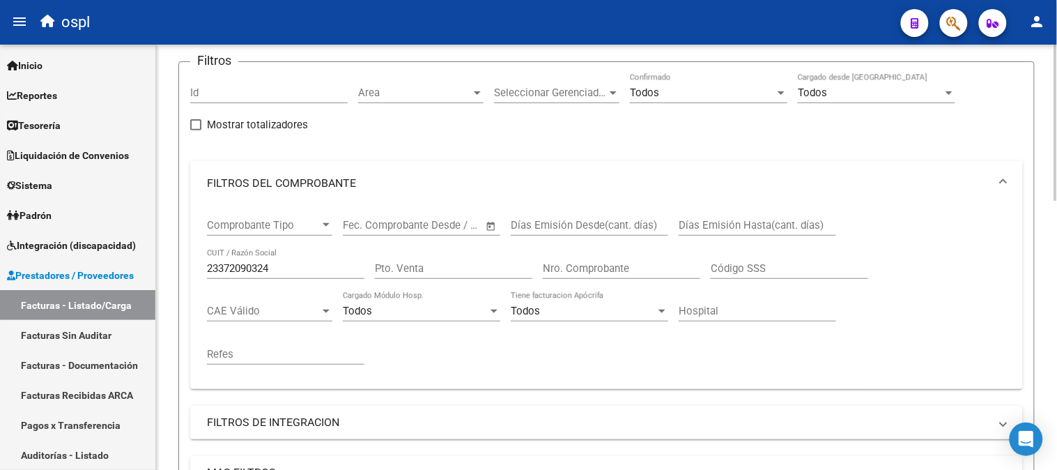
scroll to position [37, 0]
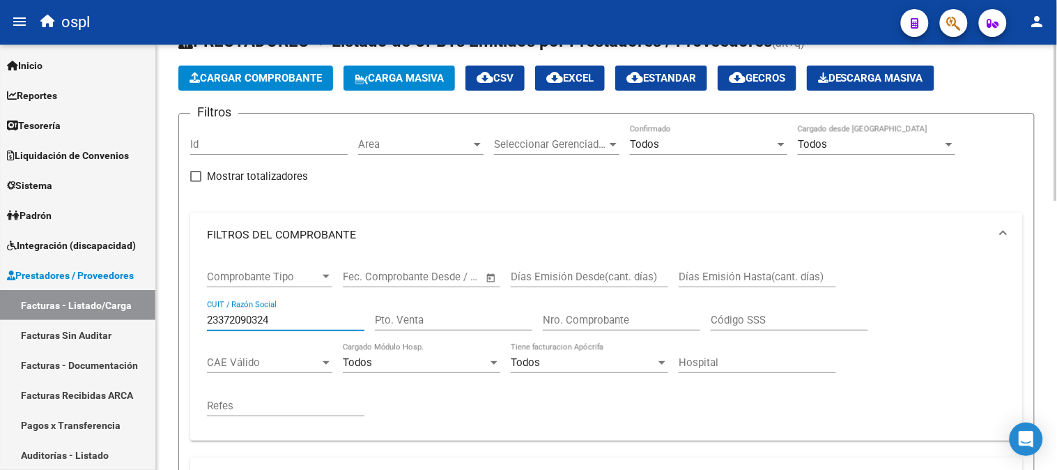
click at [315, 319] on input "23372090324" at bounding box center [285, 320] width 157 height 13
paste input "9428165"
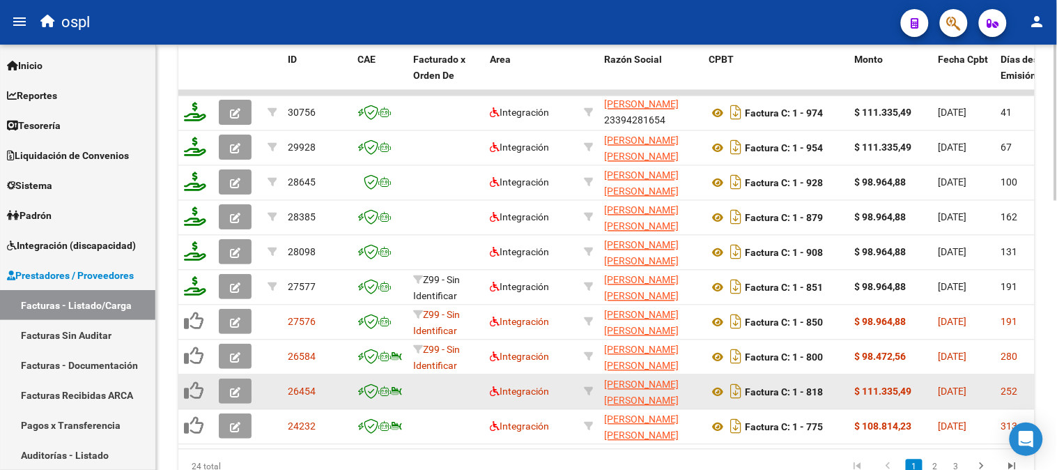
scroll to position [734, 0]
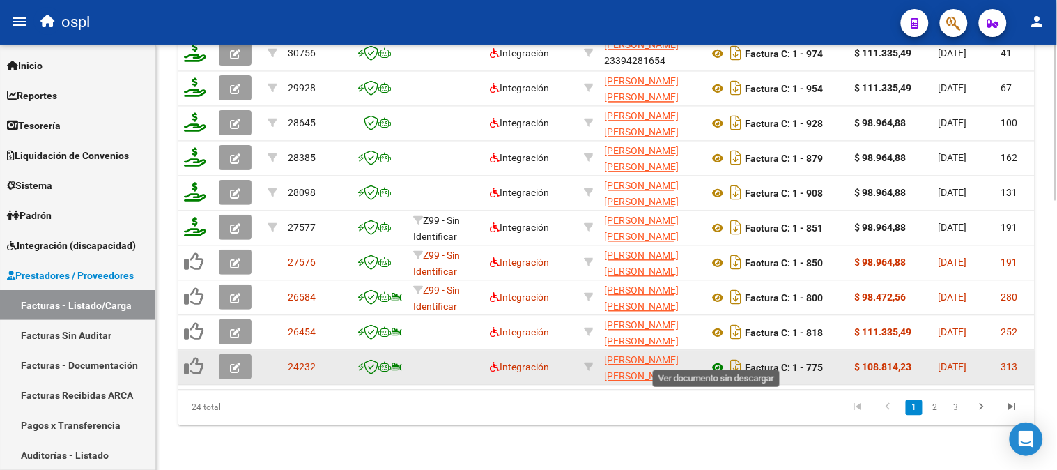
click at [716, 360] on icon at bounding box center [718, 368] width 18 height 17
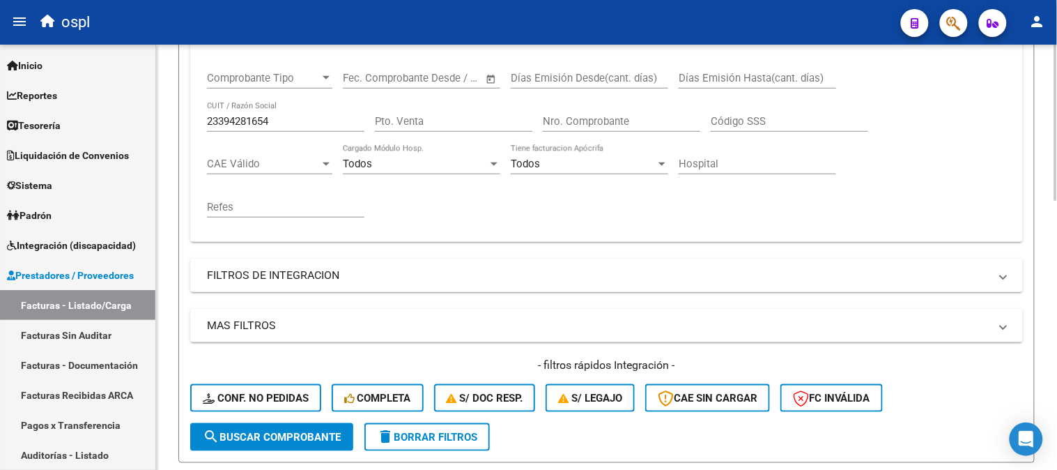
scroll to position [192, 0]
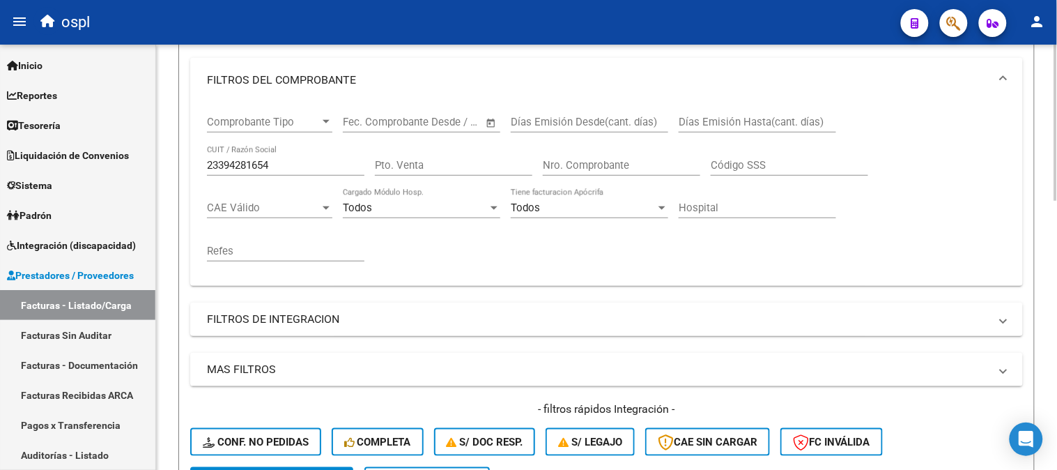
click at [260, 171] on input "23394281654" at bounding box center [285, 165] width 157 height 13
paste input "7208317070"
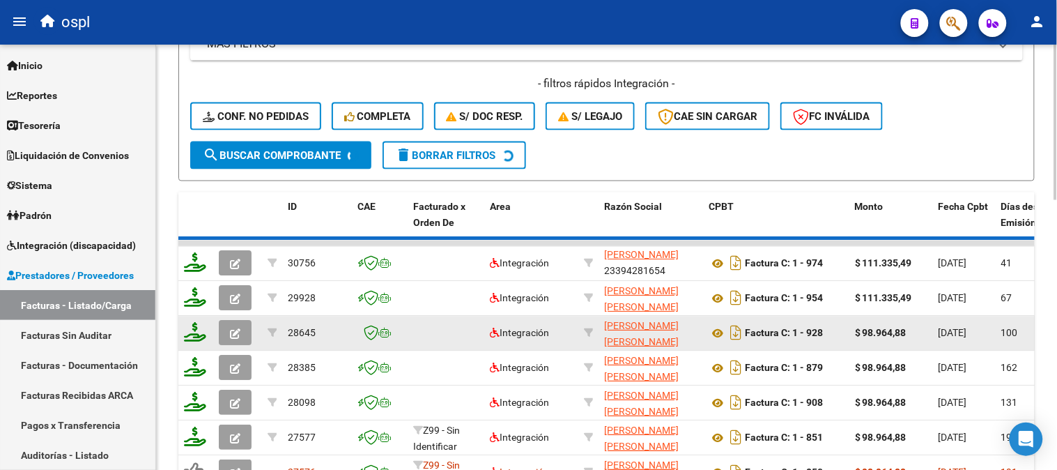
scroll to position [2, 0]
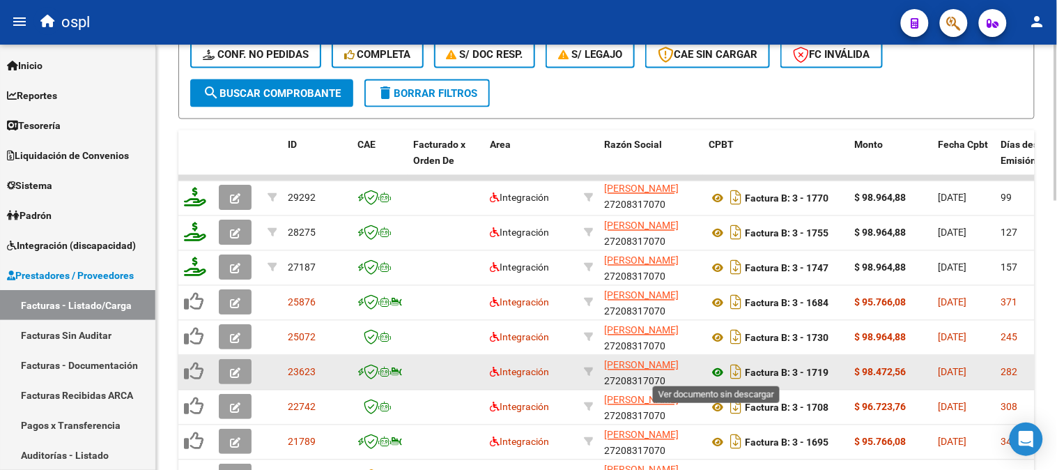
click at [715, 374] on icon at bounding box center [718, 372] width 18 height 17
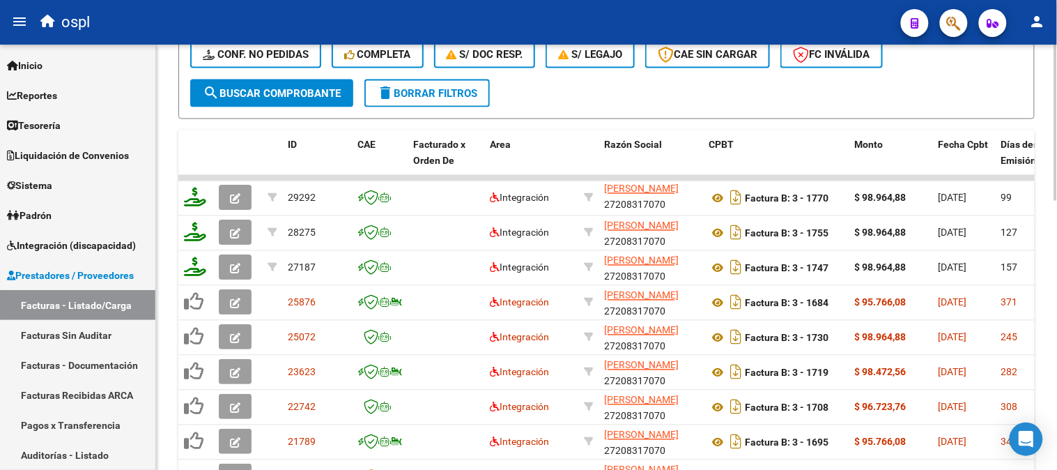
scroll to position [192, 0]
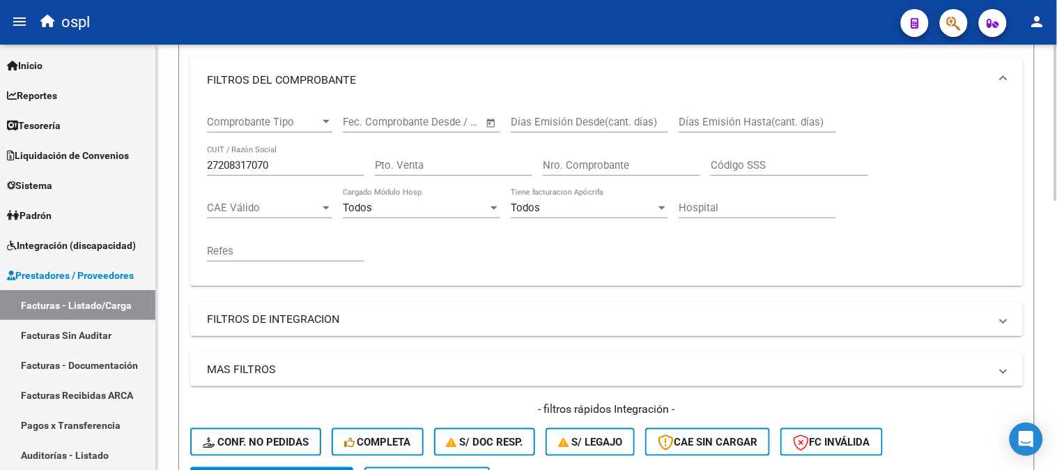
click at [318, 162] on input "27208317070" at bounding box center [285, 165] width 157 height 13
paste input "0247541773"
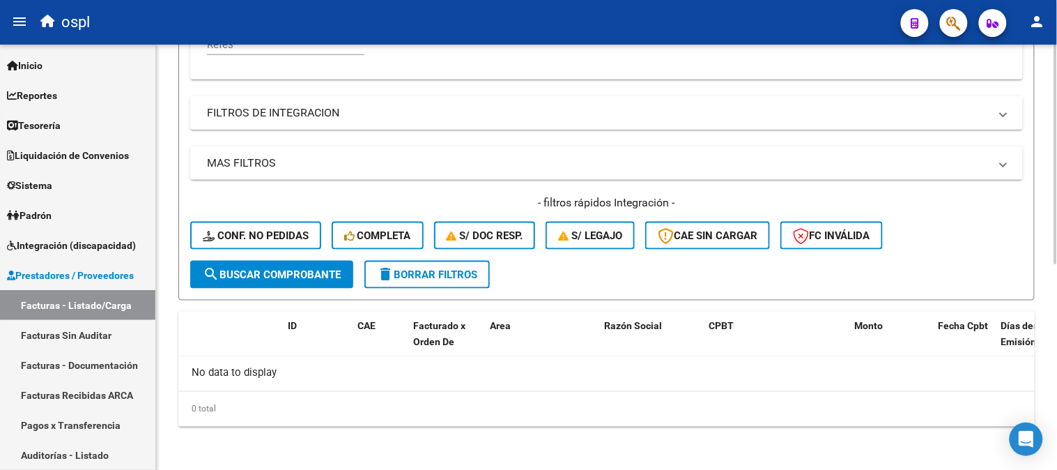
scroll to position [88, 0]
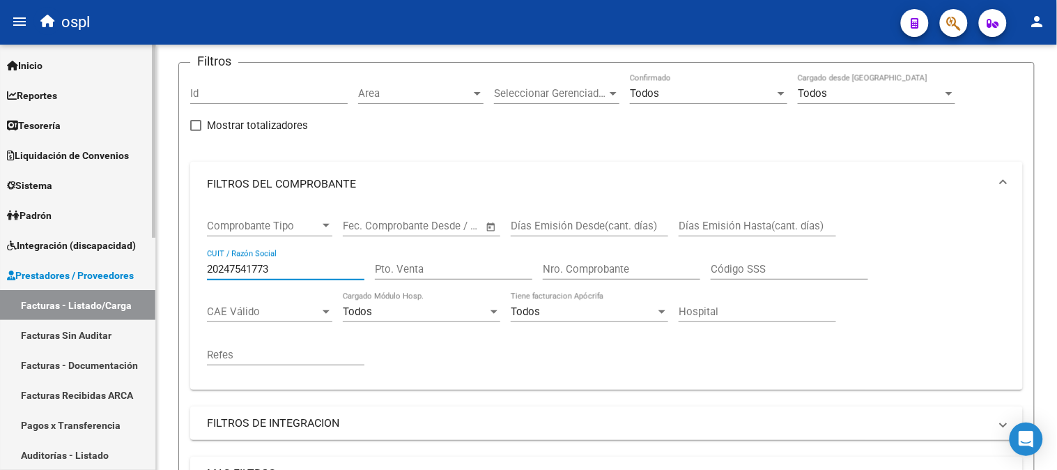
drag, startPoint x: 314, startPoint y: 263, endPoint x: 82, endPoint y: 249, distance: 232.4
click at [88, 252] on mat-sidenav-container "Firma Express Inicio Calendario SSS Instructivos Contacto OS Reportes Tablero d…" at bounding box center [528, 257] width 1057 height 425
paste input "7252264324"
click at [293, 266] on input "27252264324" at bounding box center [285, 269] width 157 height 13
click at [293, 268] on input "27252264324" at bounding box center [285, 269] width 157 height 13
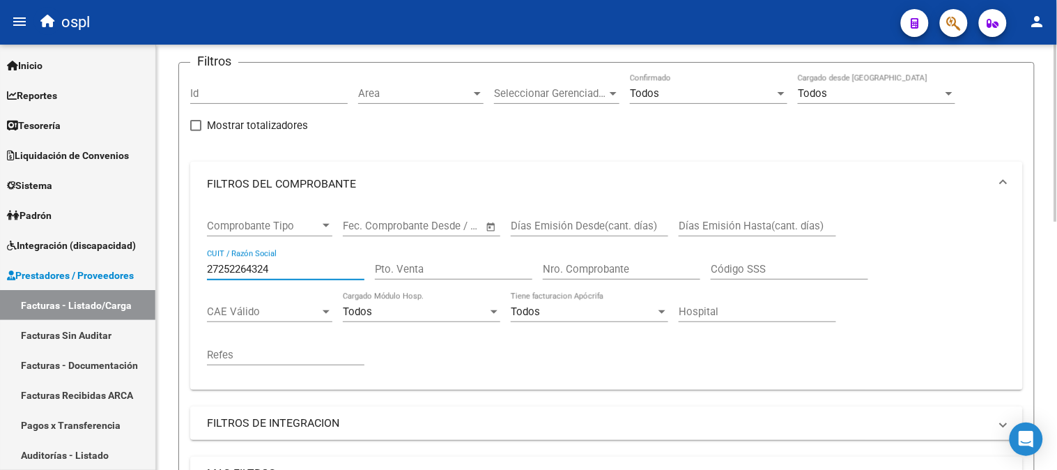
paste input "30677701133"
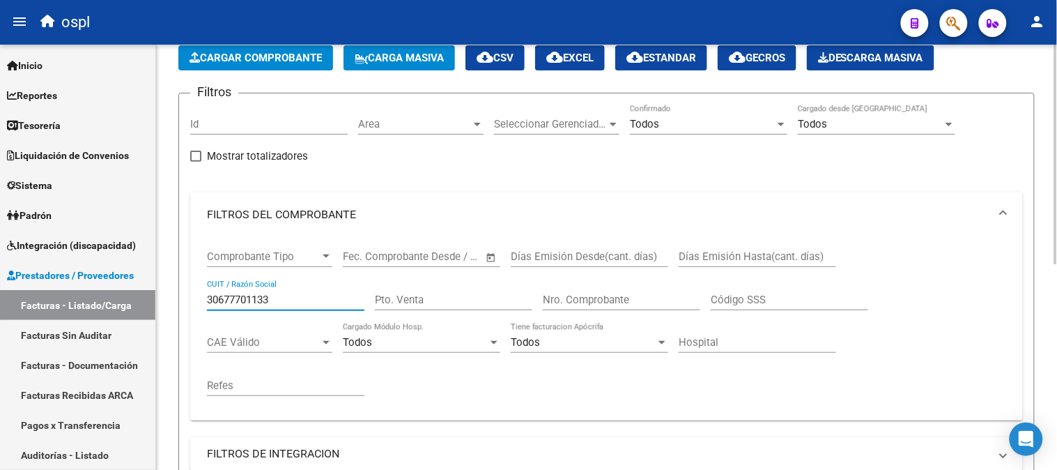
scroll to position [0, 0]
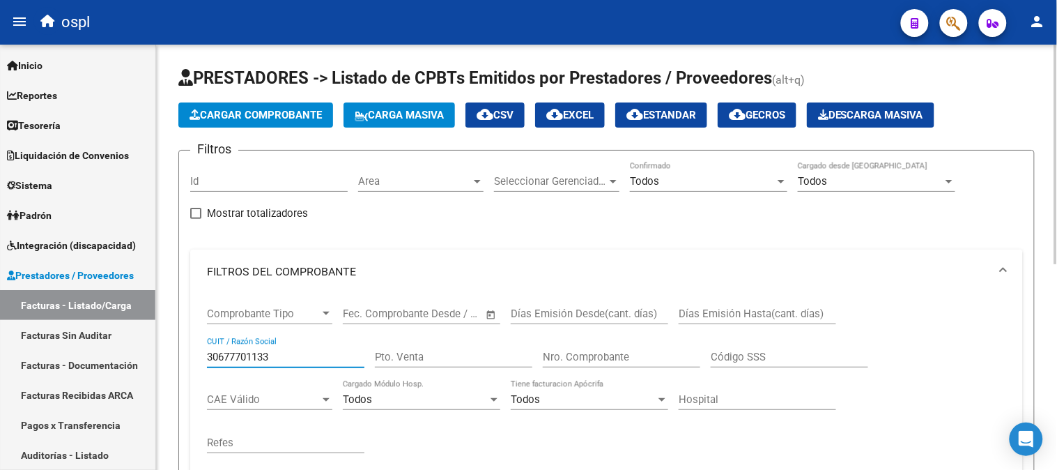
click at [265, 357] on input "30677701133" at bounding box center [285, 356] width 157 height 13
click at [276, 356] on input "30677701133" at bounding box center [285, 356] width 157 height 13
paste input "715574140"
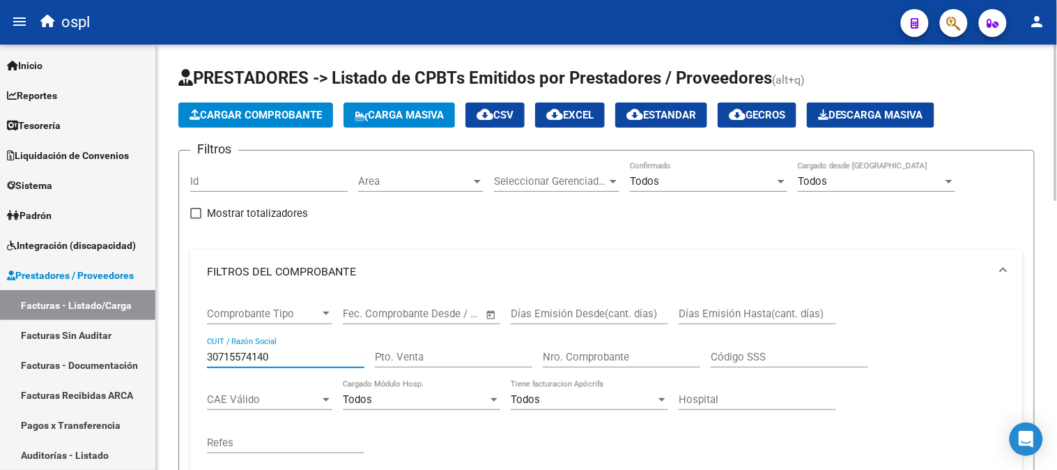
type input "30715574140"
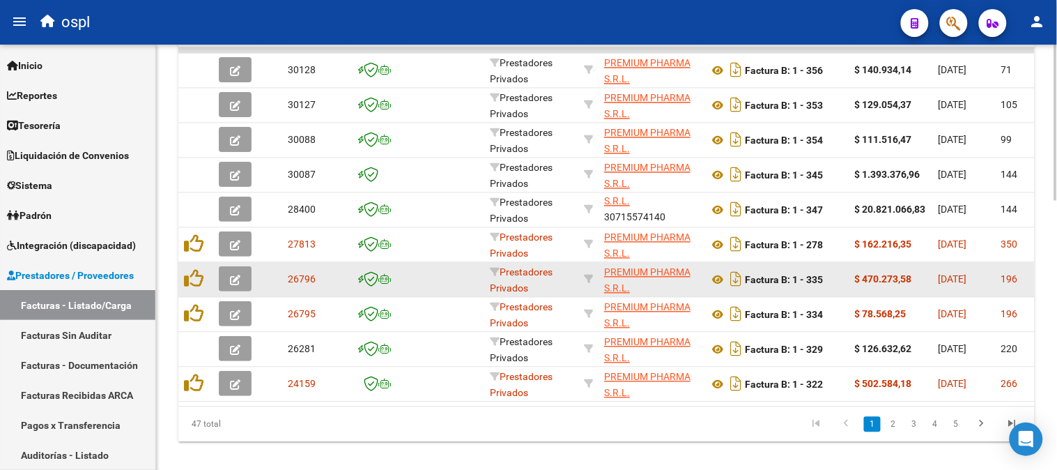
scroll to position [734, 0]
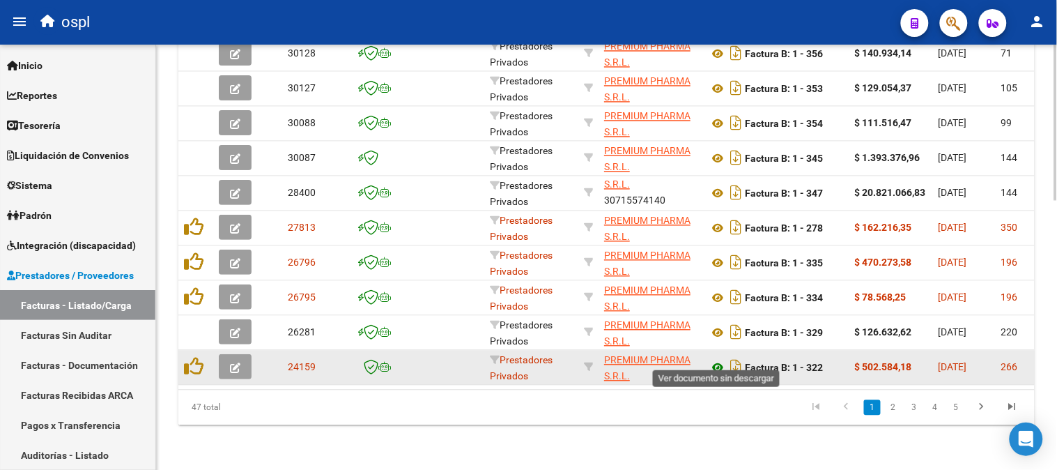
click at [714, 360] on icon at bounding box center [718, 368] width 18 height 17
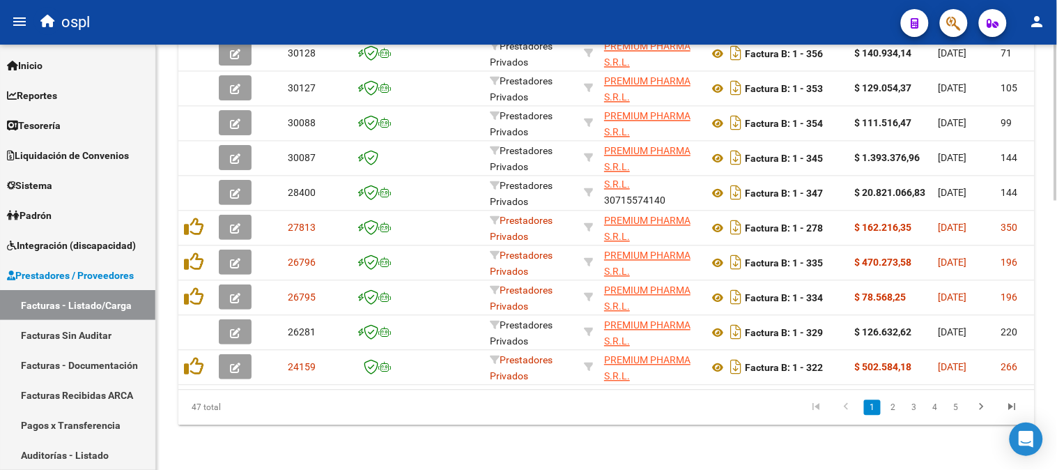
click at [892, 407] on link "2" at bounding box center [893, 407] width 17 height 15
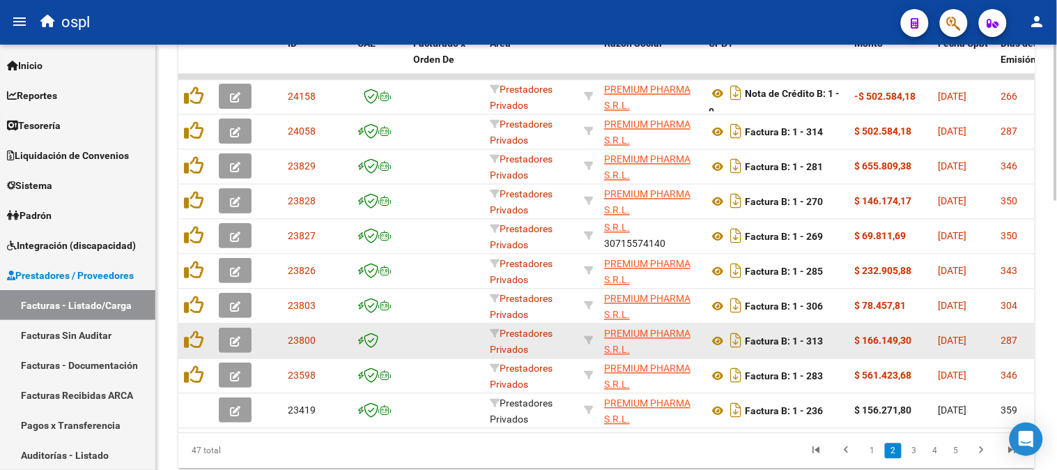
scroll to position [656, 0]
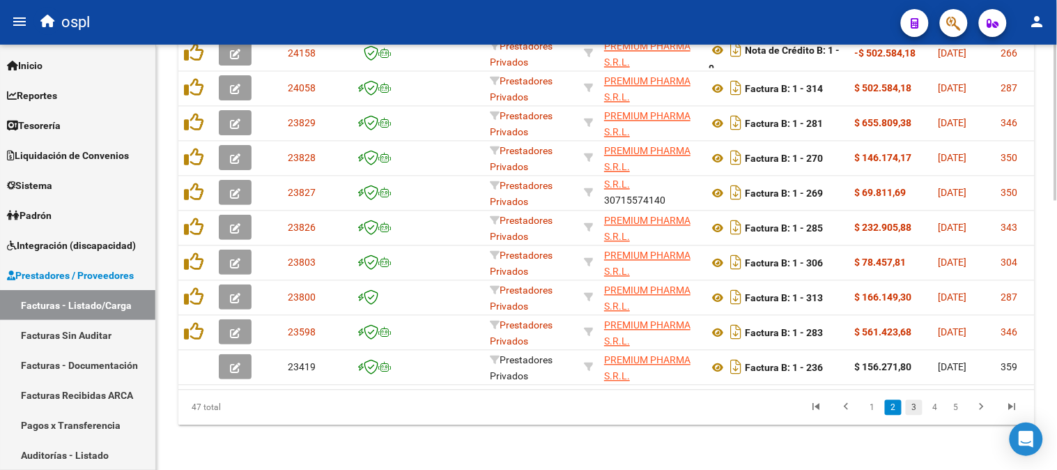
click at [915, 408] on link "3" at bounding box center [914, 407] width 17 height 15
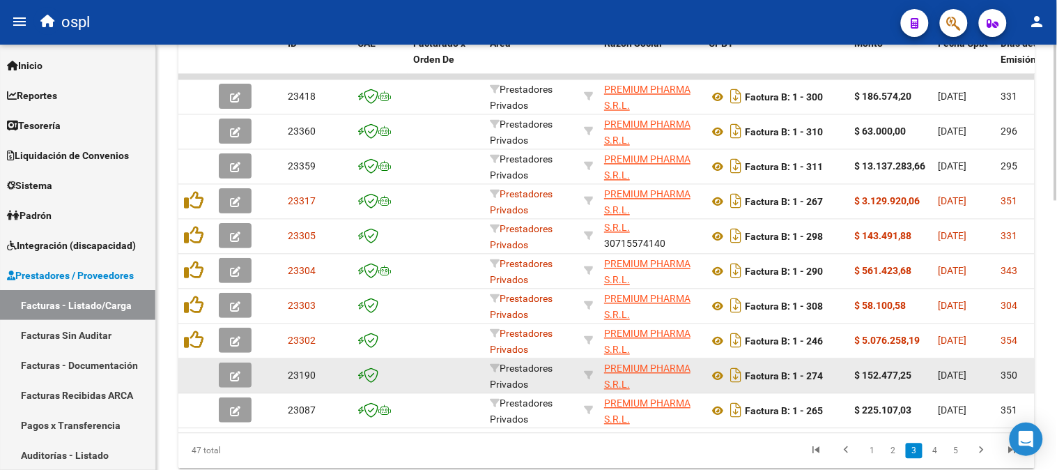
scroll to position [734, 0]
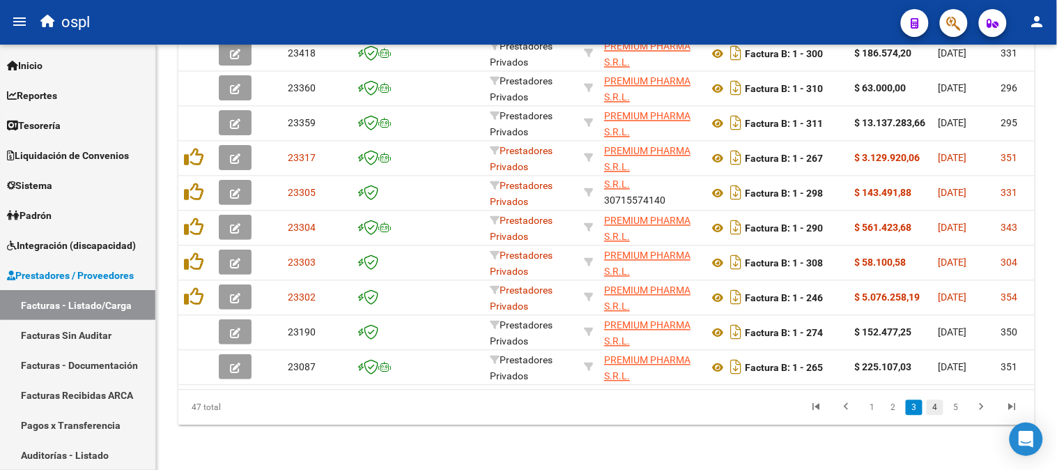
click at [936, 408] on link "4" at bounding box center [935, 407] width 17 height 15
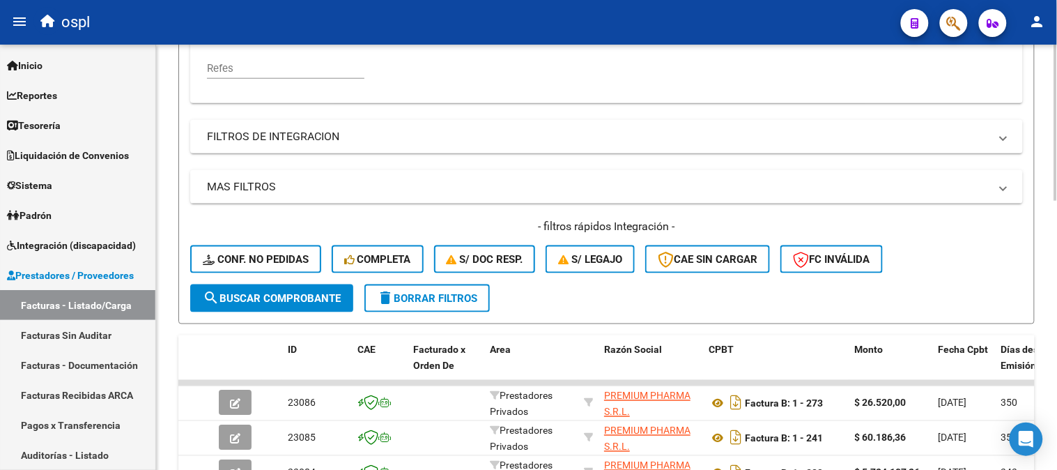
scroll to position [269, 0]
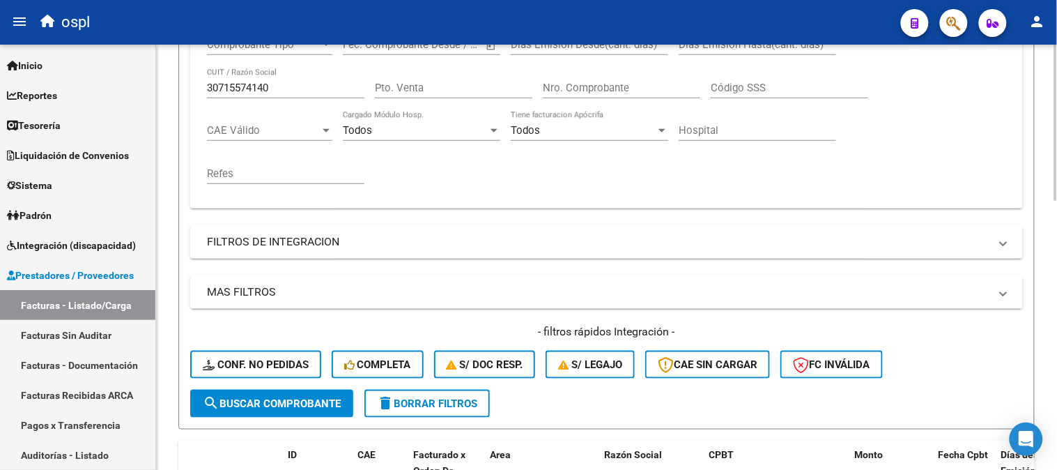
click at [614, 92] on input "Nro. Comprobante" at bounding box center [621, 88] width 157 height 13
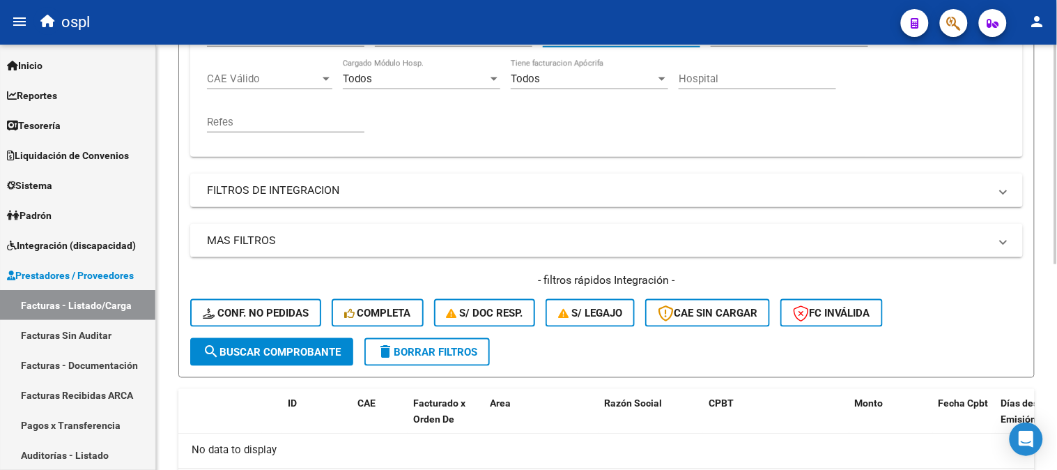
scroll to position [398, 0]
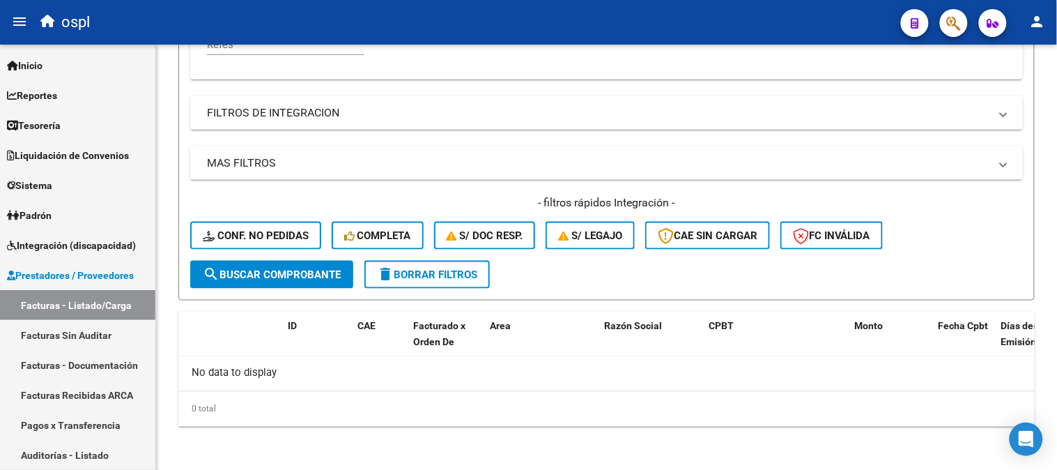
type input "315"
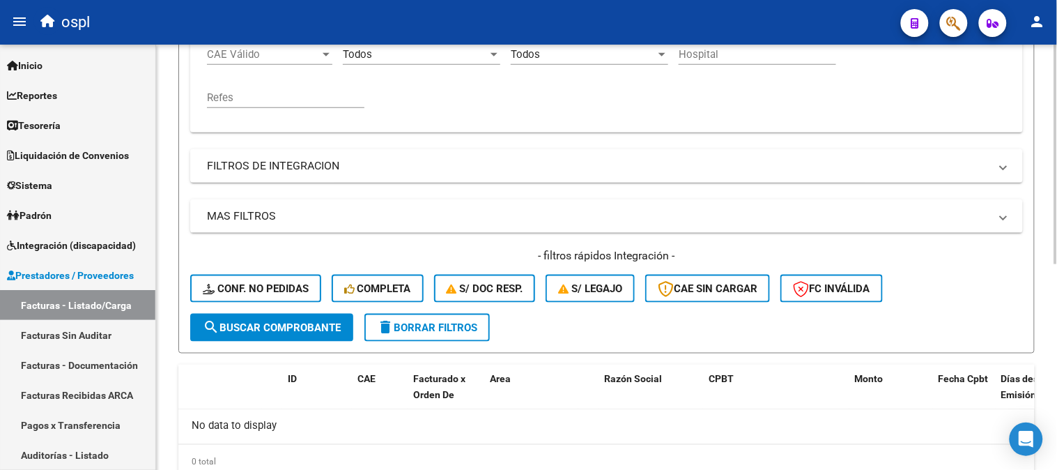
scroll to position [242, 0]
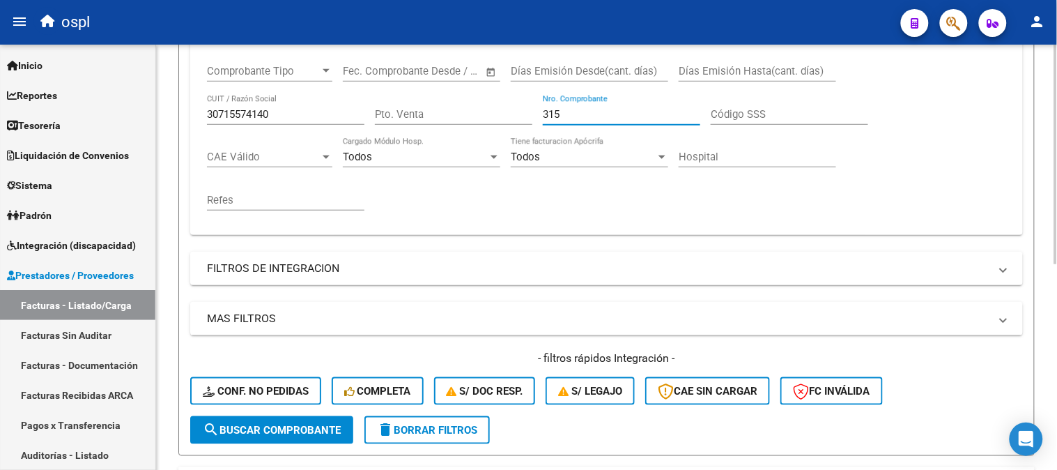
click at [266, 116] on input "30715574140" at bounding box center [285, 114] width 157 height 13
paste input "143557.13"
type input "IMENIC"
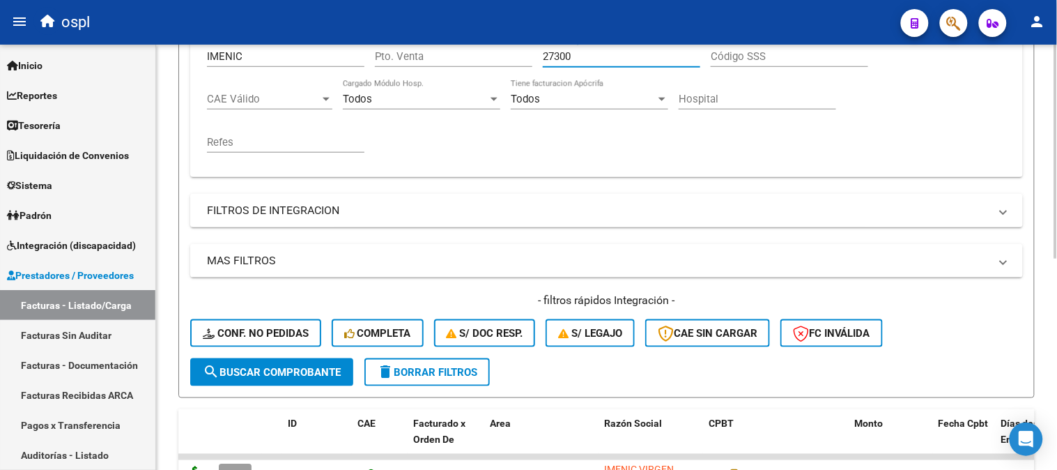
scroll to position [420, 0]
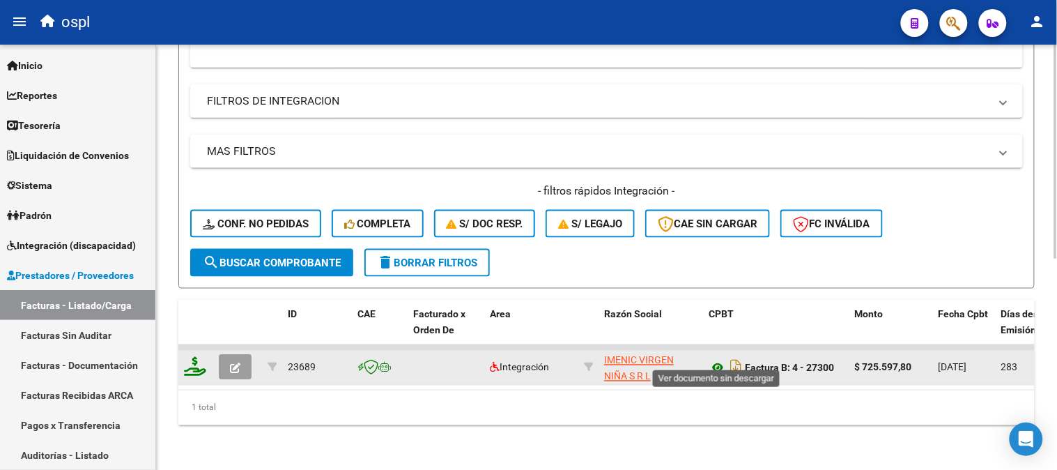
click at [716, 360] on icon at bounding box center [718, 368] width 18 height 17
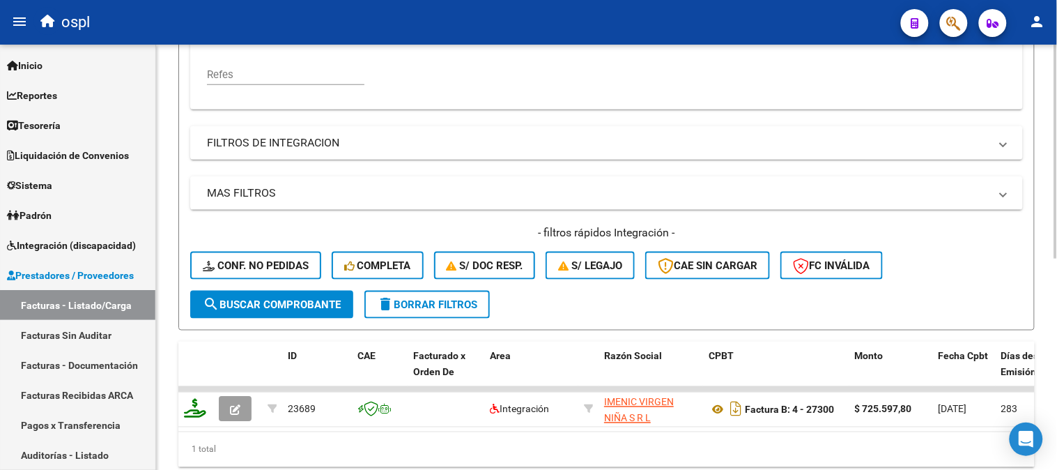
scroll to position [188, 0]
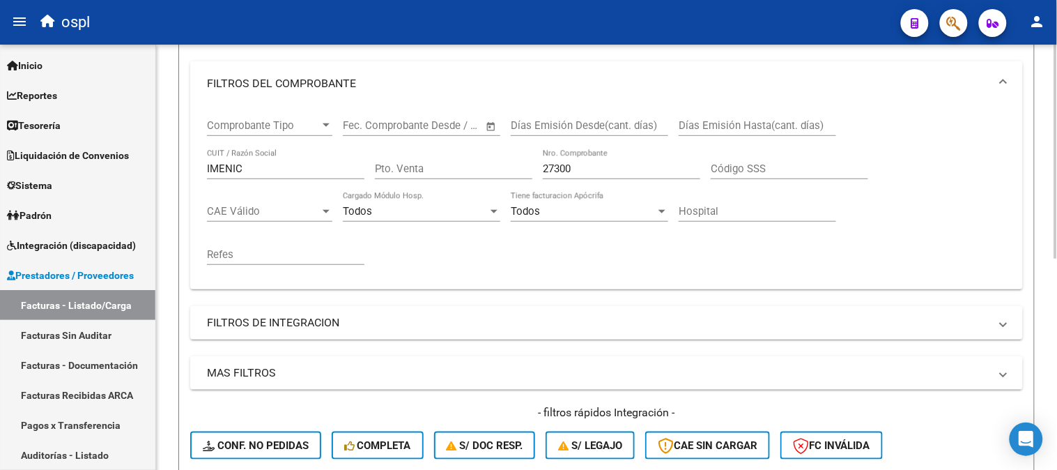
click at [605, 160] on div "27300 Nro. Comprobante" at bounding box center [621, 164] width 157 height 30
click at [604, 171] on input "27300" at bounding box center [621, 168] width 157 height 13
paste input "6877"
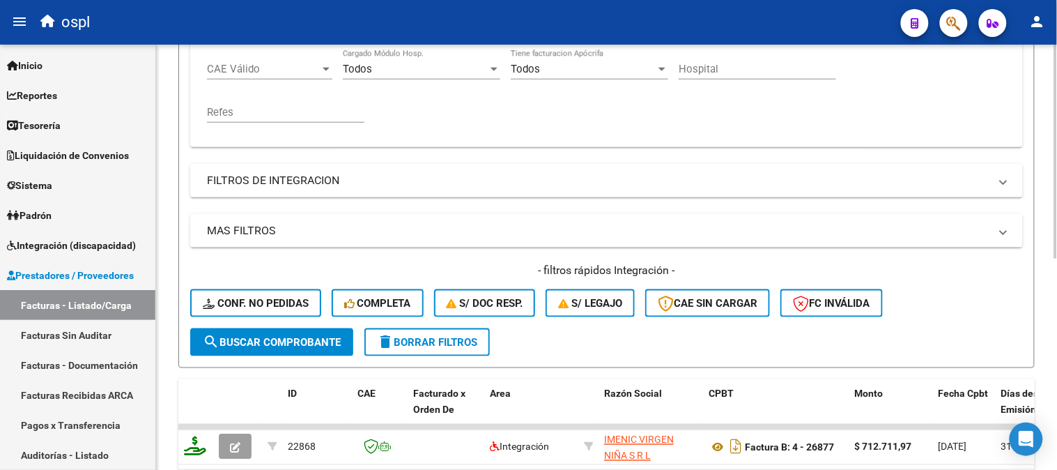
scroll to position [343, 0]
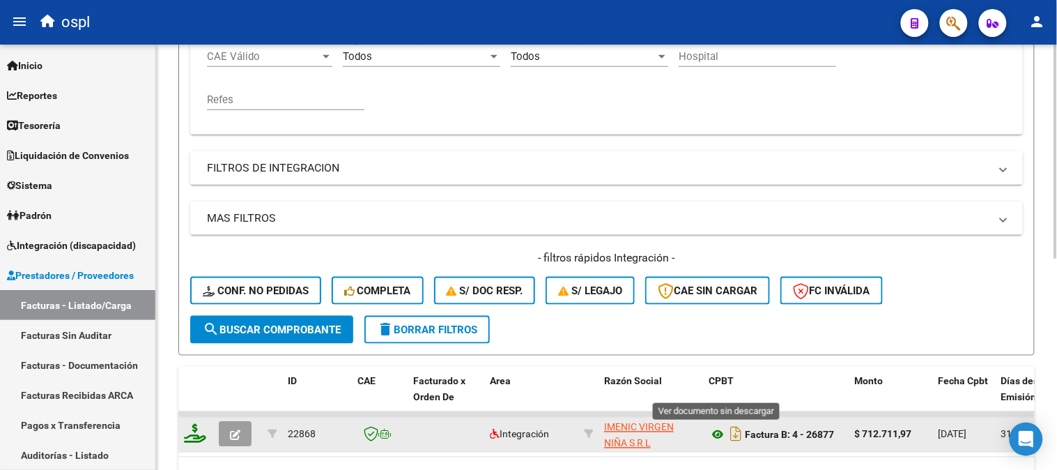
type input "26877"
click at [716, 436] on icon at bounding box center [718, 434] width 18 height 17
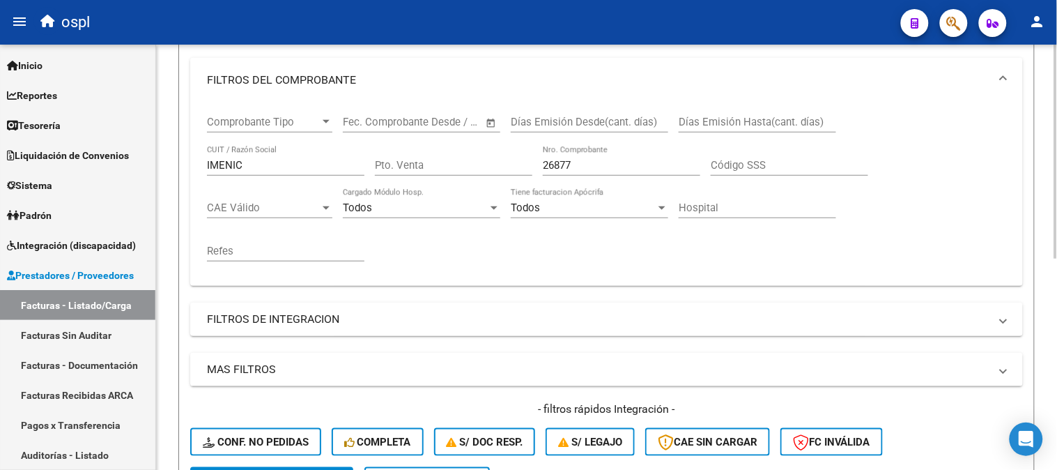
scroll to position [188, 0]
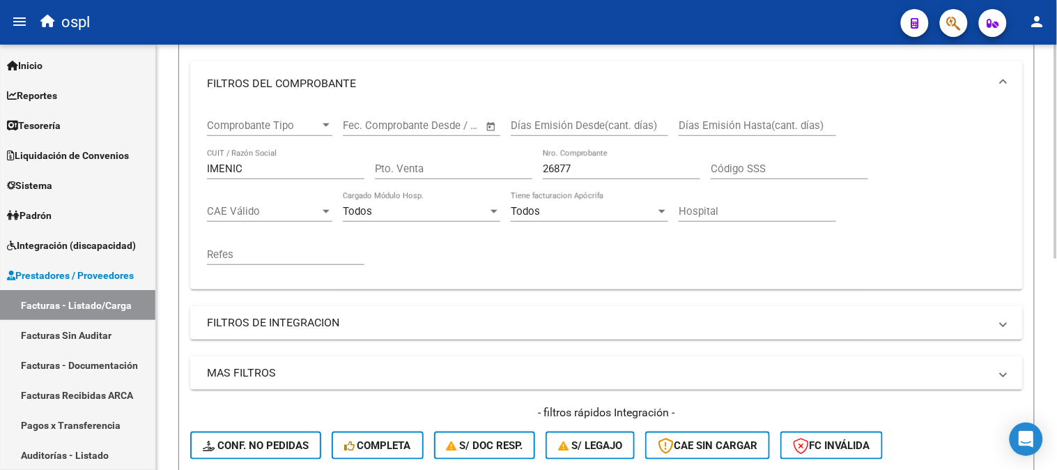
click at [615, 175] on input "26877" at bounding box center [621, 168] width 157 height 13
click at [612, 168] on input "26877" at bounding box center [621, 168] width 157 height 13
click at [614, 168] on input "26877" at bounding box center [621, 168] width 157 height 13
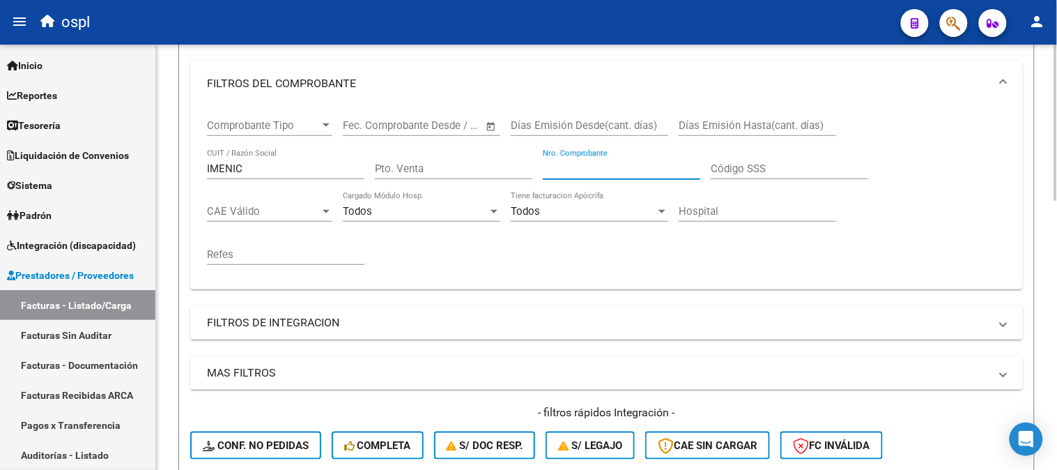
click at [308, 171] on input "IMENIC" at bounding box center [285, 168] width 157 height 13
paste input "27160839134"
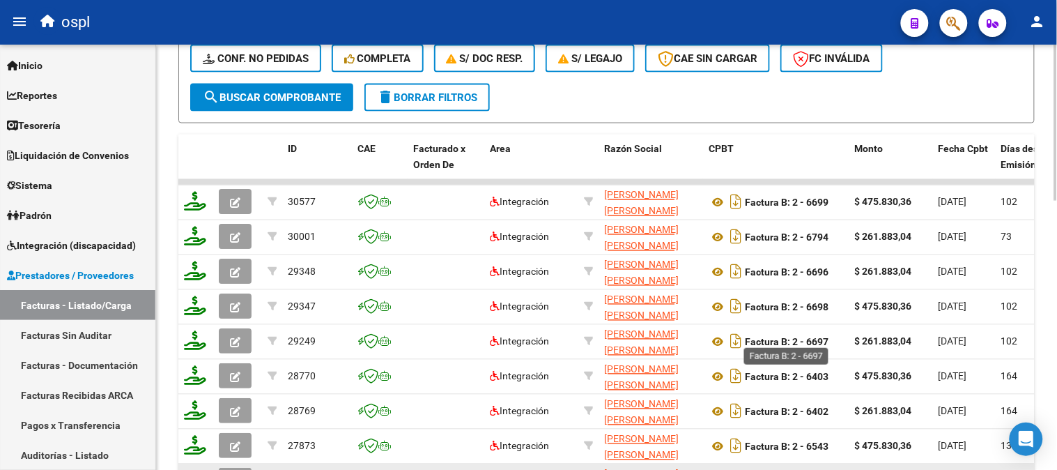
scroll to position [734, 0]
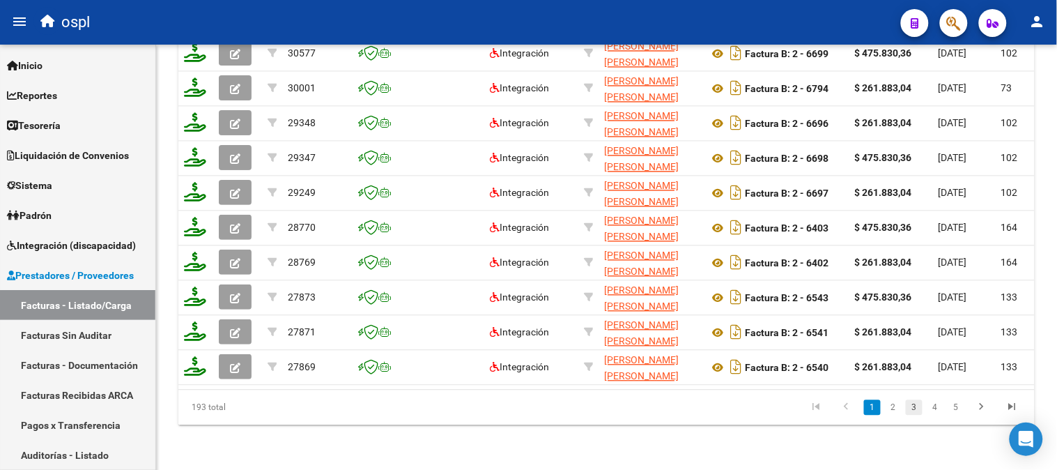
click at [913, 411] on link "3" at bounding box center [914, 407] width 17 height 15
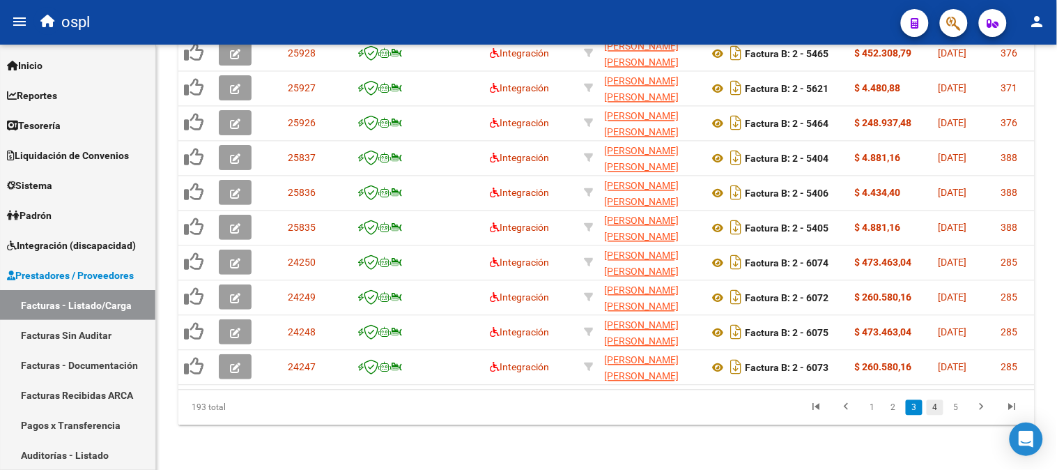
click at [941, 406] on link "4" at bounding box center [935, 407] width 17 height 15
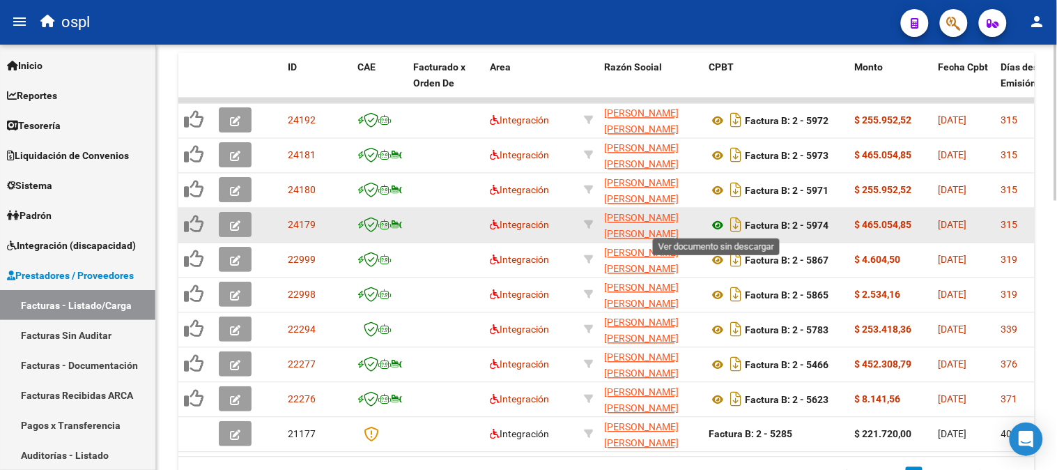
scroll to position [1, 0]
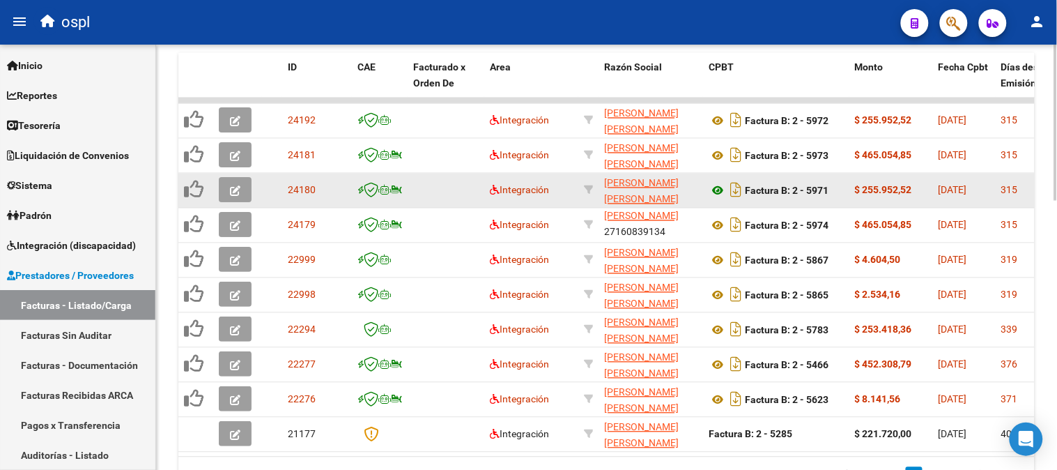
click at [716, 187] on icon at bounding box center [718, 191] width 18 height 17
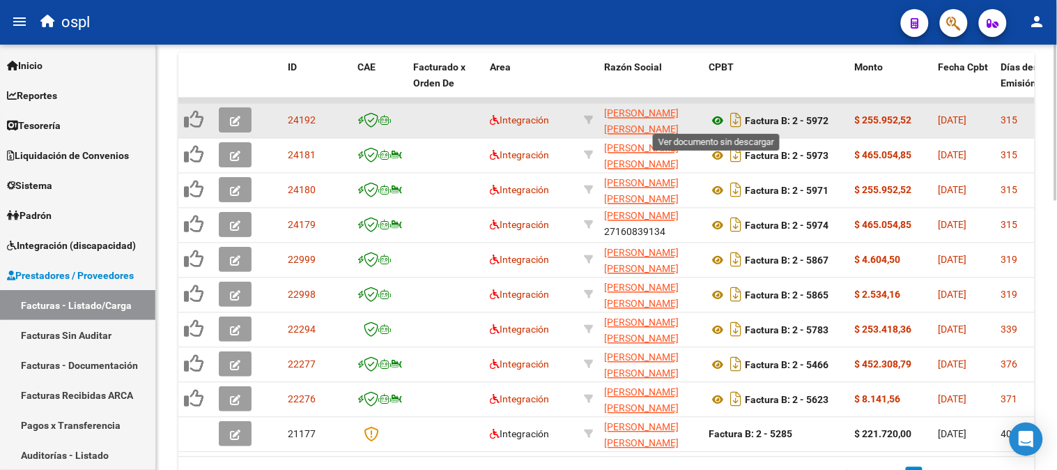
click at [716, 122] on icon at bounding box center [718, 121] width 18 height 17
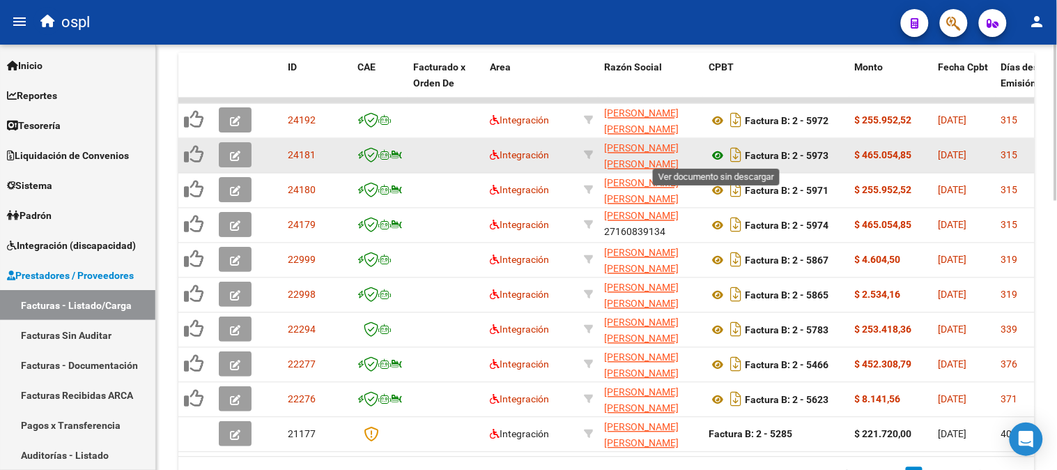
click at [718, 154] on icon at bounding box center [718, 156] width 18 height 17
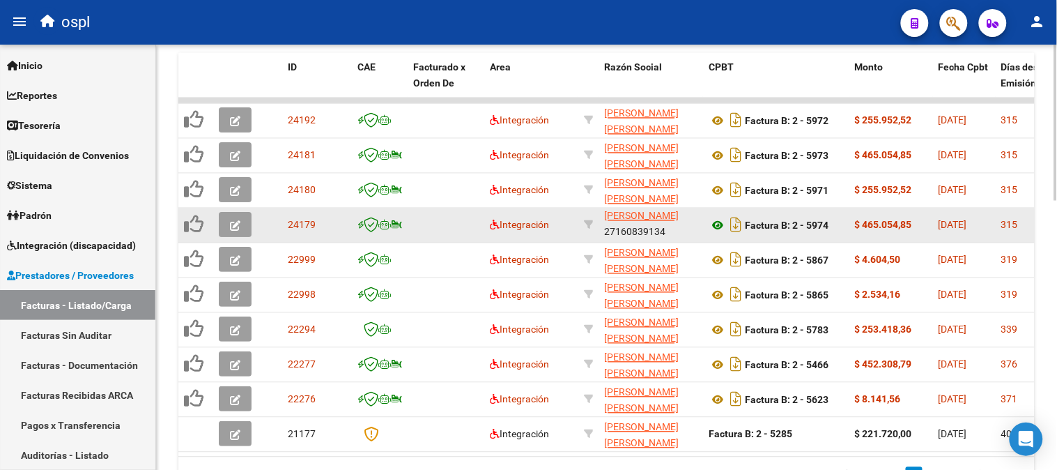
click at [714, 219] on icon at bounding box center [718, 225] width 18 height 17
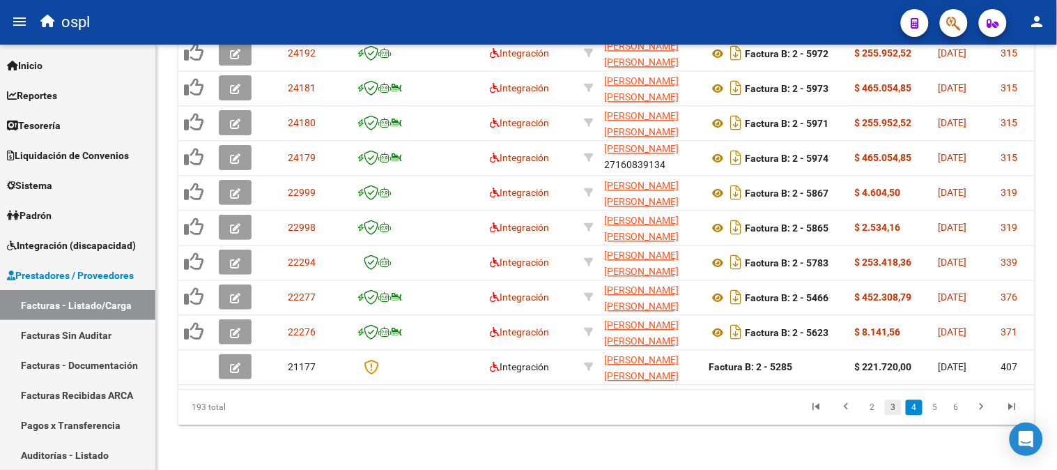
click at [900, 407] on link "3" at bounding box center [893, 407] width 17 height 15
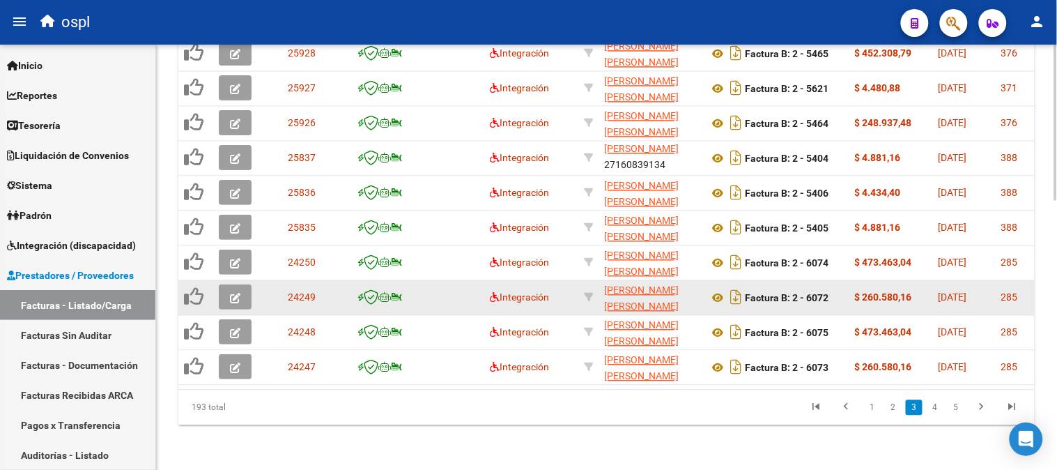
scroll to position [734, 0]
click at [716, 290] on icon at bounding box center [718, 298] width 18 height 17
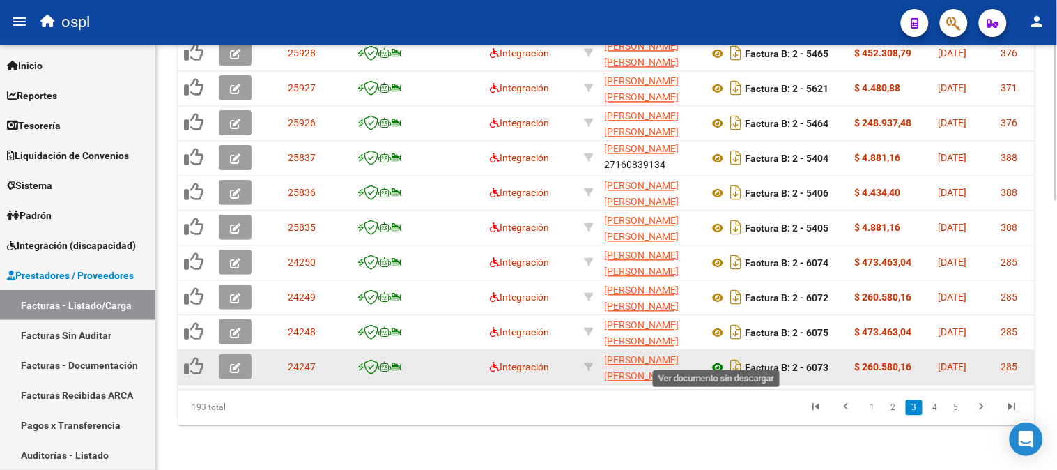
click at [718, 360] on icon at bounding box center [718, 368] width 18 height 17
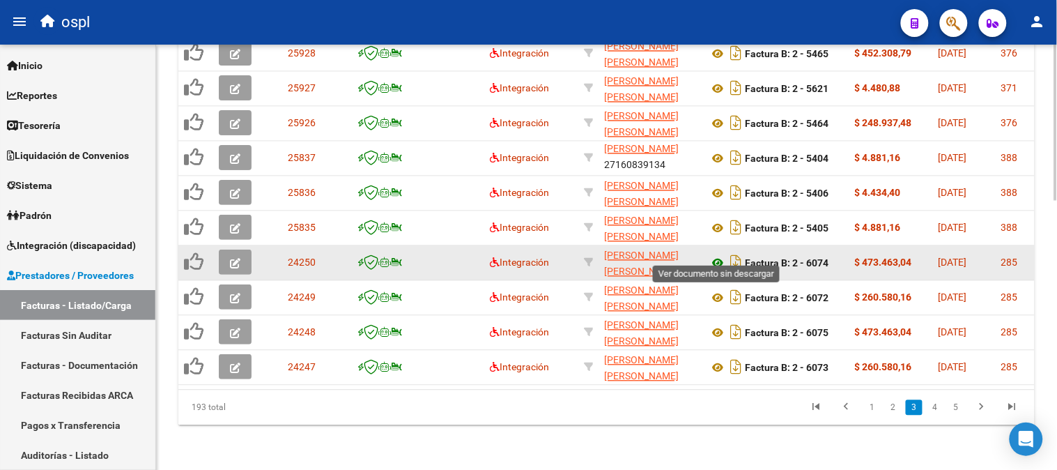
click at [716, 255] on icon at bounding box center [718, 263] width 18 height 17
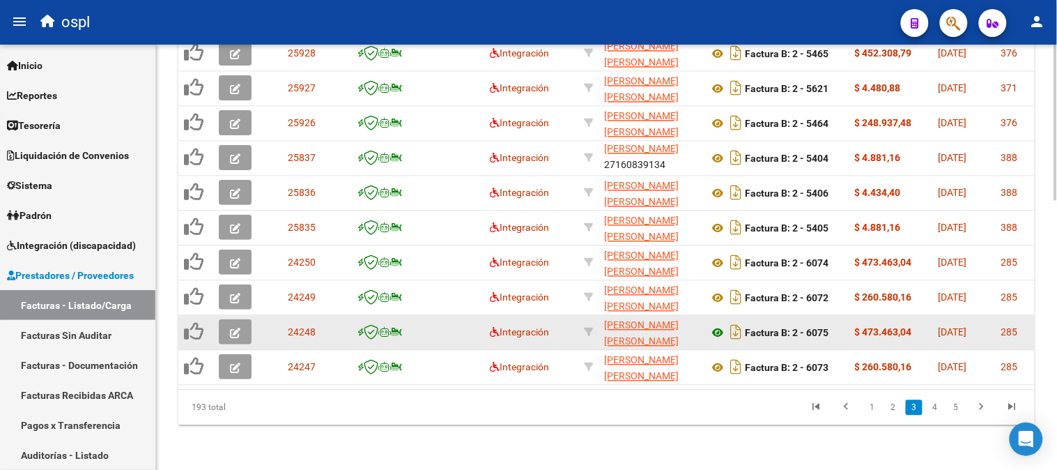
click at [718, 325] on icon at bounding box center [718, 333] width 18 height 17
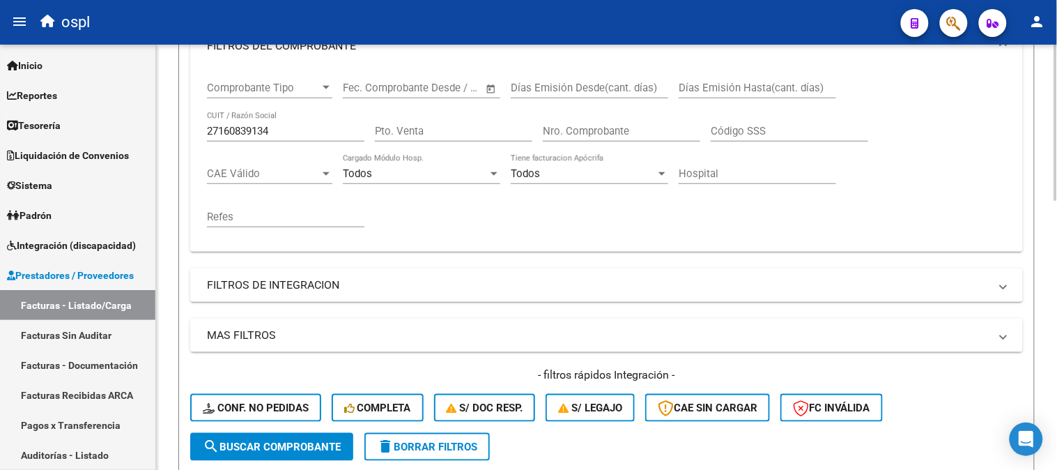
scroll to position [192, 0]
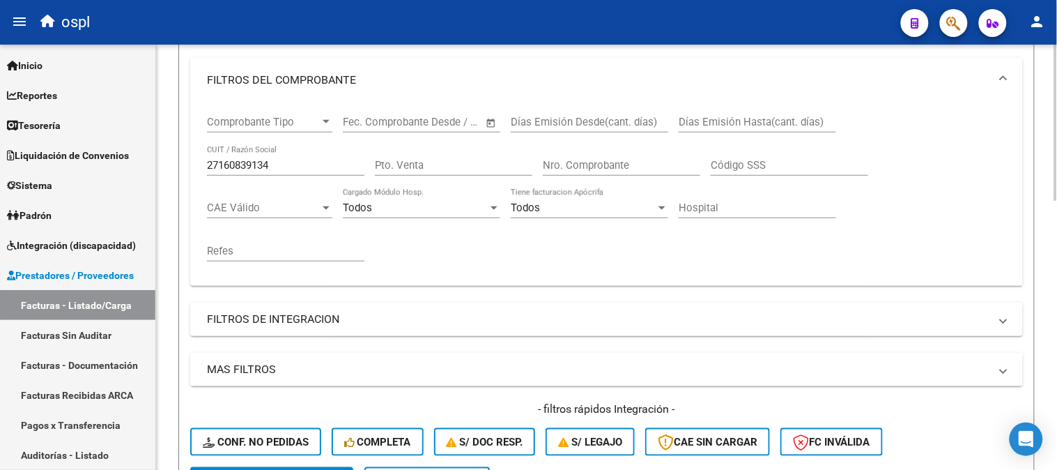
click at [269, 166] on input "27160839134" at bounding box center [285, 165] width 157 height 13
paste input "334196327"
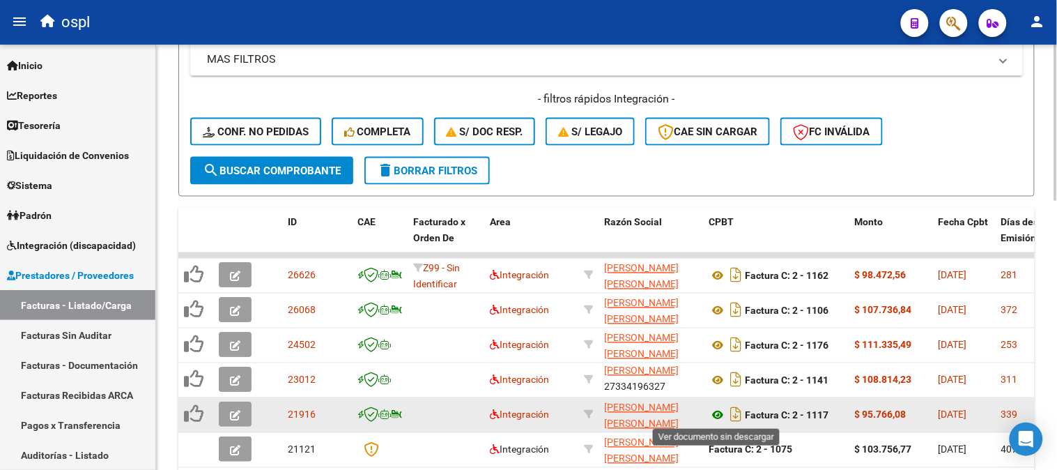
click at [720, 415] on icon at bounding box center [718, 415] width 18 height 17
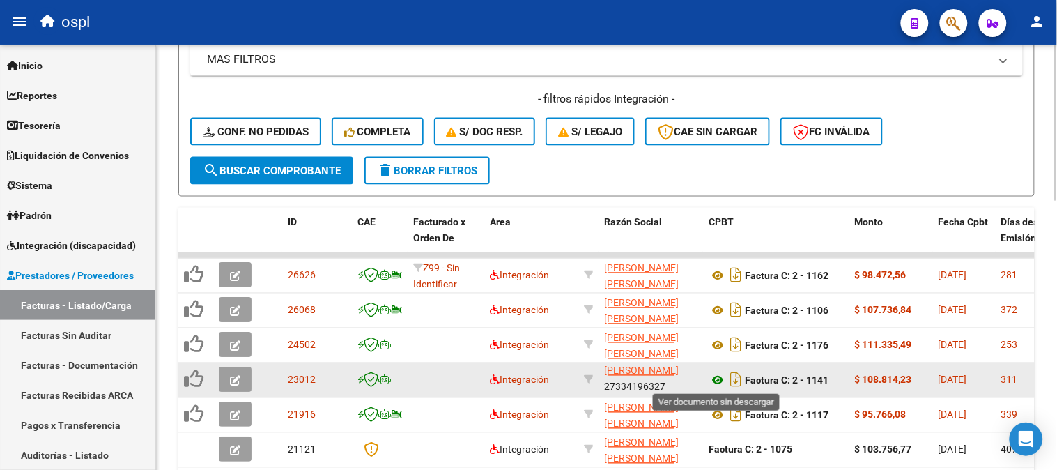
click at [718, 380] on icon at bounding box center [718, 380] width 18 height 17
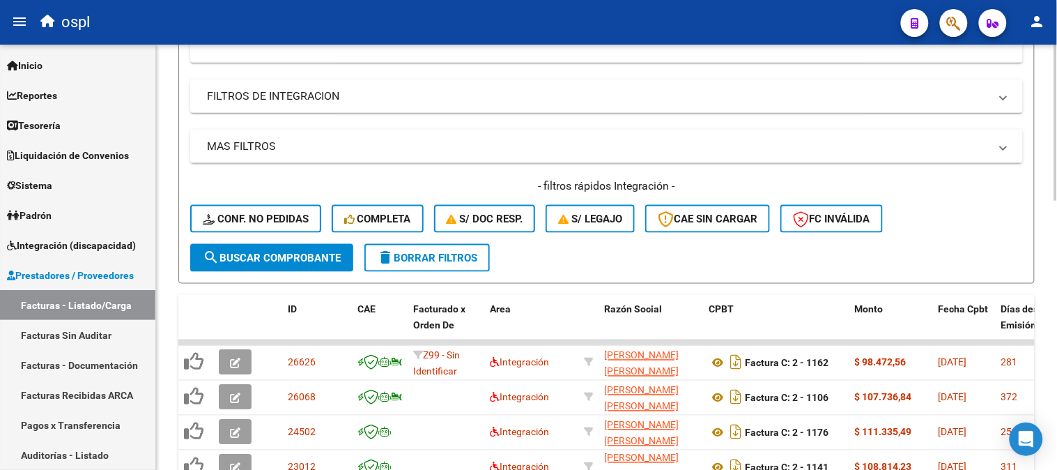
scroll to position [114, 0]
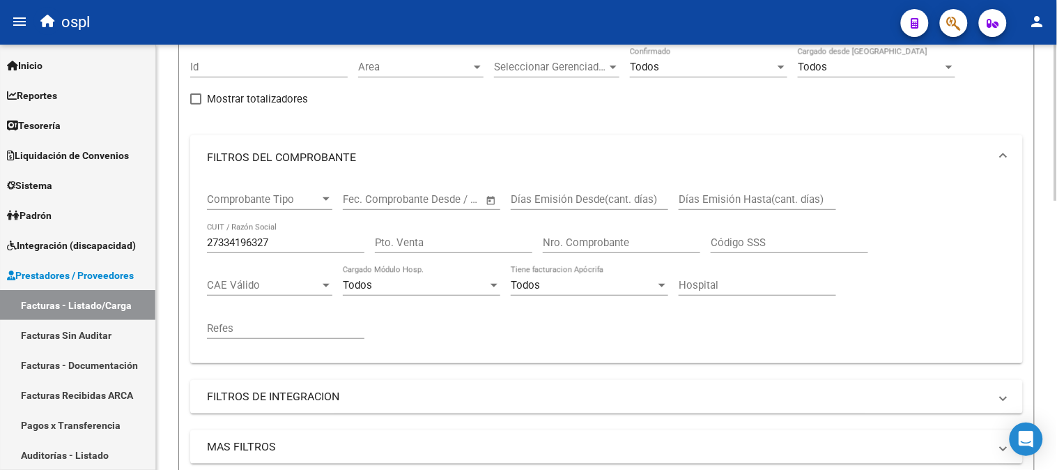
click at [277, 236] on input "27334196327" at bounding box center [285, 242] width 157 height 13
paste input "0170244894"
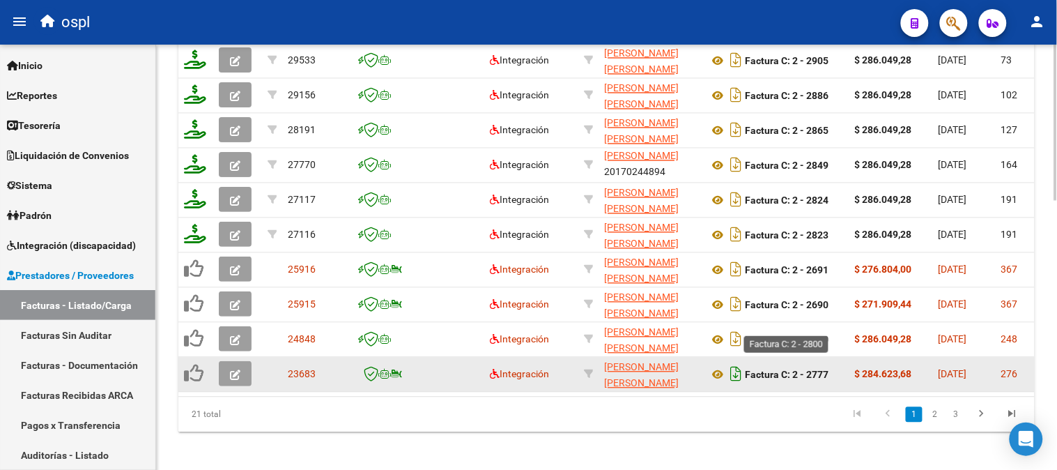
scroll to position [734, 0]
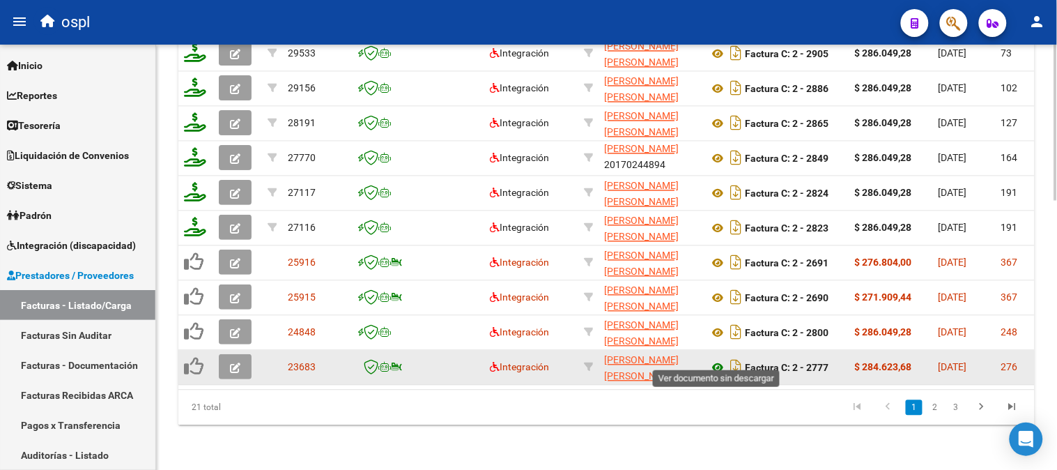
type input "20170244894"
click at [715, 360] on icon at bounding box center [718, 368] width 18 height 17
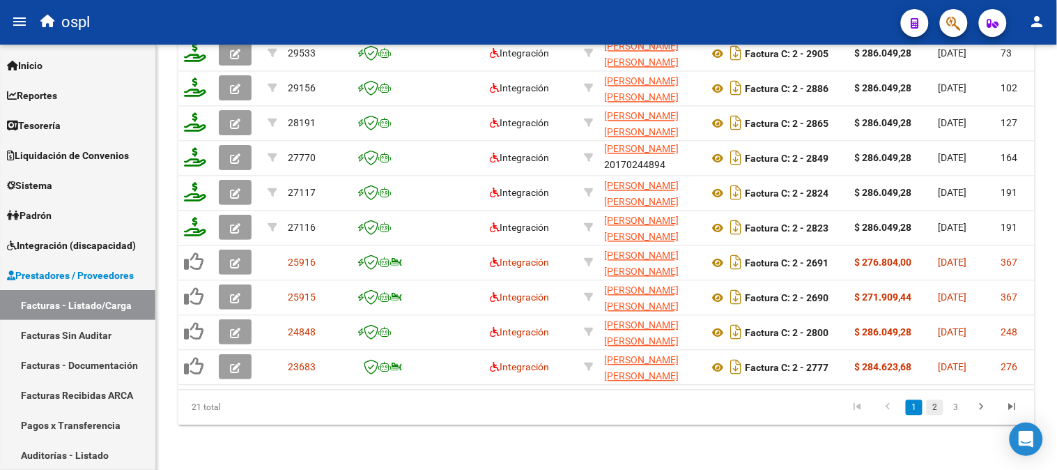
click at [937, 410] on link "2" at bounding box center [935, 407] width 17 height 15
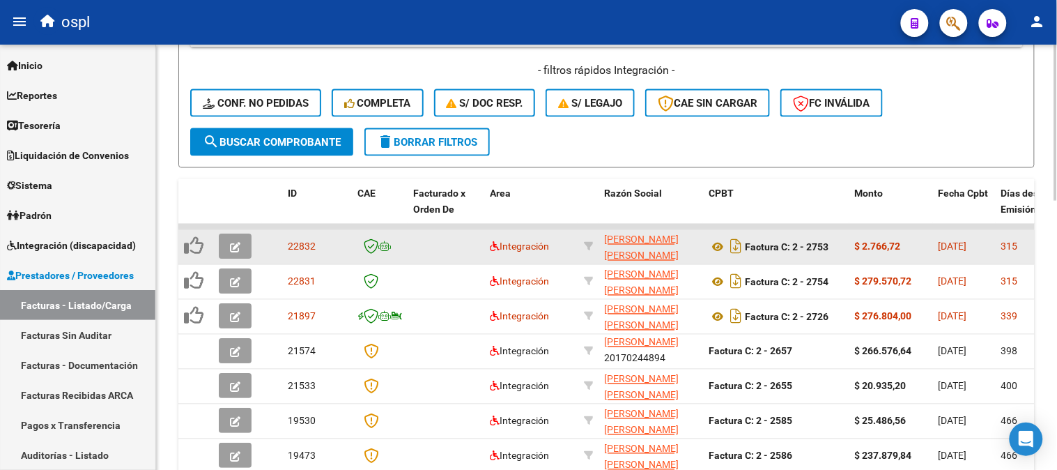
scroll to position [502, 0]
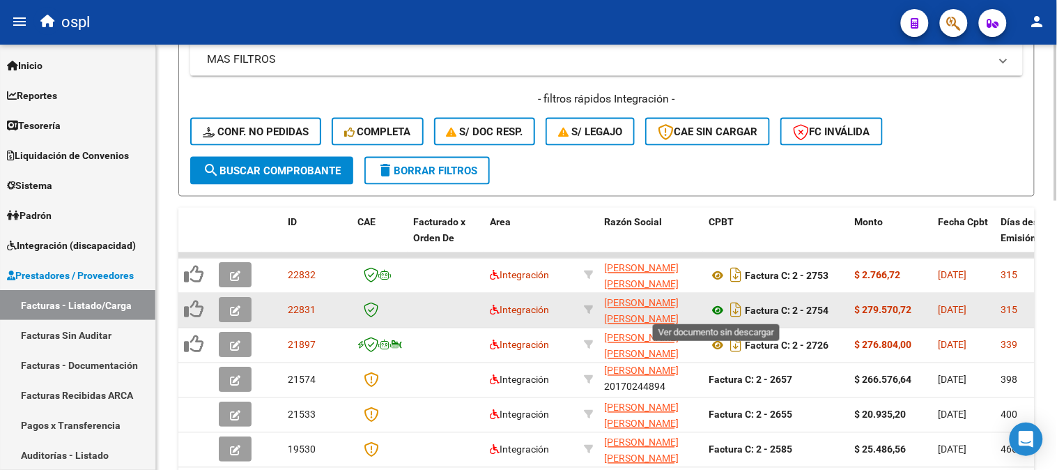
click at [718, 307] on icon at bounding box center [718, 310] width 18 height 17
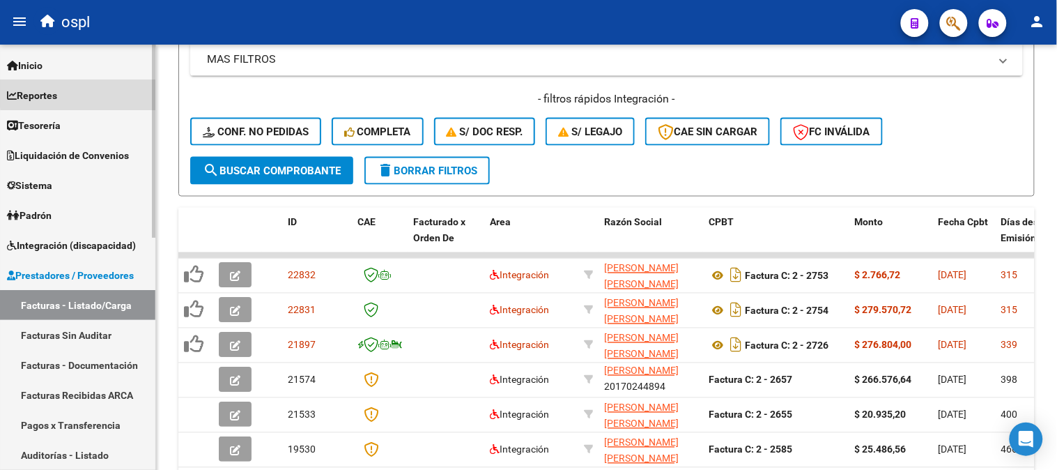
click at [91, 93] on link "Reportes" at bounding box center [77, 95] width 155 height 30
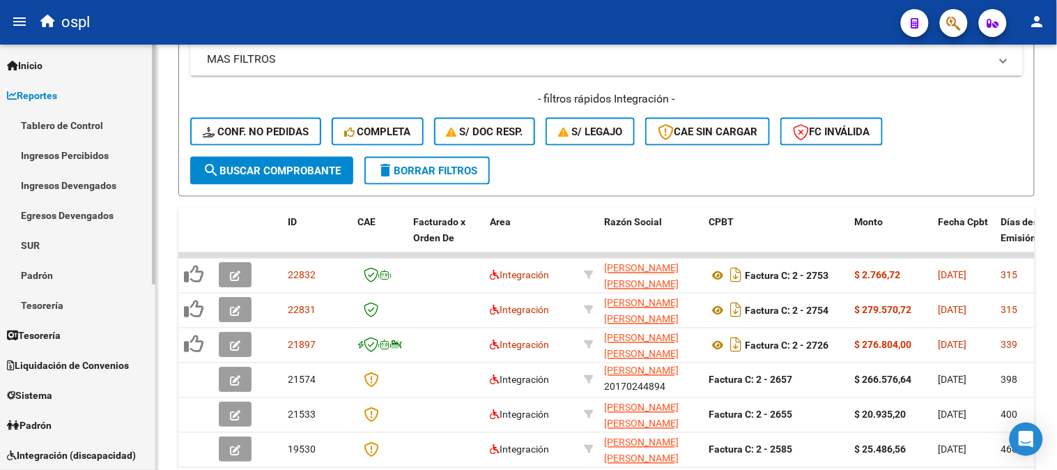
click at [107, 161] on link "Ingresos Percibidos" at bounding box center [77, 155] width 155 height 30
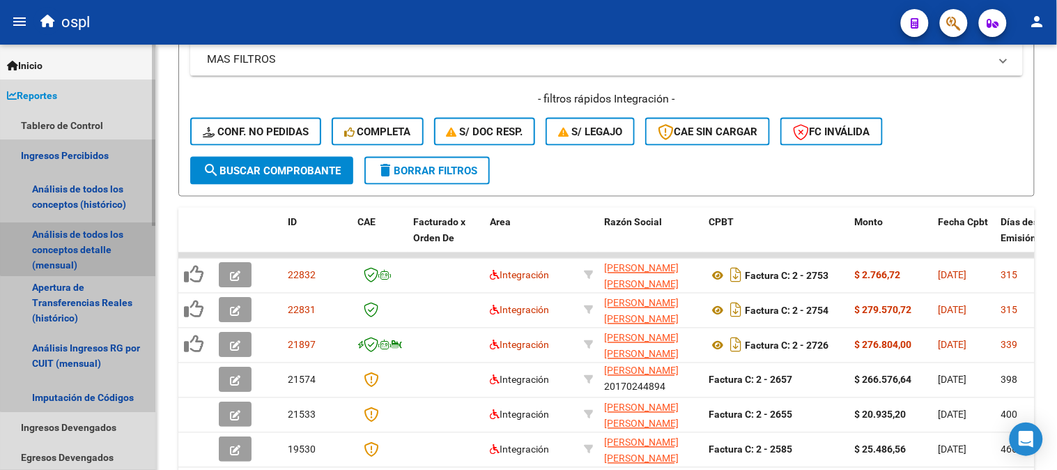
click at [107, 238] on link "Análisis de todos los conceptos detalle (mensual)" at bounding box center [77, 249] width 155 height 53
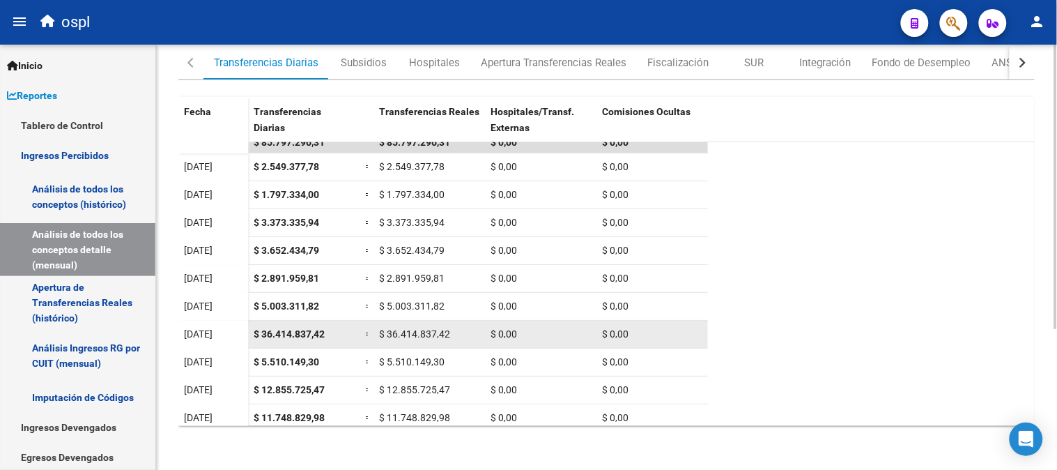
scroll to position [16, 0]
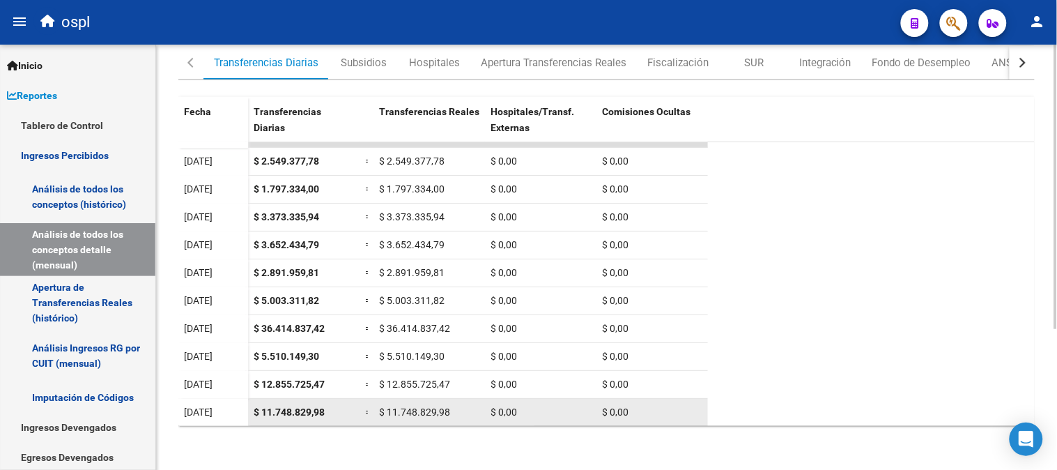
click at [291, 408] on span "$ 11.748.829,98" at bounding box center [289, 411] width 71 height 11
copy span "11.748.829,98"
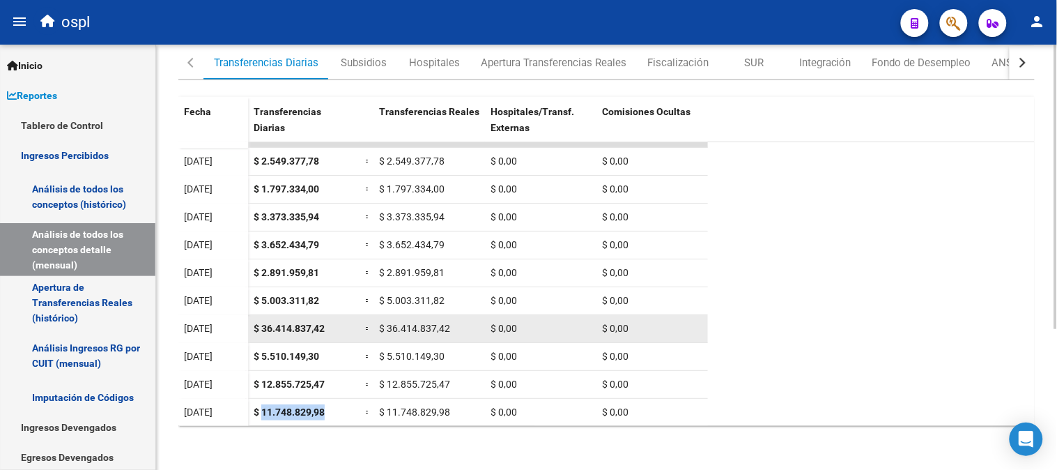
scroll to position [209, 0]
